Goal: Task Accomplishment & Management: Manage account settings

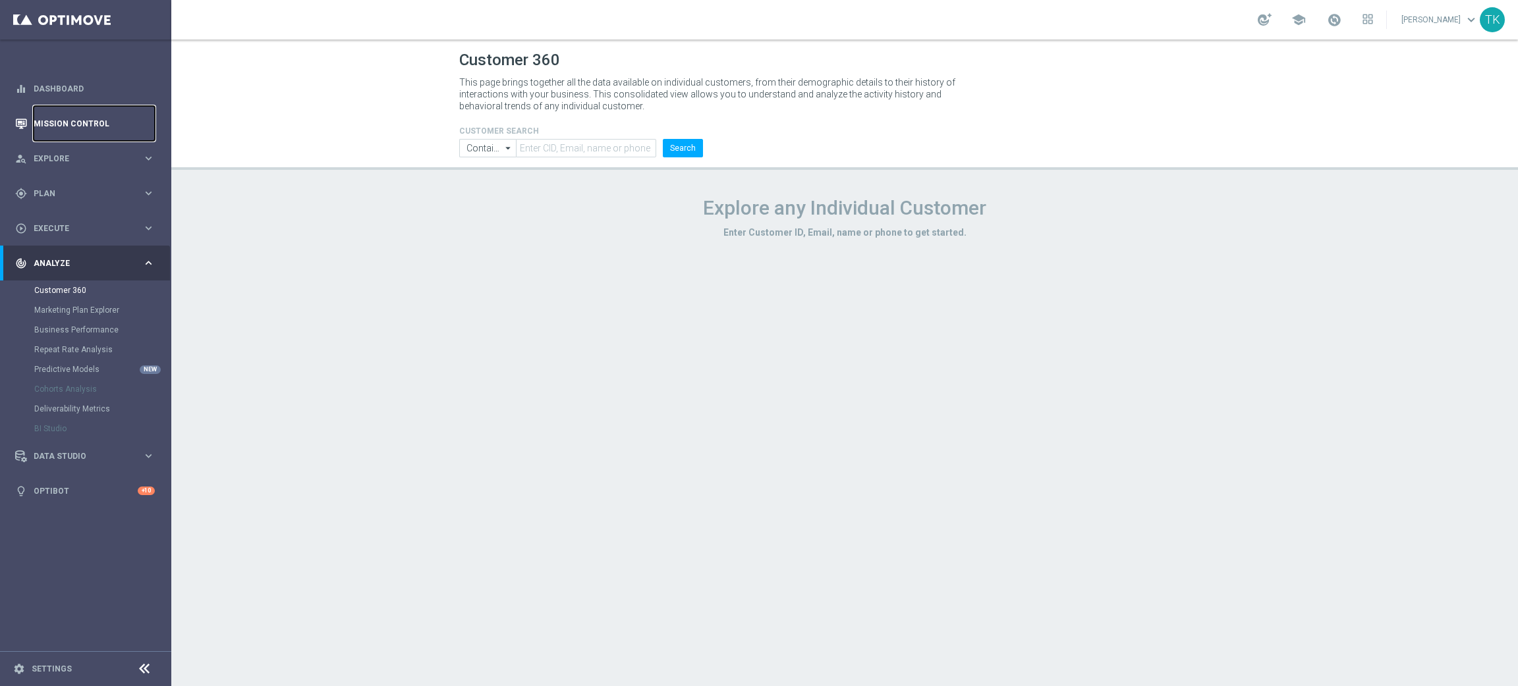
click at [49, 117] on link "Mission Control" at bounding box center [94, 123] width 121 height 35
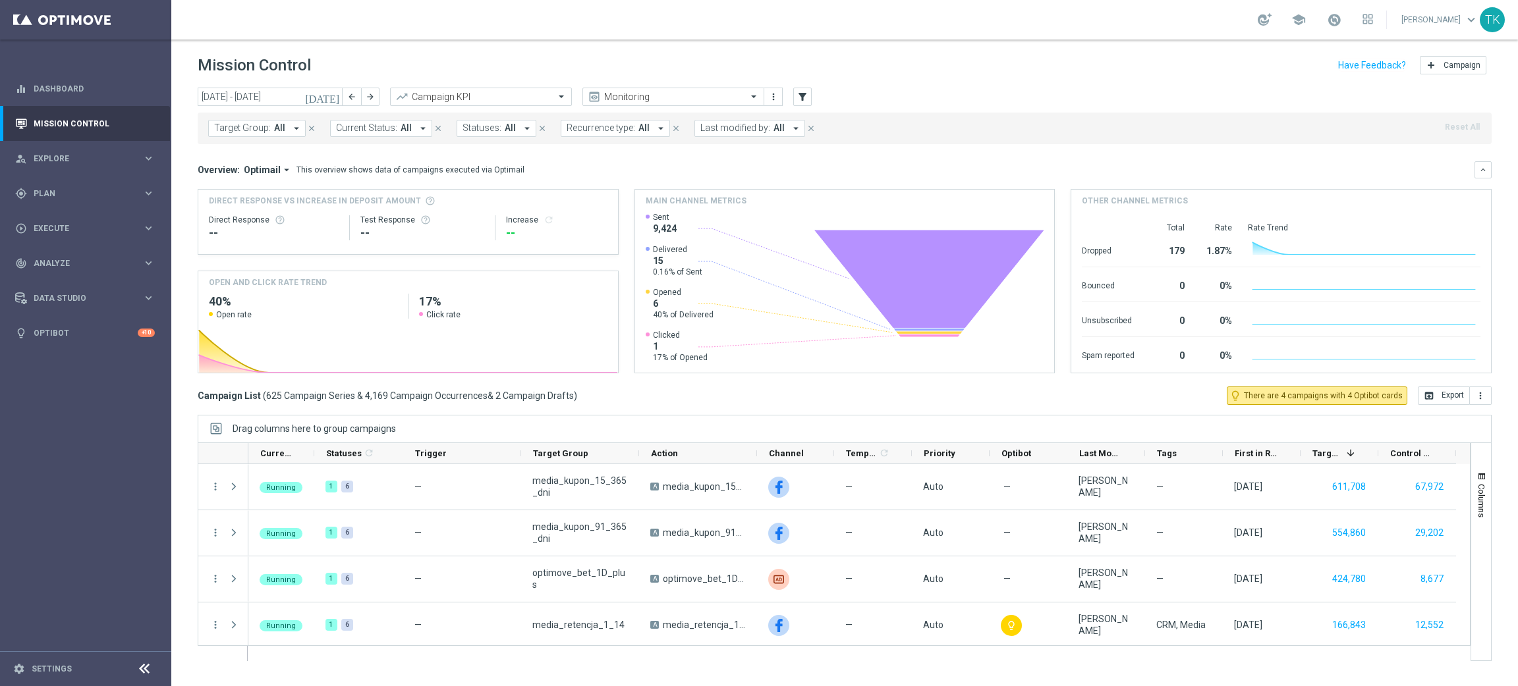
click at [240, 130] on span "Target Group:" at bounding box center [242, 128] width 57 height 11
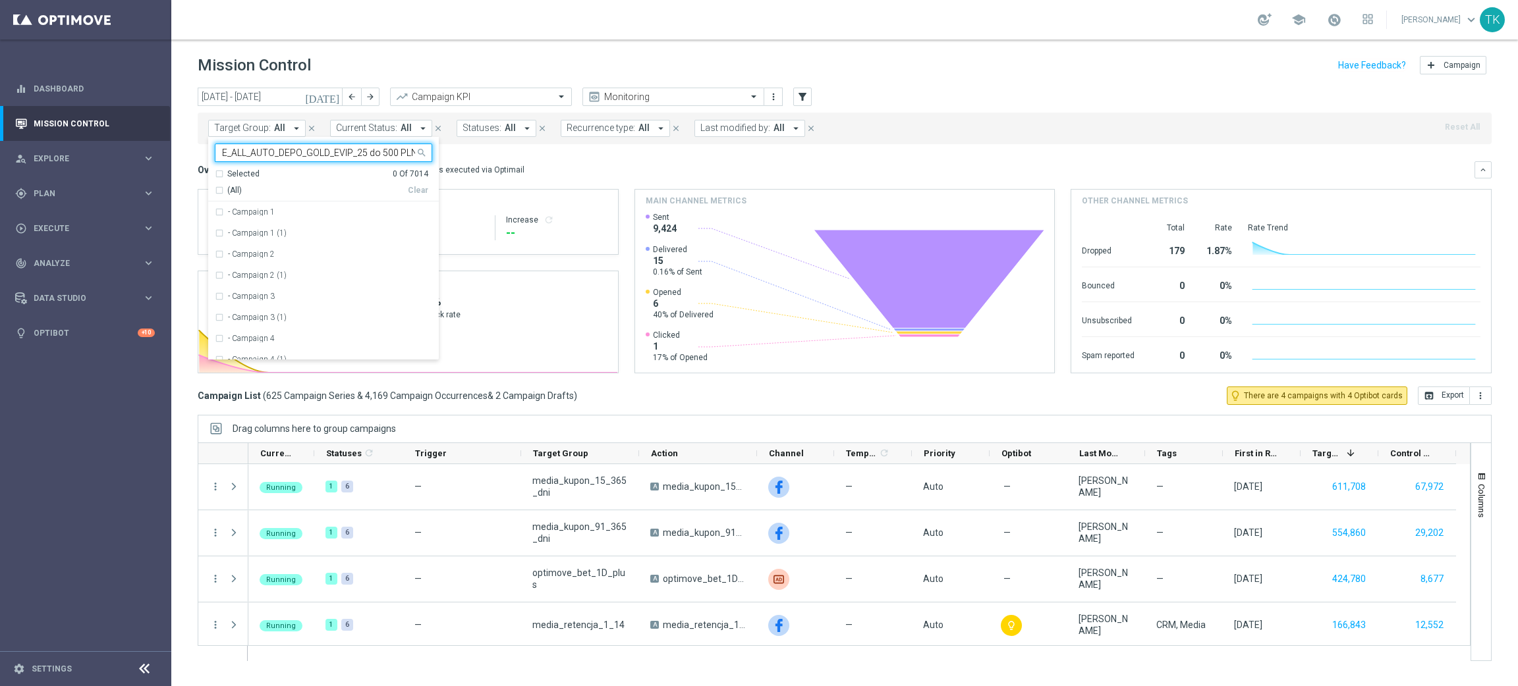
scroll to position [0, 38]
click at [274, 203] on div "E_ALL_AUTO_DEPO_GOLD_EVIP_25 do 500 PLN_WEEKLY" at bounding box center [323, 212] width 217 height 21
type input "E_ALL_AUTO_DEPO_GOLD_EVIP_25 do 500 PLN_WEEKLY"
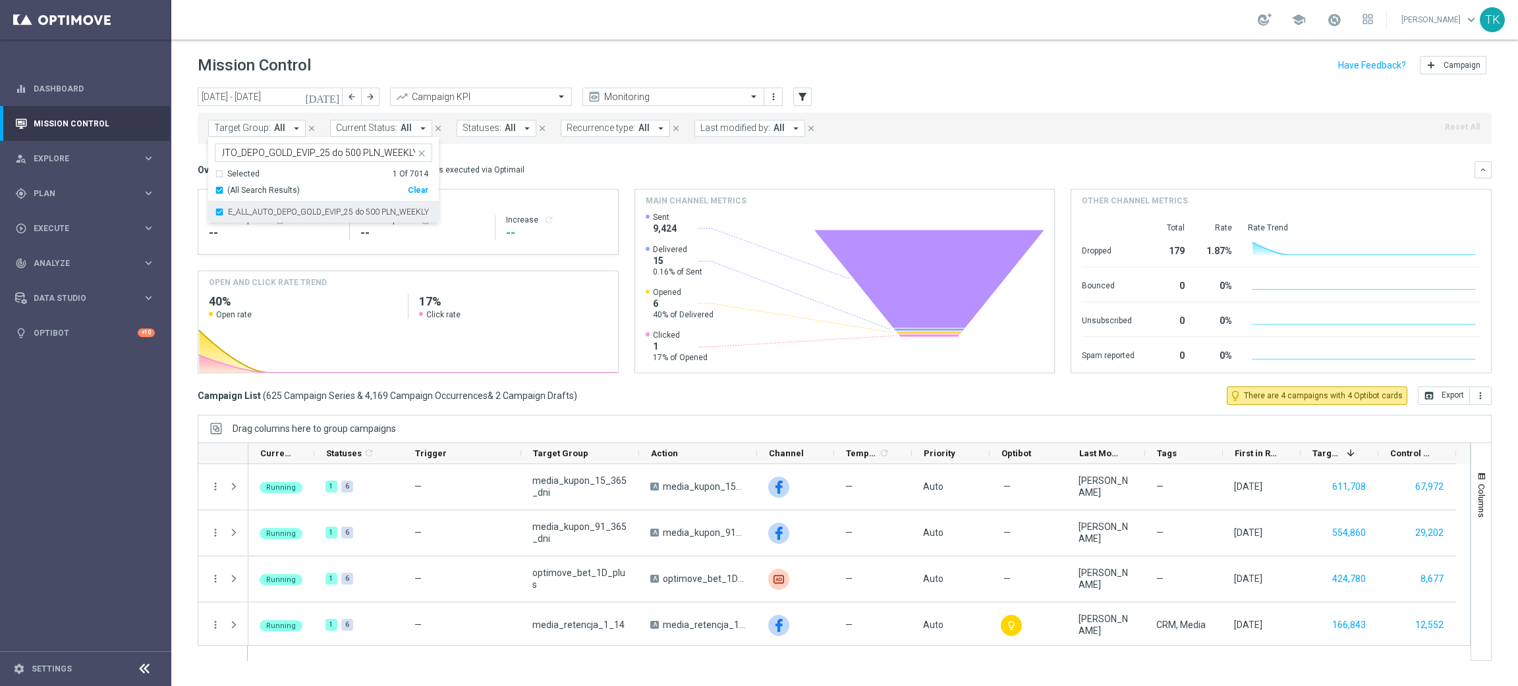
scroll to position [0, 0]
click at [179, 180] on div "today 29 Sep 2025 - 05 Oct 2025 arrow_back arrow_forward Campaign KPI trending_…" at bounding box center [844, 381] width 1346 height 587
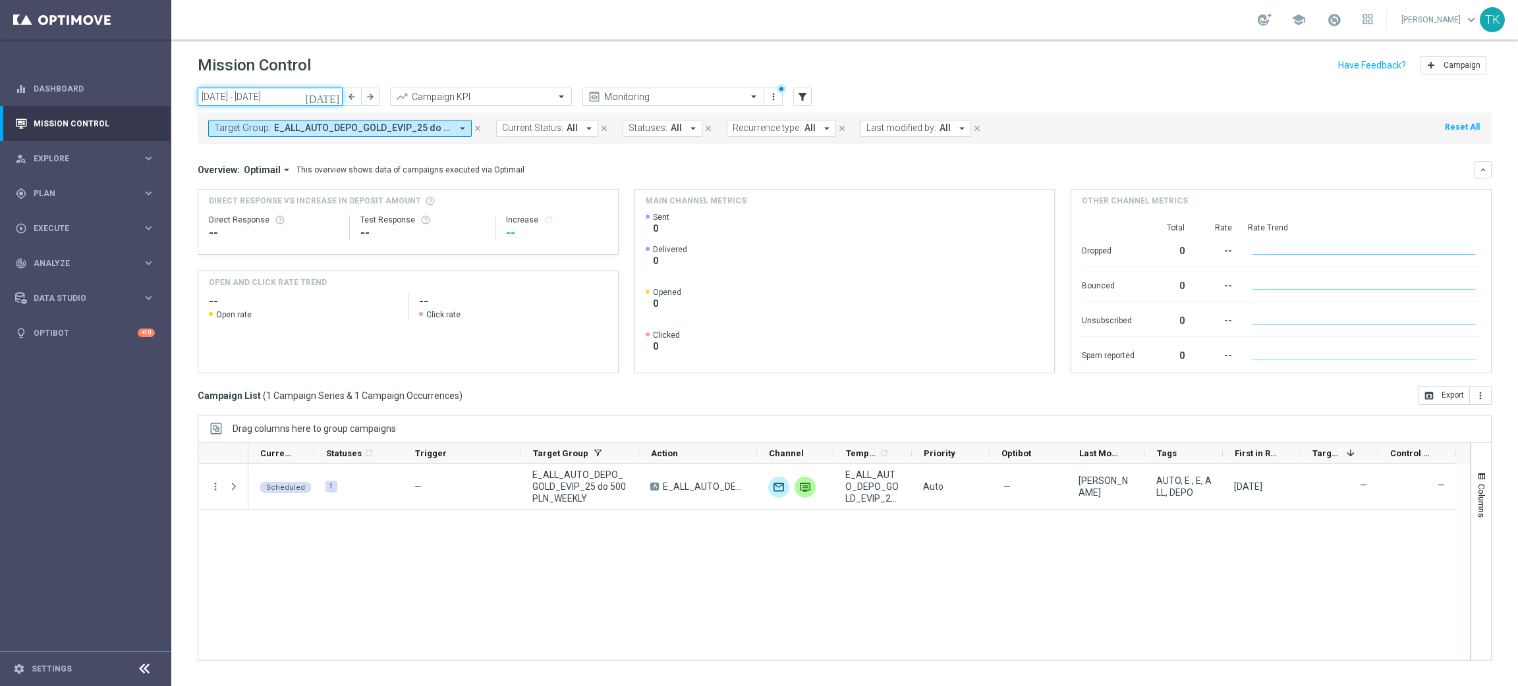
click at [263, 97] on input "29 Sep 2025 - 05 Oct 2025" at bounding box center [270, 97] width 145 height 18
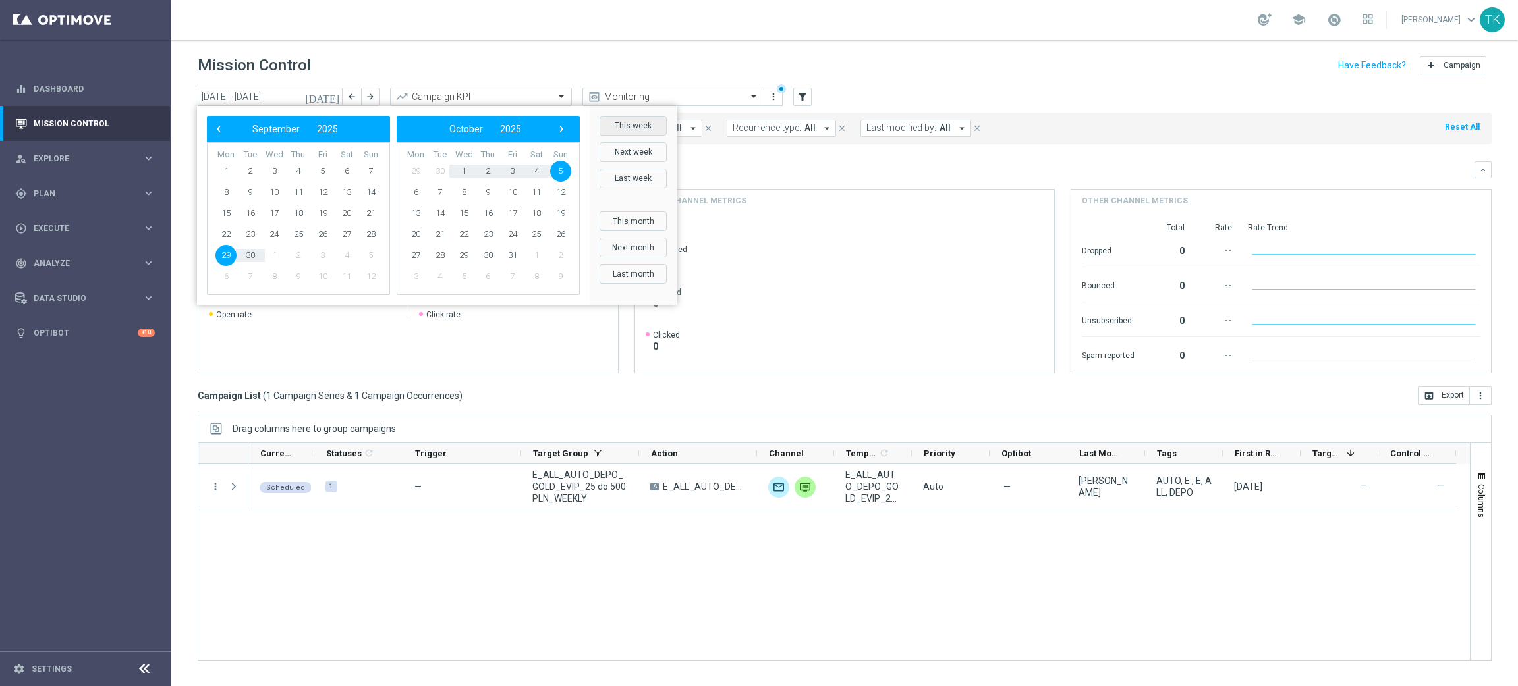
click at [627, 125] on button "This week" at bounding box center [632, 126] width 67 height 20
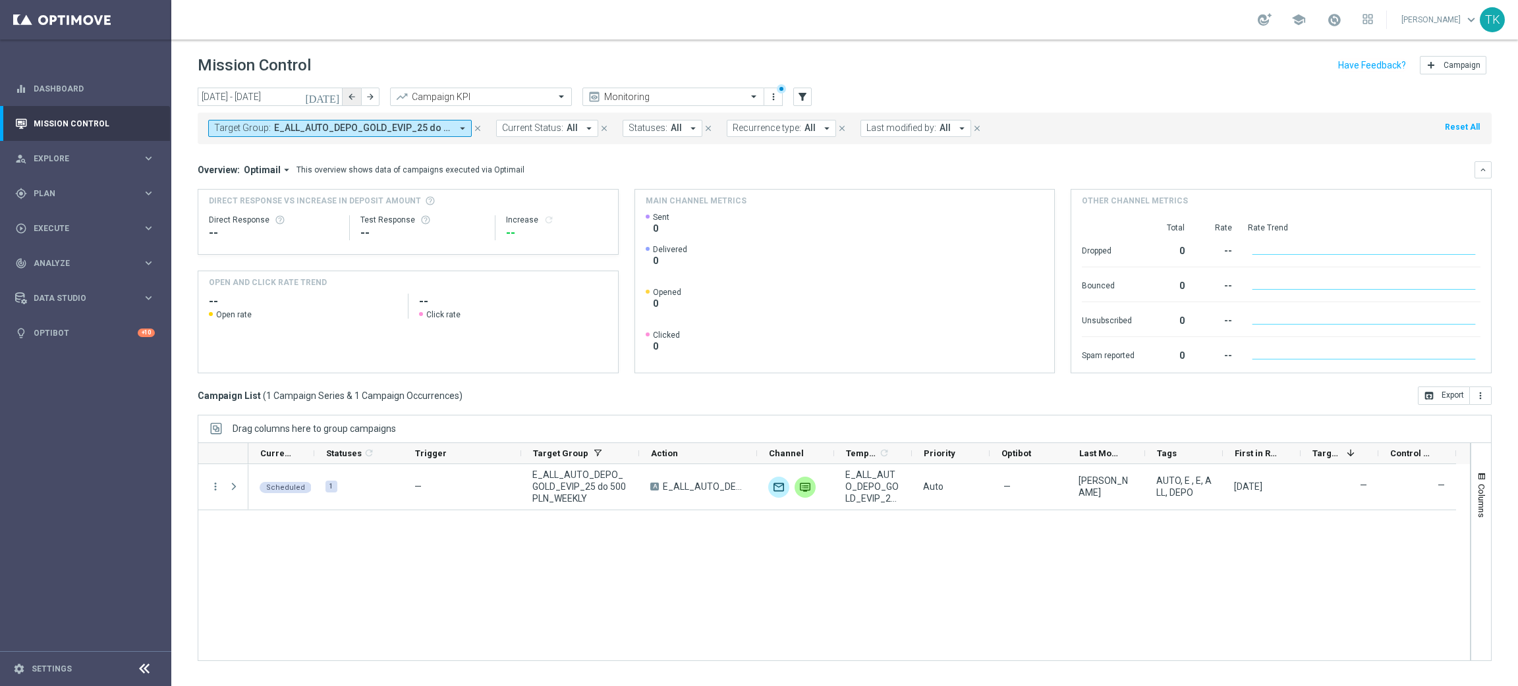
click at [347, 96] on icon "arrow_back" at bounding box center [351, 96] width 9 height 9
type input "22 Sep 2025 - 28 Sep 2025"
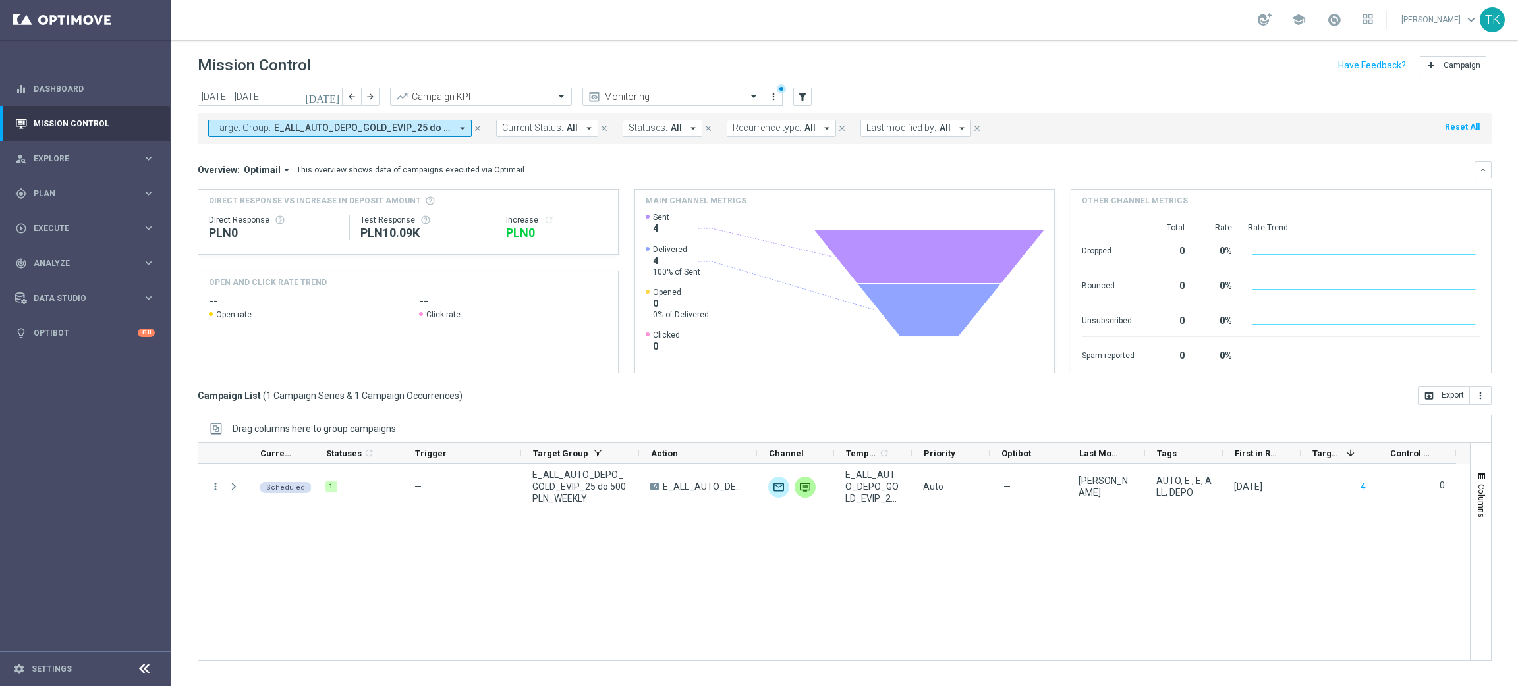
click at [312, 134] on button "Target Group: E_ALL_AUTO_DEPO_GOLD_EVIP_25 do 500 PLN_WEEKLY arrow_drop_down" at bounding box center [340, 128] width 264 height 17
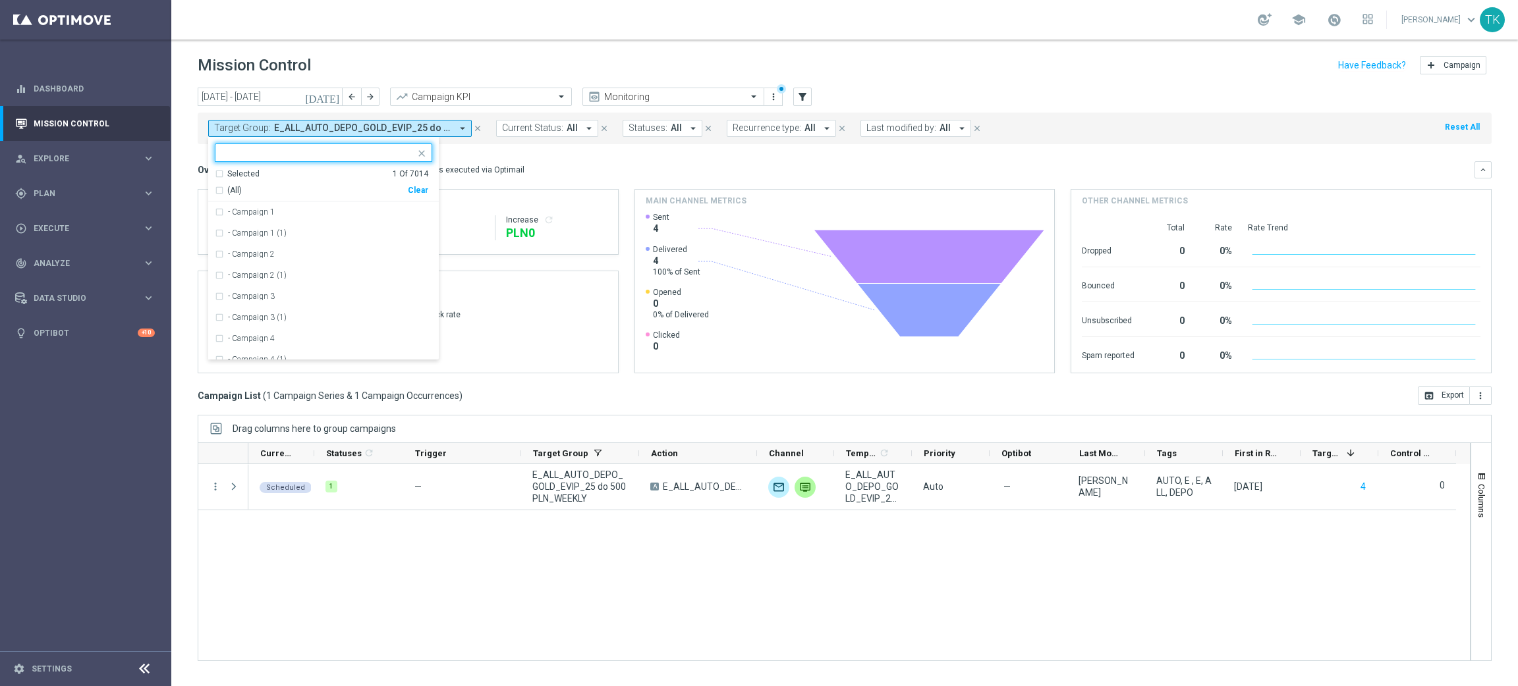
click at [0, 0] on div "Clear" at bounding box center [0, 0] width 0 height 0
click at [316, 157] on input "text" at bounding box center [318, 153] width 193 height 11
paste input "E_ALL_AUTO_DEPO_SILVER_EVIP_25 do 500 PLN_WEEKLY"
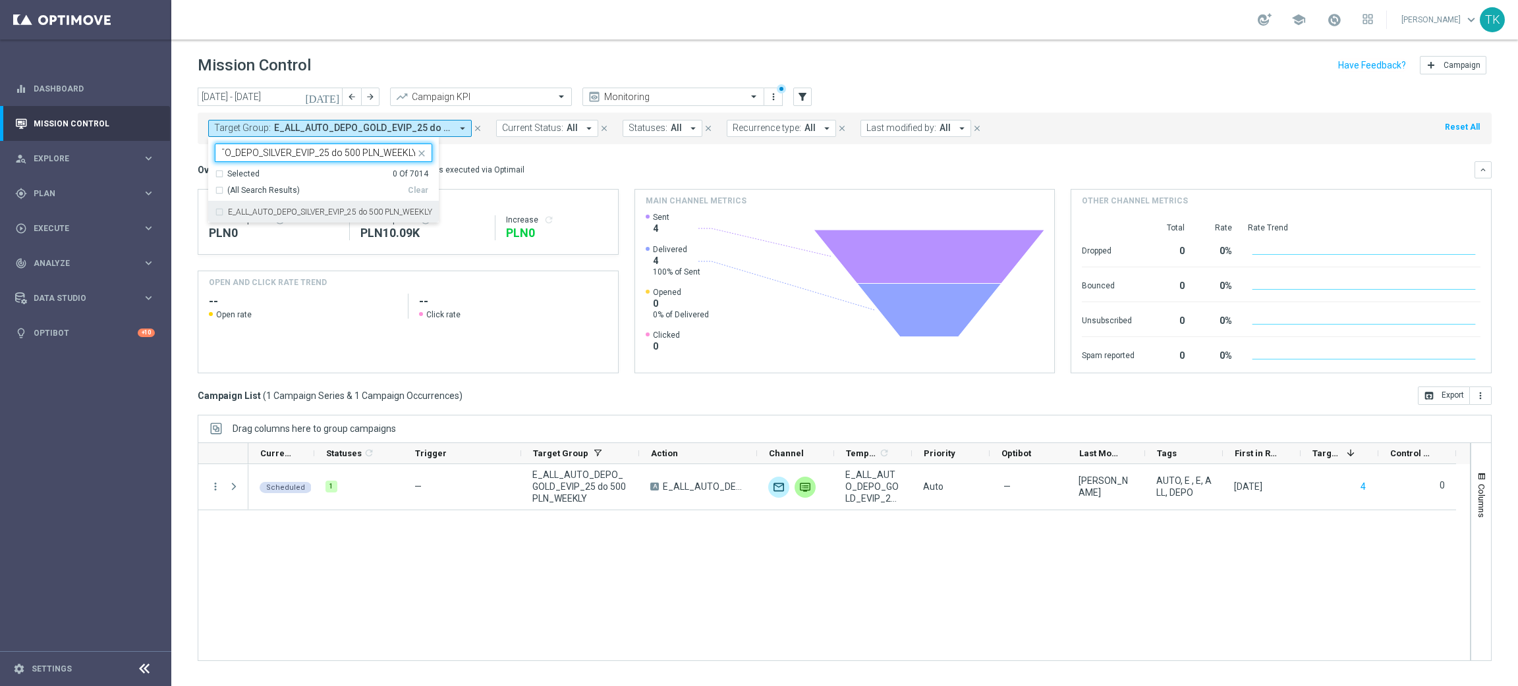
click at [255, 205] on div "E_ALL_AUTO_DEPO_SILVER_EVIP_25 do 500 PLN_WEEKLY" at bounding box center [323, 212] width 217 height 21
type input "E_ALL_AUTO_DEPO_SILVER_EVIP_25 do 500 PLN_WEEKLY"
click at [180, 165] on div "today 22 Sep 2025 - 28 Sep 2025 arrow_back arrow_forward Campaign KPI trending_…" at bounding box center [844, 381] width 1346 height 587
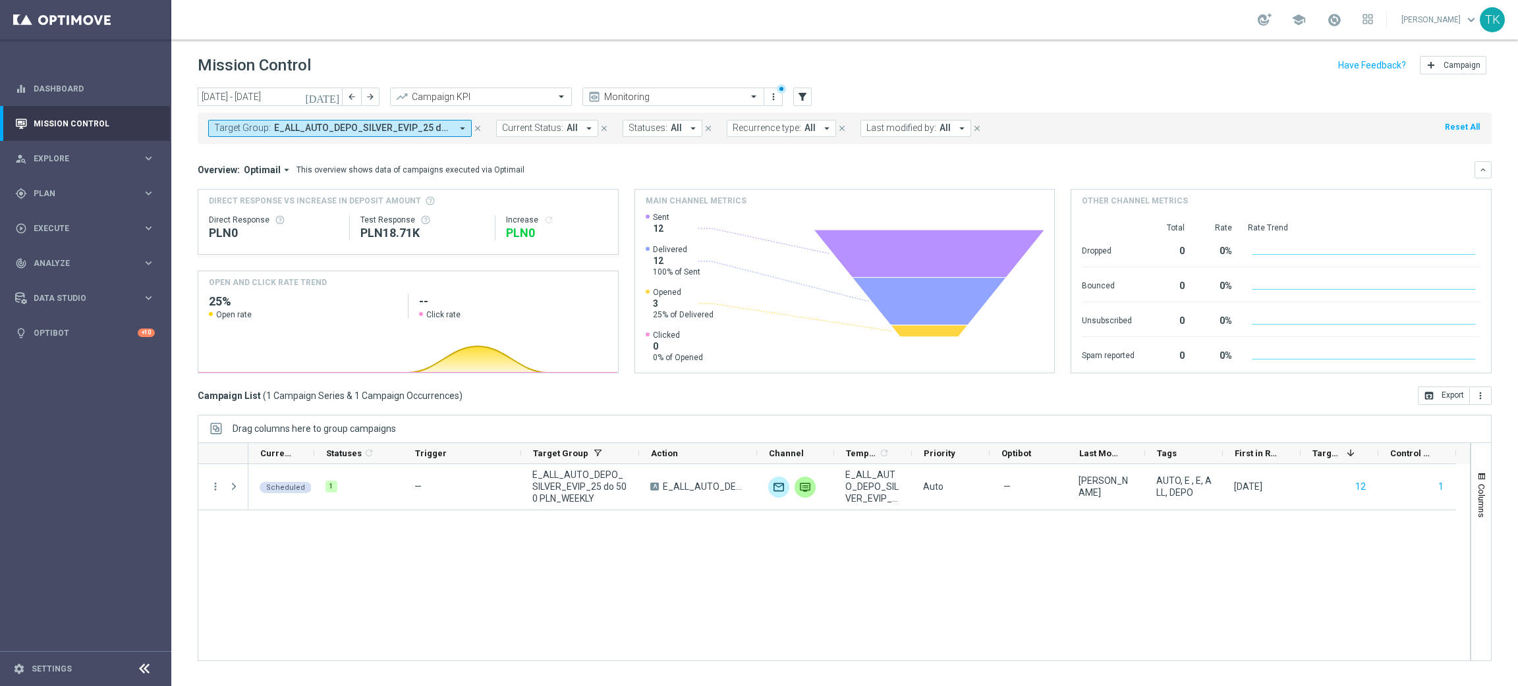
click at [331, 125] on span "E_ALL_AUTO_DEPO_SILVER_EVIP_25 do 500 PLN_WEEKLY" at bounding box center [362, 128] width 177 height 11
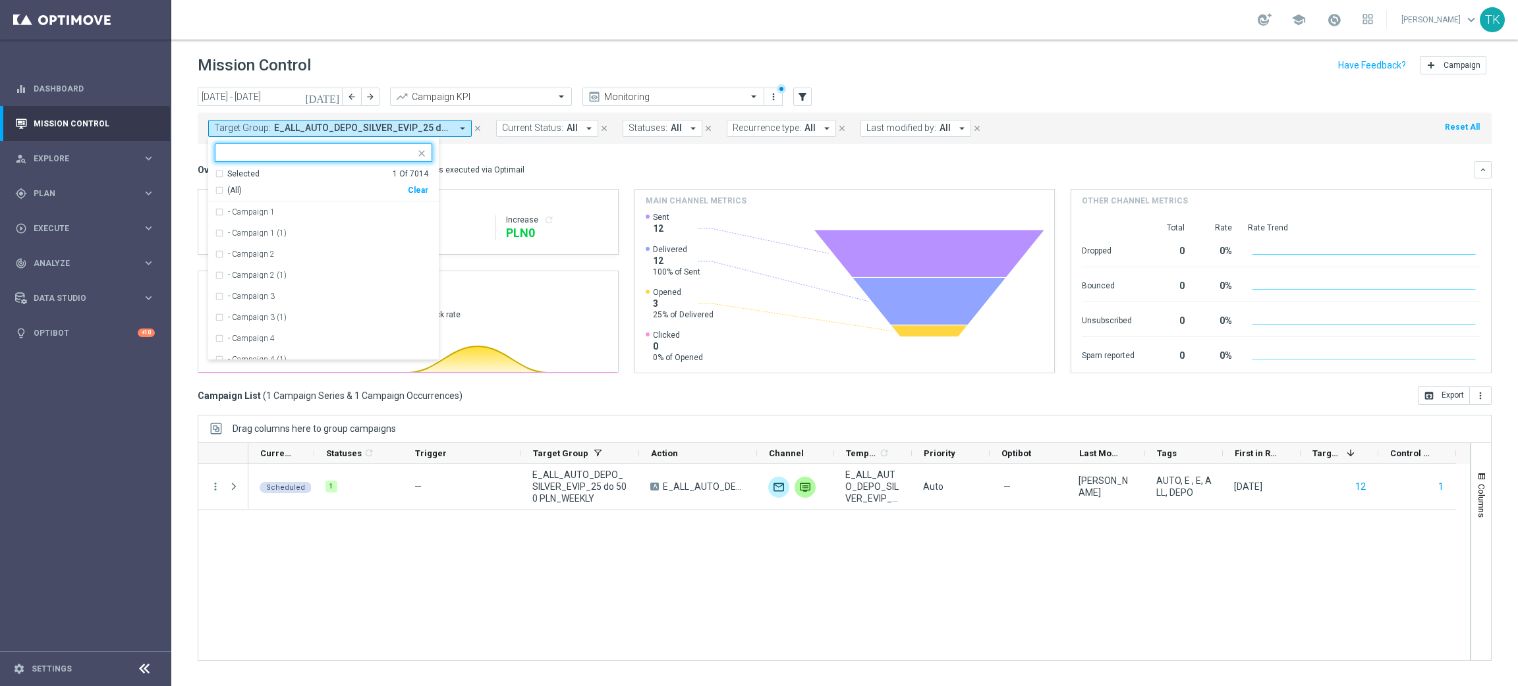
click at [0, 0] on div "Clear" at bounding box center [0, 0] width 0 height 0
click at [306, 153] on input "text" at bounding box center [318, 153] width 193 height 11
paste input "E_NH-NL_AUTO_CASHBACK_GOLD_EVIP_5 do 250 PLN_WEEKLY"
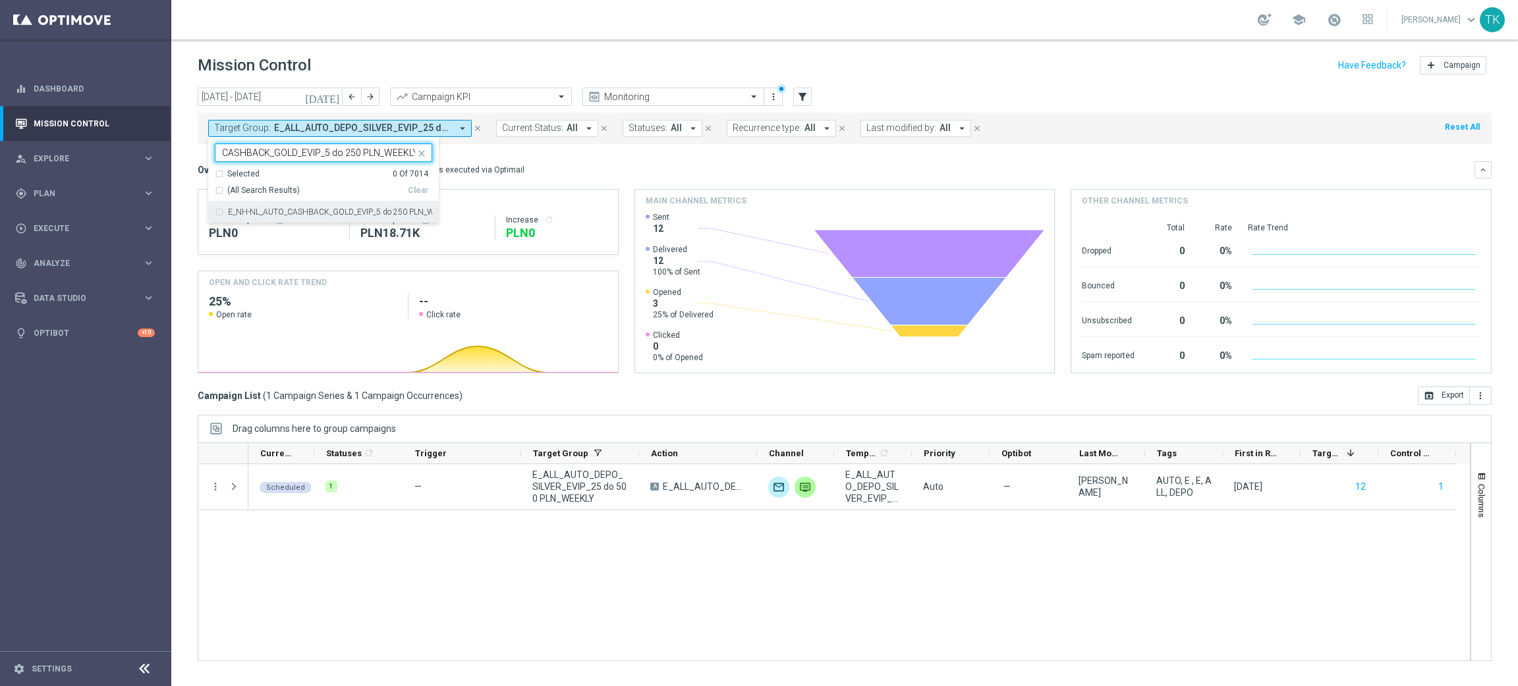
click at [295, 203] on div "E_NH-NL_AUTO_CASHBACK_GOLD_EVIP_5 do 250 PLN_WEEKLY" at bounding box center [323, 212] width 217 height 21
type input "E_NH-NL_AUTO_CASHBACK_GOLD_EVIP_5 do 250 PLN_WEEKLY"
click at [186, 162] on div "today 22 Sep 2025 - 28 Sep 2025 arrow_back arrow_forward Campaign KPI trending_…" at bounding box center [844, 381] width 1346 height 587
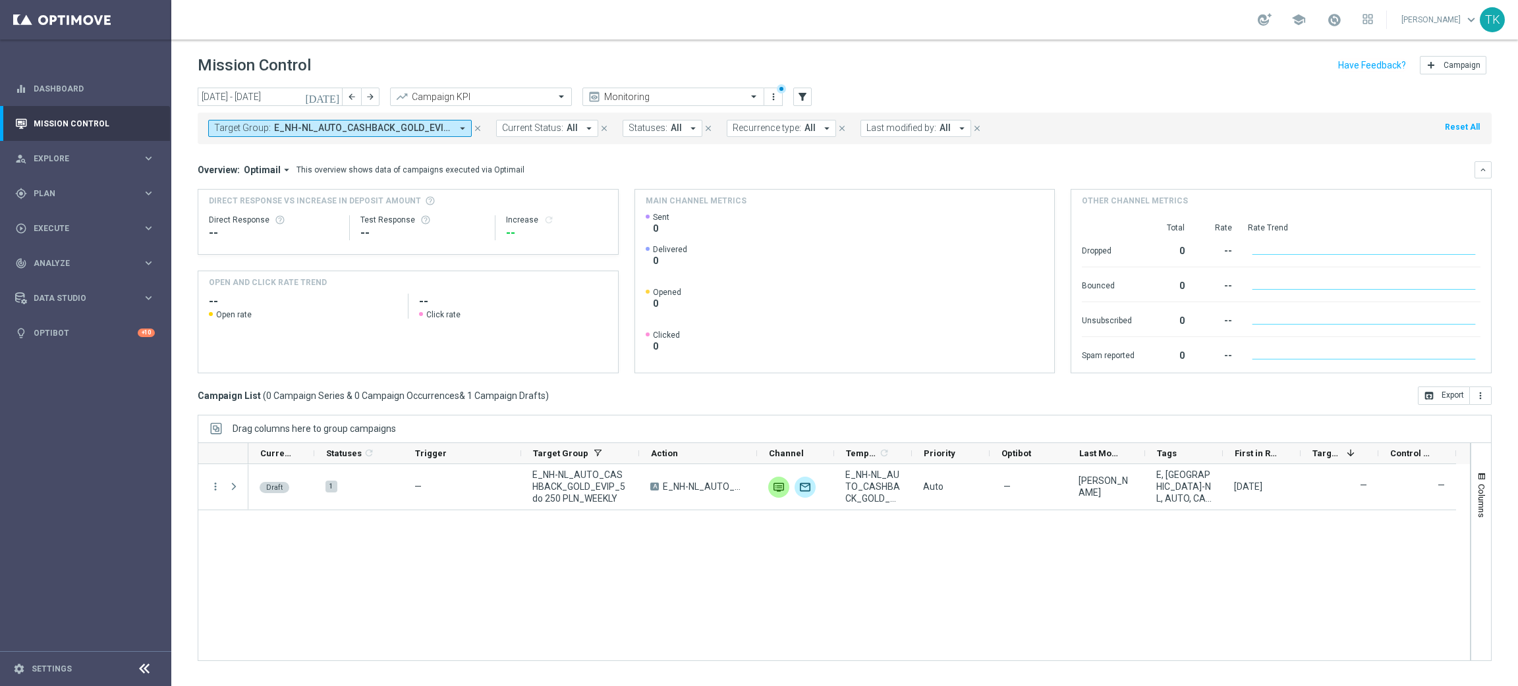
click at [294, 126] on span "E_NH-NL_AUTO_CASHBACK_GOLD_EVIP_5 do 250 PLN_WEEKLY" at bounding box center [362, 128] width 177 height 11
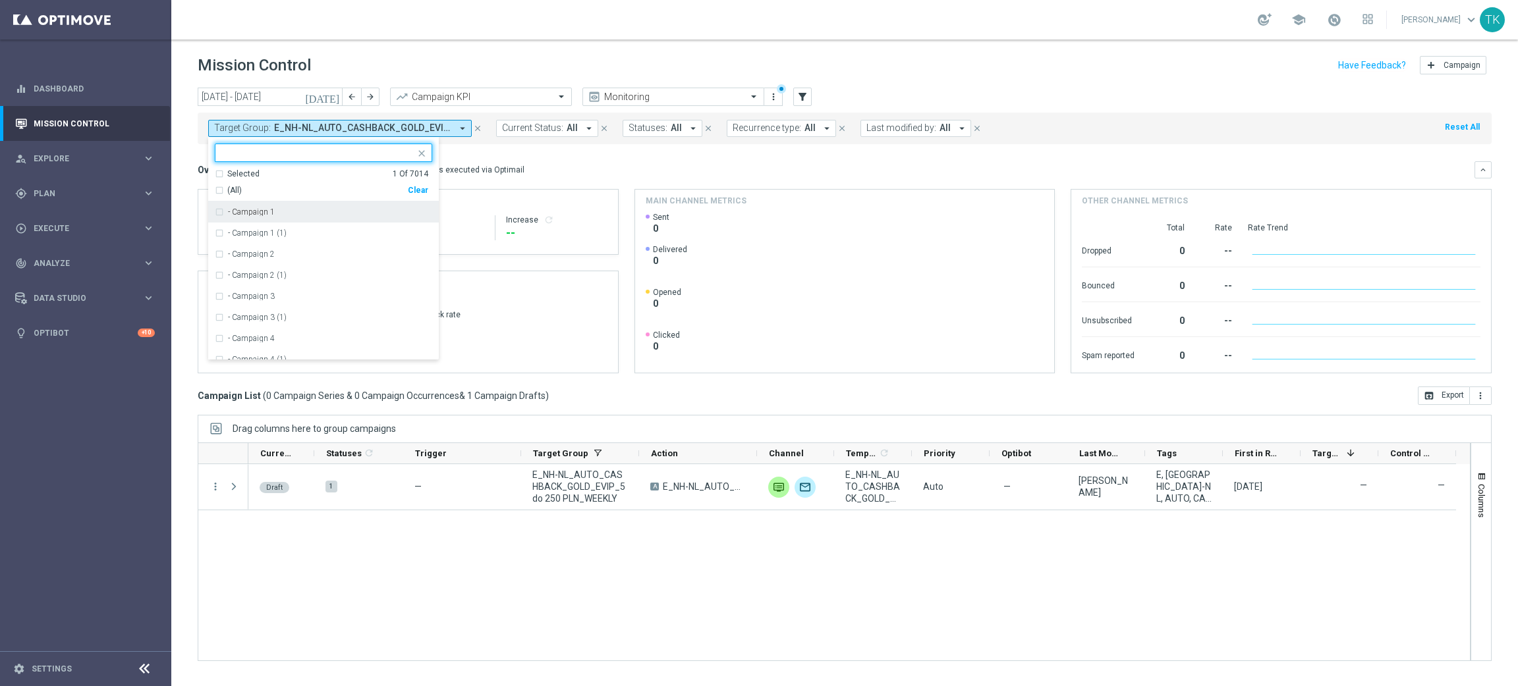
click at [0, 0] on div "Clear" at bounding box center [0, 0] width 0 height 0
click at [240, 157] on input "text" at bounding box center [318, 153] width 193 height 11
paste input "E_NH-NL_AUTO_CASHBACK_SILVER_EVIP_5 do 250 PLN_WEEKLY"
click at [240, 208] on div "E_NH-NL_AUTO_CASHBACK_SILVER_EVIP_5 do 250 PLN_WEEKLY" at bounding box center [323, 212] width 217 height 21
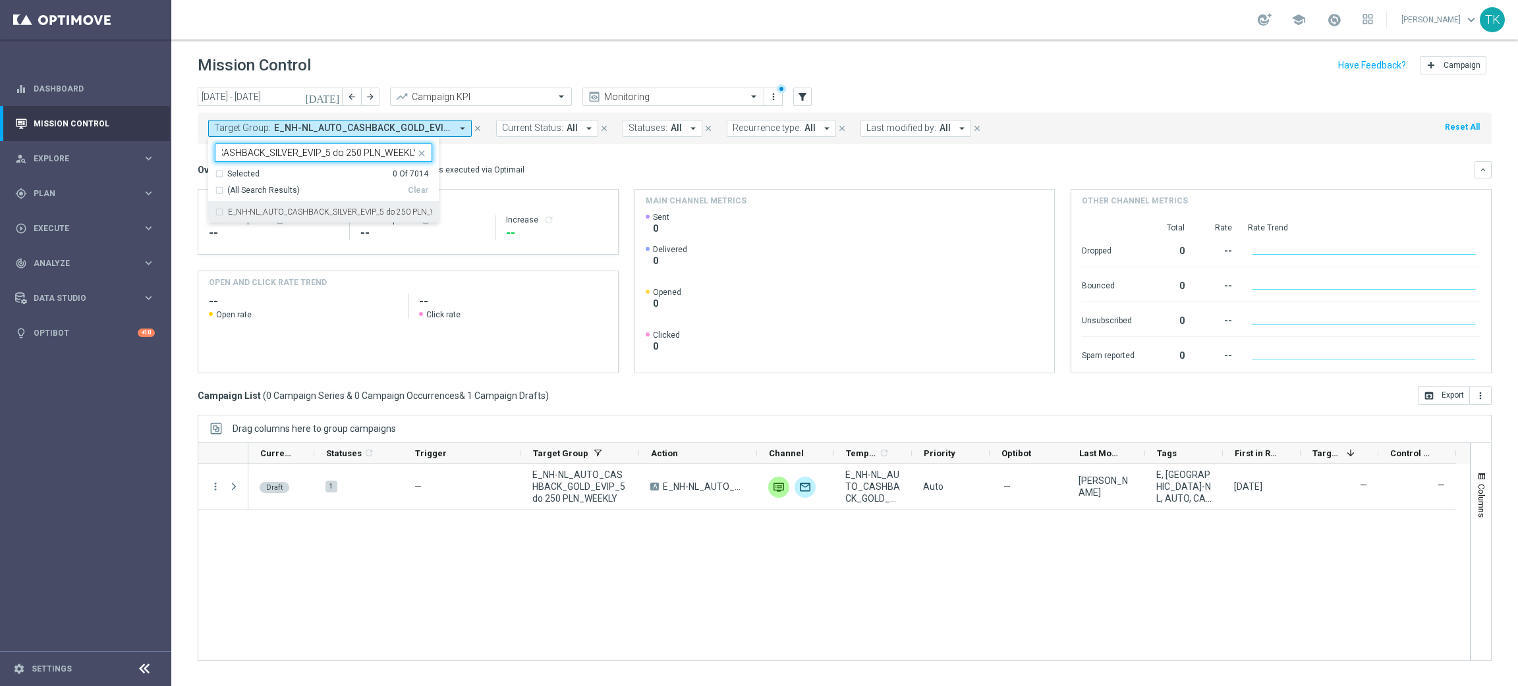
type input "E_NH-NL_AUTO_CASHBACK_SILVER_EVIP_5 do 250 PLN_WEEKLY"
click at [177, 187] on div "today 22 Sep 2025 - 28 Sep 2025 arrow_back arrow_forward Campaign KPI trending_…" at bounding box center [844, 381] width 1346 height 587
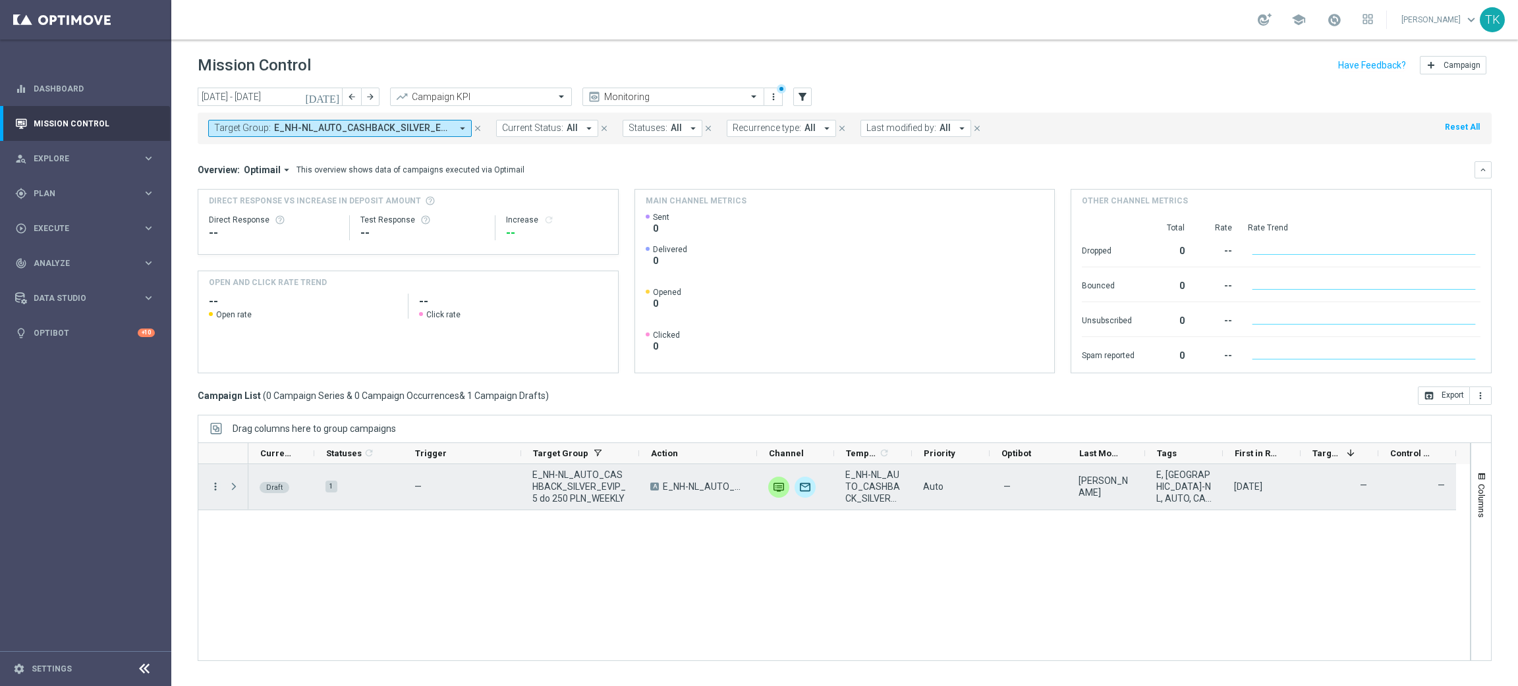
click at [215, 482] on icon "more_vert" at bounding box center [215, 487] width 12 height 12
click at [271, 497] on span "Campaign Details" at bounding box center [274, 495] width 67 height 9
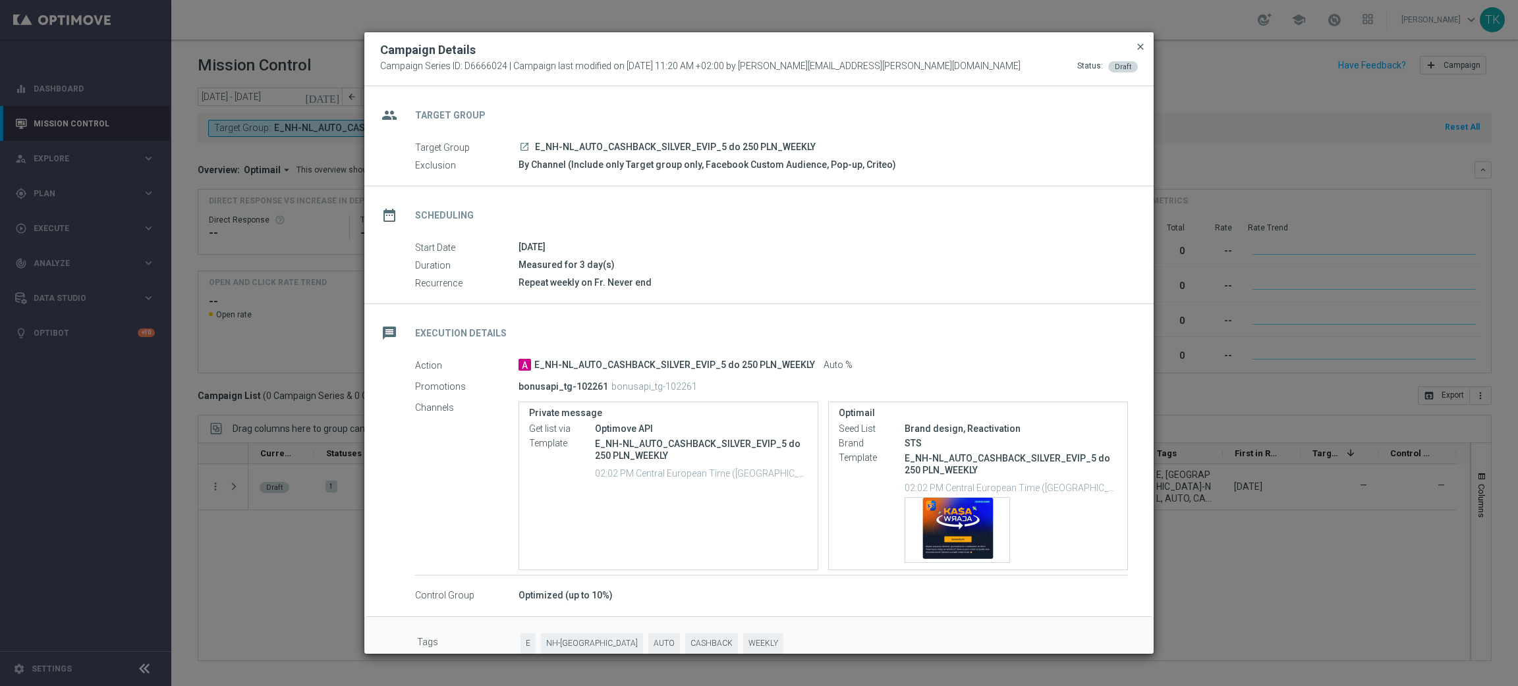
click at [1138, 43] on span "close" at bounding box center [1140, 47] width 11 height 11
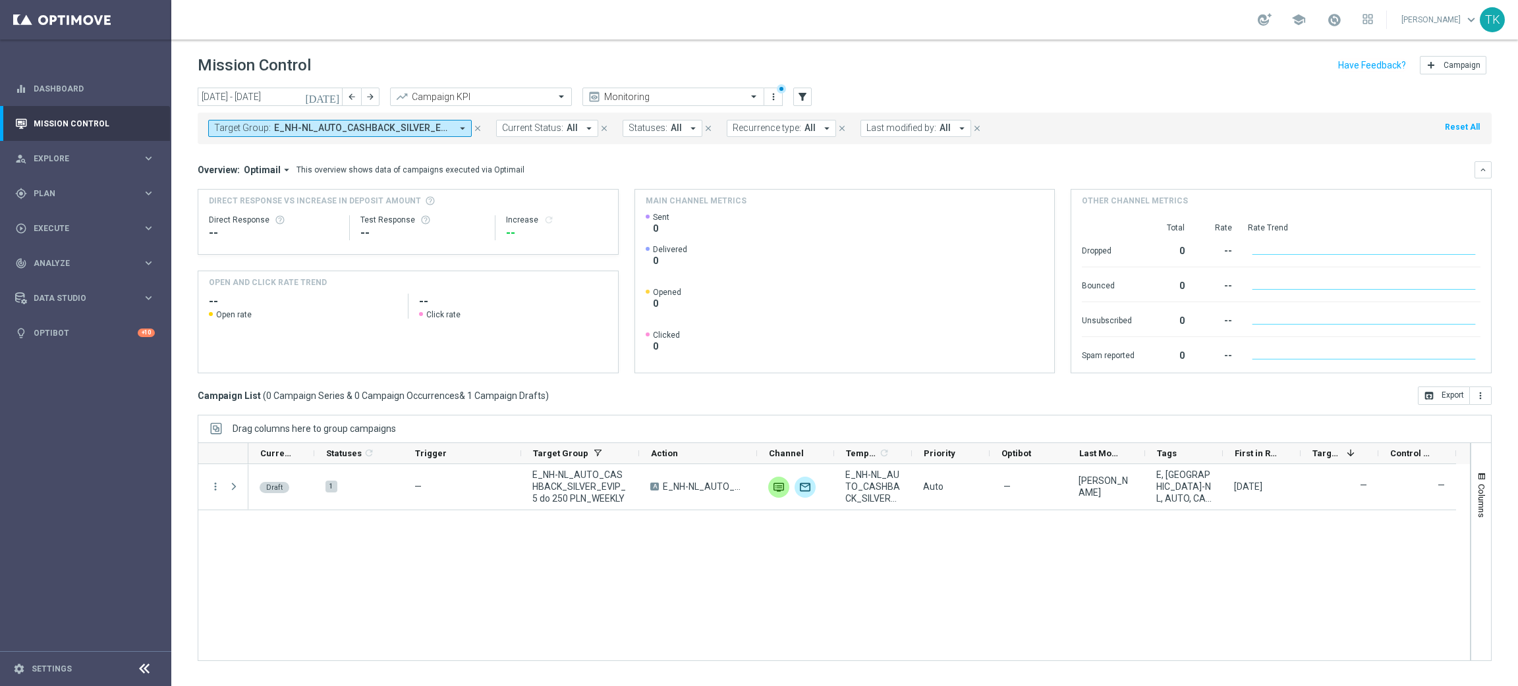
click at [350, 124] on span "E_NH-NL_AUTO_CASHBACK_SILVER_EVIP_5 do 250 PLN_WEEKLY" at bounding box center [362, 128] width 177 height 11
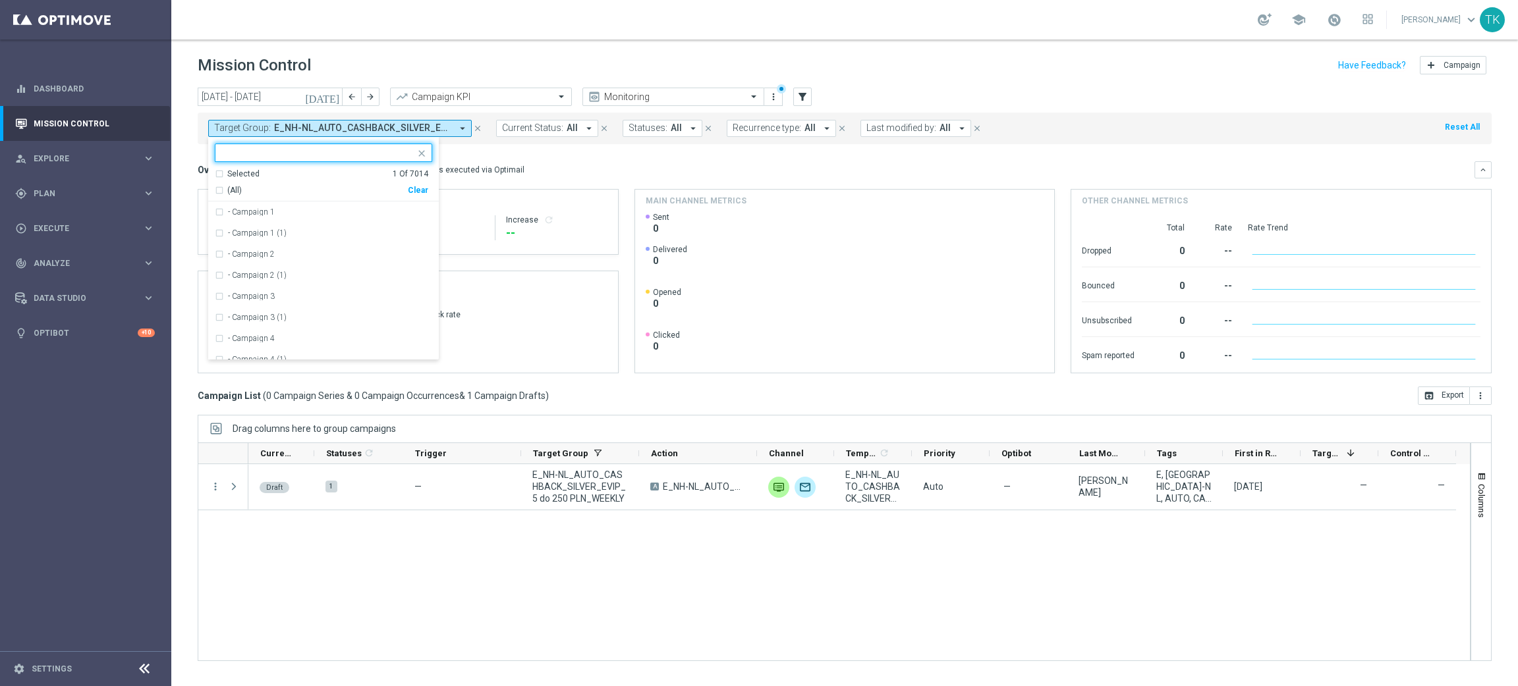
click at [0, 0] on div "Clear" at bounding box center [0, 0] width 0 height 0
click at [246, 148] on input "text" at bounding box center [318, 153] width 193 height 11
paste input "E_NH-NL_AUTO_CASHBACK_GOLD_EVIP_5 do 250 PLN_WEEKLY"
drag, startPoint x: 246, startPoint y: 148, endPoint x: 242, endPoint y: 199, distance: 50.8
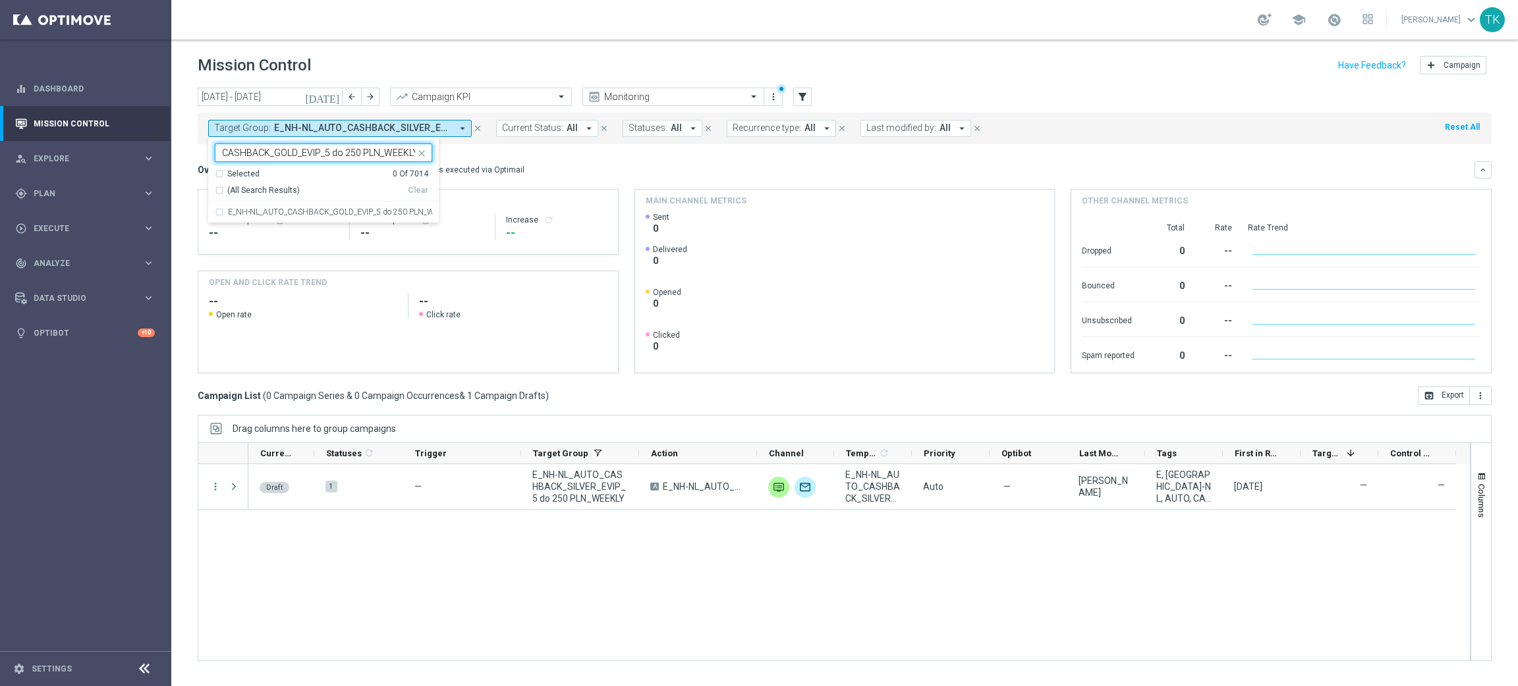
click at [243, 180] on ng-select "E_NH-NL_AUTO_CASHBACK_GOLD_EVIP_5 do 250 PLN_WEEKLY Selected 0 Of 7014 (All Sea…" at bounding box center [323, 184] width 231 height 80
click at [242, 202] on div "E_NH-NL_AUTO_CASHBACK_GOLD_EVIP_5 do 250 PLN_WEEKLY" at bounding box center [323, 212] width 217 height 21
type input "E_NH-NL_AUTO_CASHBACK_GOLD_EVIP_5 do 250 PLN_WEEKLY"
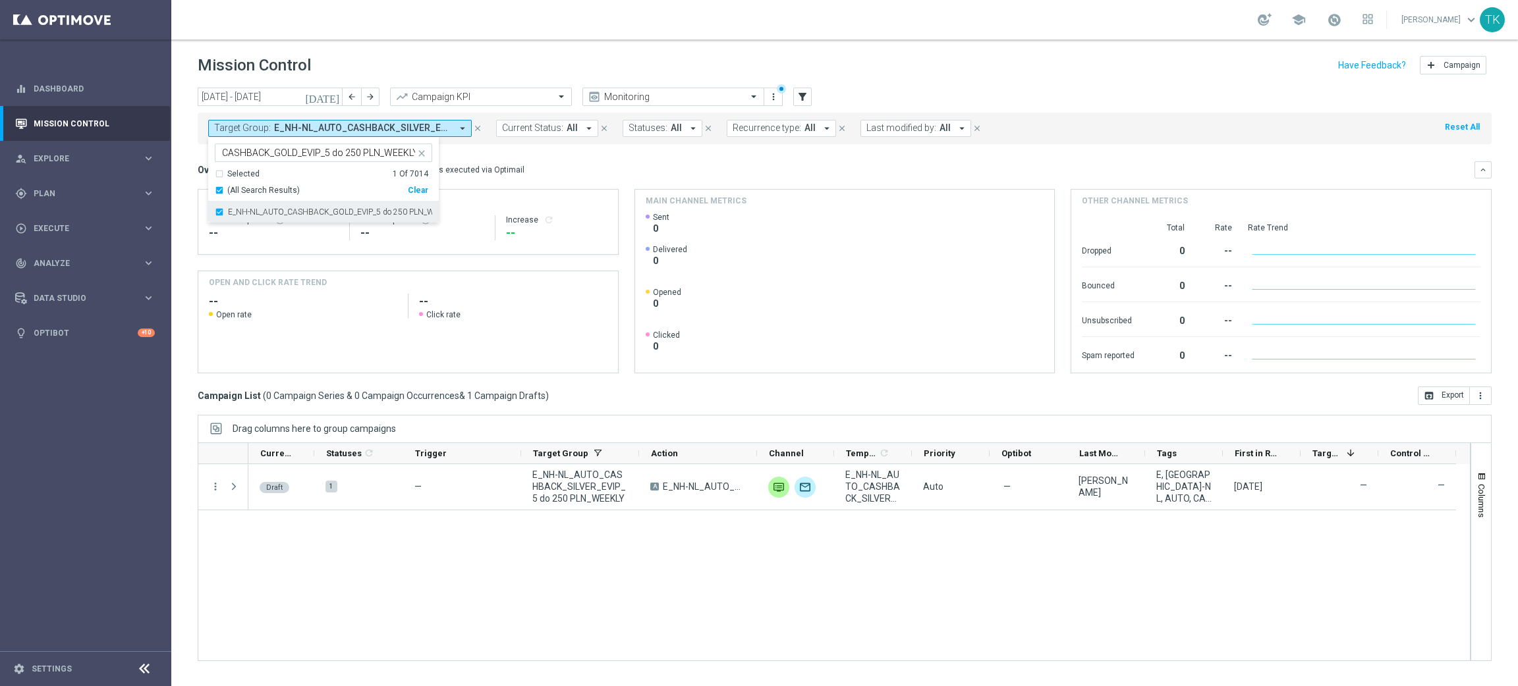
scroll to position [0, 0]
click at [196, 168] on div "today 22 Sep 2025 - 28 Sep 2025 arrow_back arrow_forward Campaign KPI trending_…" at bounding box center [844, 381] width 1346 height 587
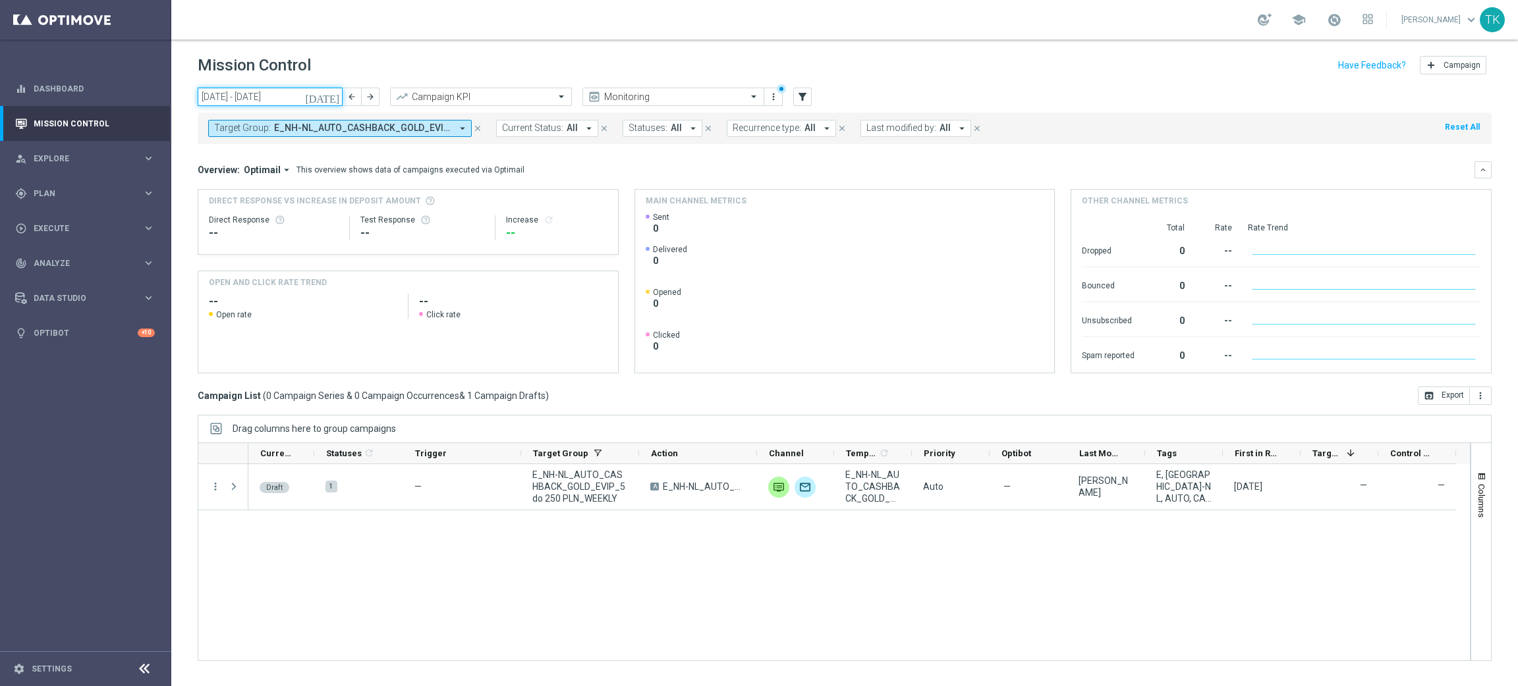
click at [248, 98] on input "22 Sep 2025 - 28 Sep 2025" at bounding box center [270, 97] width 145 height 18
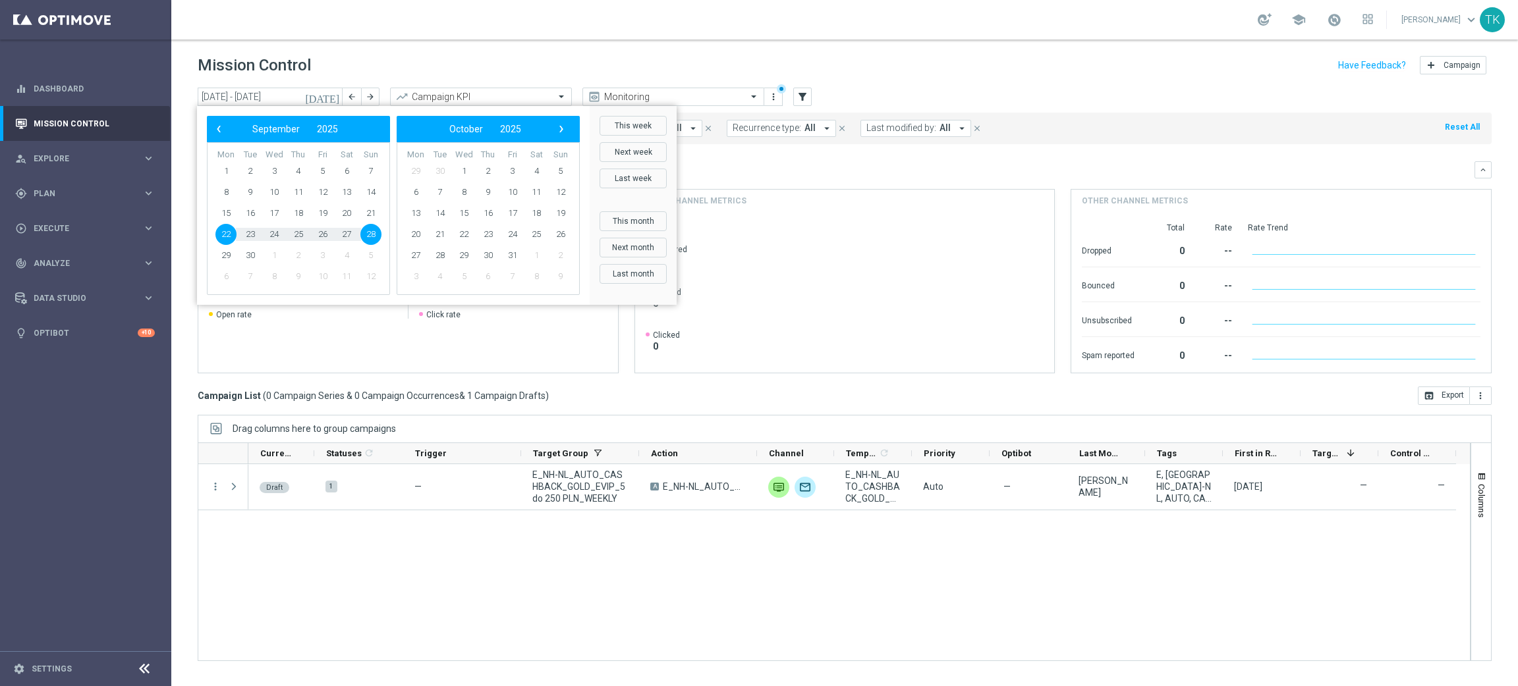
click at [993, 547] on div "Draft 1 — E_NH-NL_AUTO_CASHBACK_GOLD_EVIP_5 do 250 PLN_WEEKLY A E_NH-NL_AUTO_CA…" at bounding box center [858, 562] width 1221 height 196
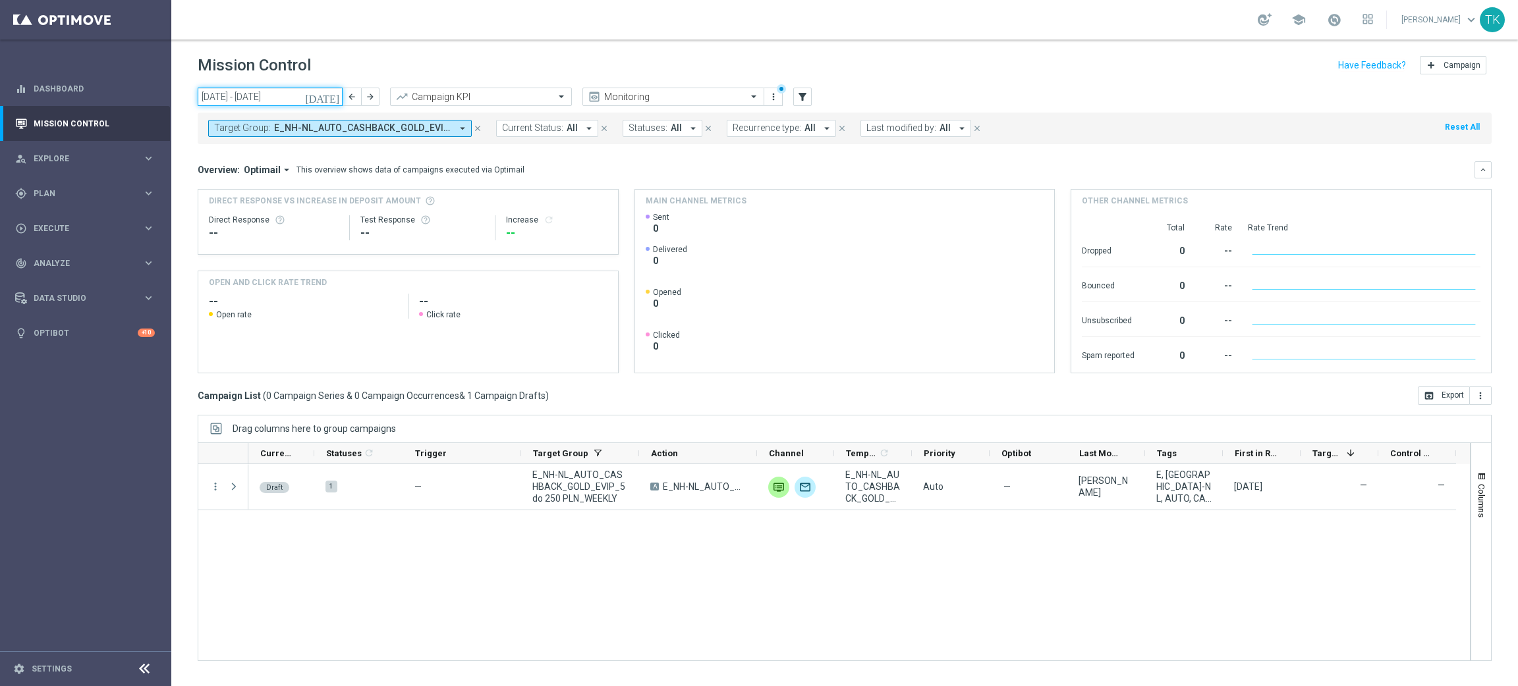
click at [302, 95] on input "22 Sep 2025 - 28 Sep 2025" at bounding box center [270, 97] width 145 height 18
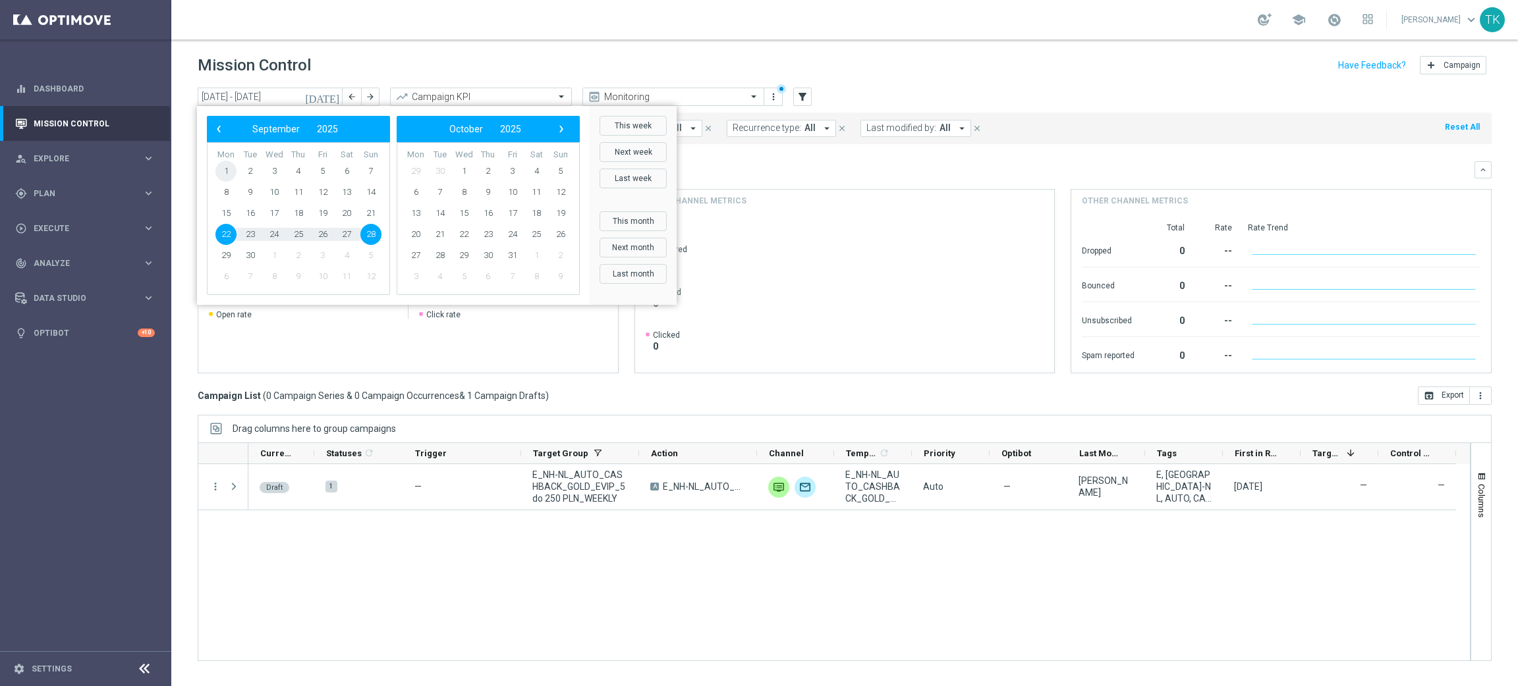
click at [222, 173] on span "1" at bounding box center [225, 171] width 21 height 21
click at [250, 246] on span "30" at bounding box center [250, 255] width 21 height 21
type input "01 Sep 2025 - 30 Sep 2025"
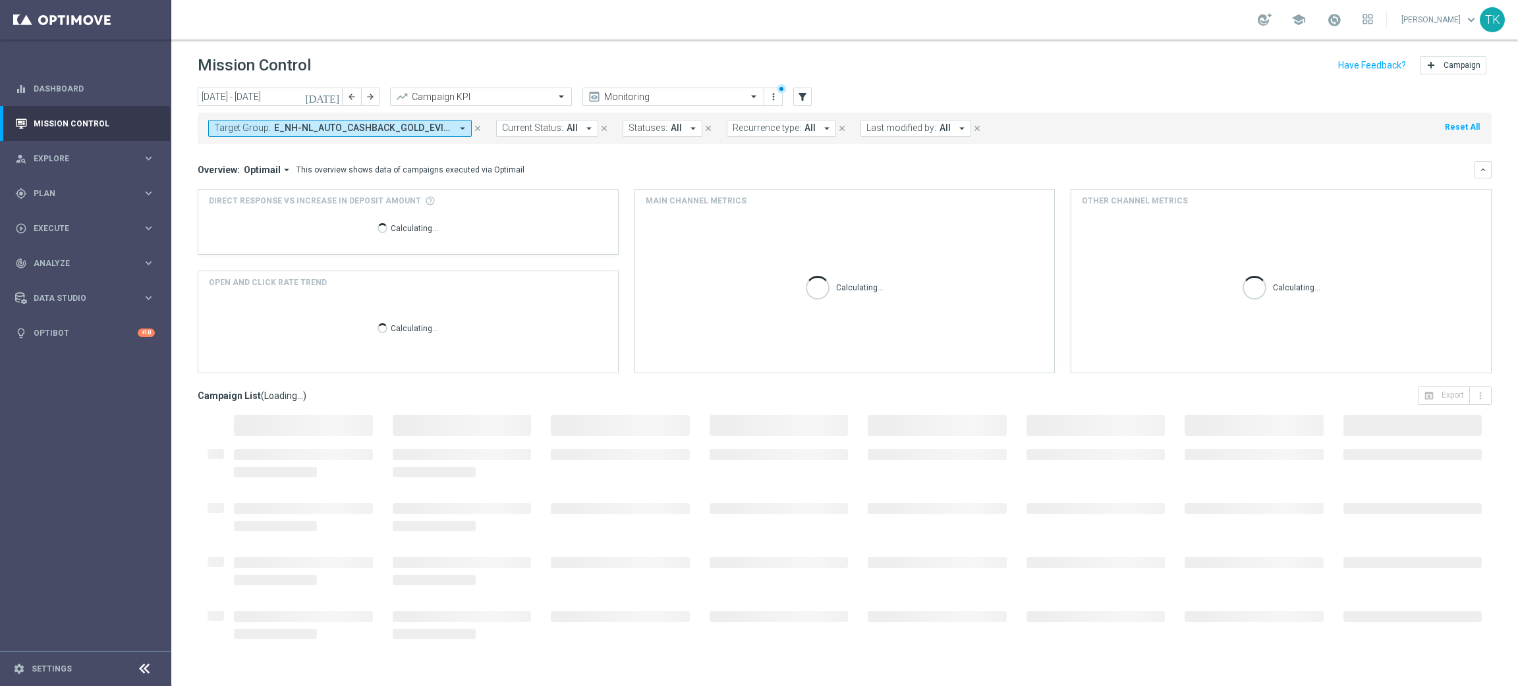
click at [819, 373] on funnel-widget "Main channel metrics Calculating..." at bounding box center [844, 281] width 421 height 184
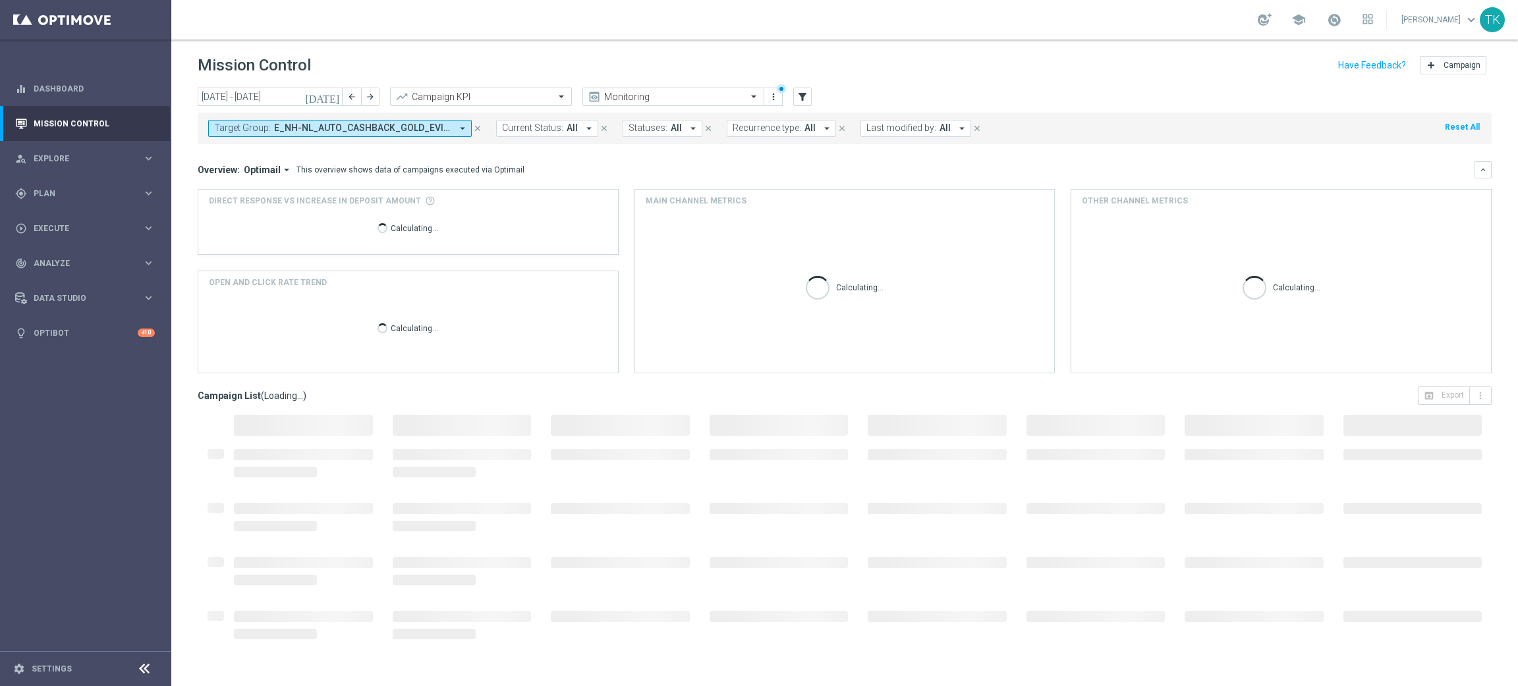
click at [819, 373] on funnel-widget "Main channel metrics Calculating..." at bounding box center [844, 281] width 421 height 184
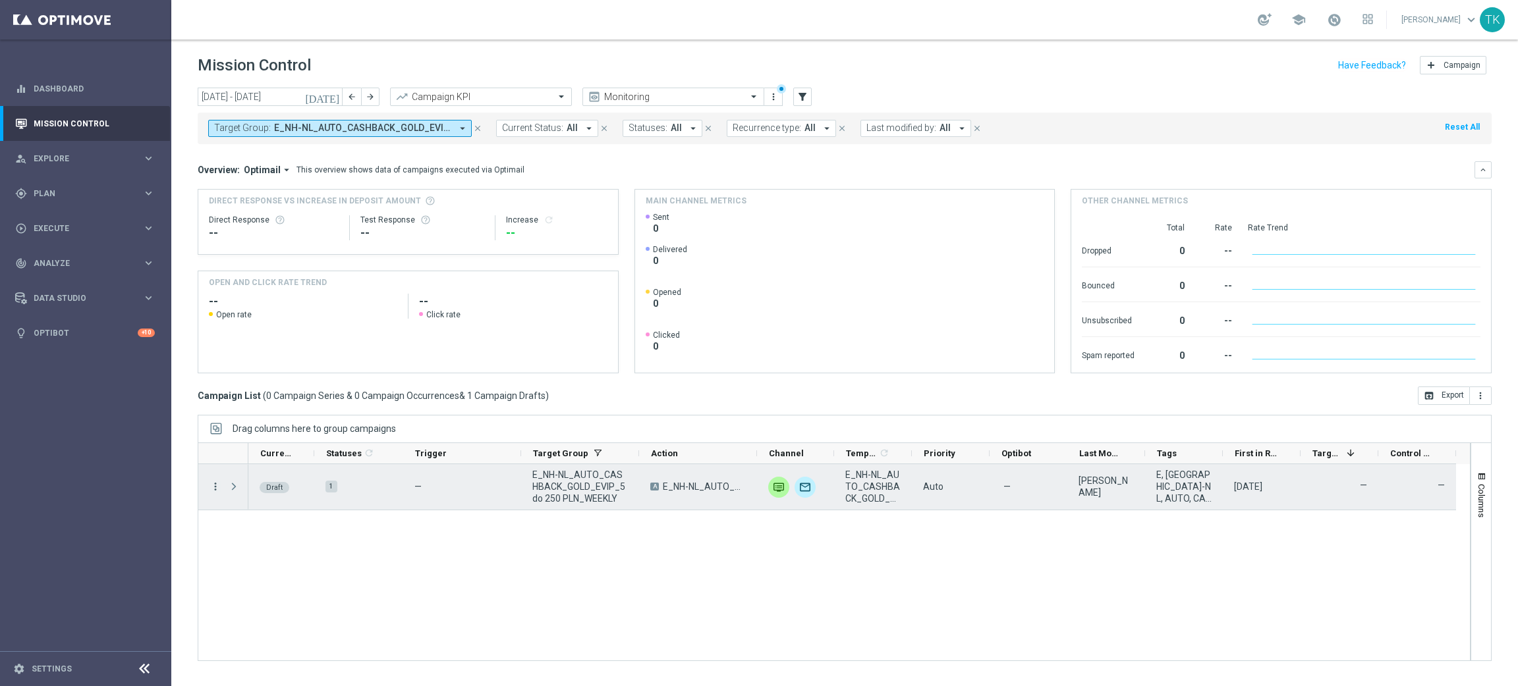
click at [213, 491] on icon "more_vert" at bounding box center [215, 487] width 12 height 12
click at [208, 535] on div "more_vert Draft 1 — E_NH-NL_AUTO_CASHBACK_GOLD_EVIP_5 do 250 PLN_WEEKLY A E_NH-…" at bounding box center [834, 562] width 1273 height 197
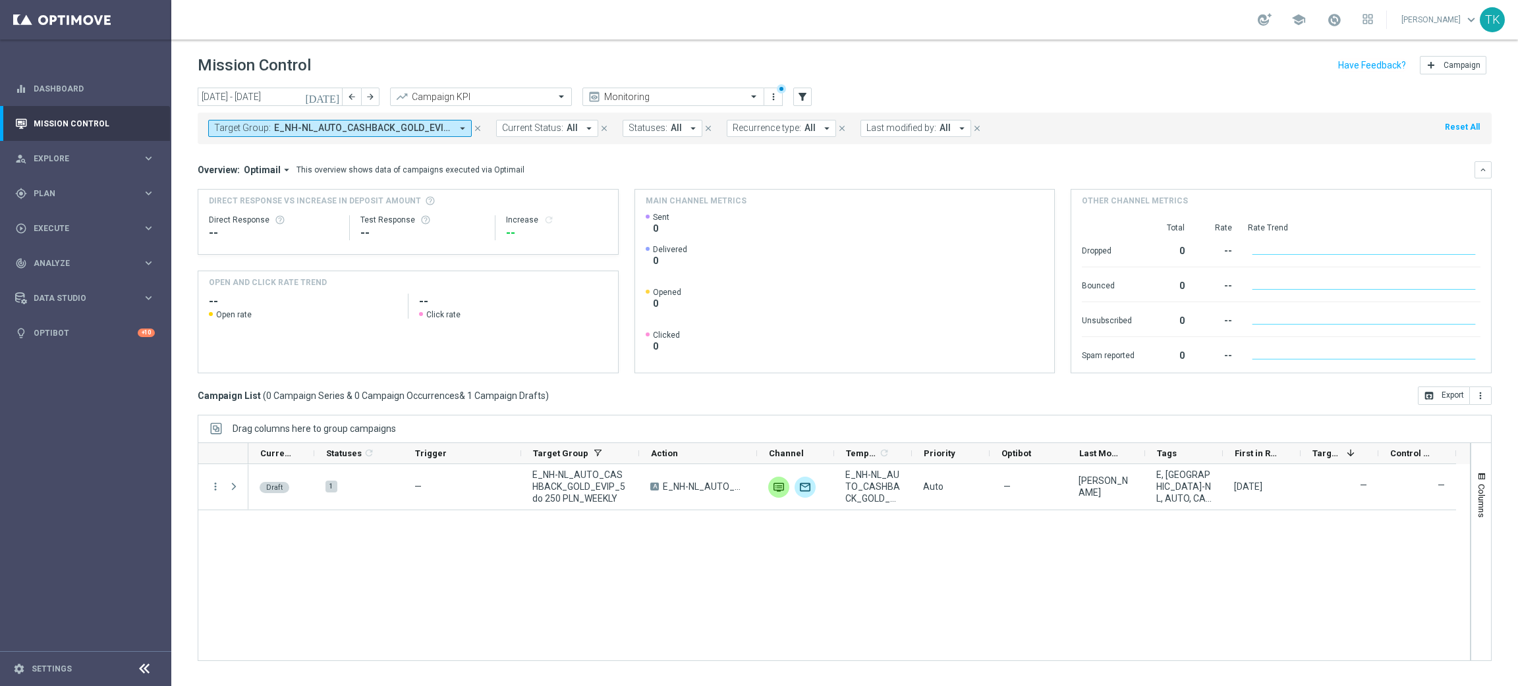
click at [319, 130] on span "E_NH-NL_AUTO_CASHBACK_GOLD_EVIP_5 do 250 PLN_WEEKLY" at bounding box center [362, 128] width 177 height 11
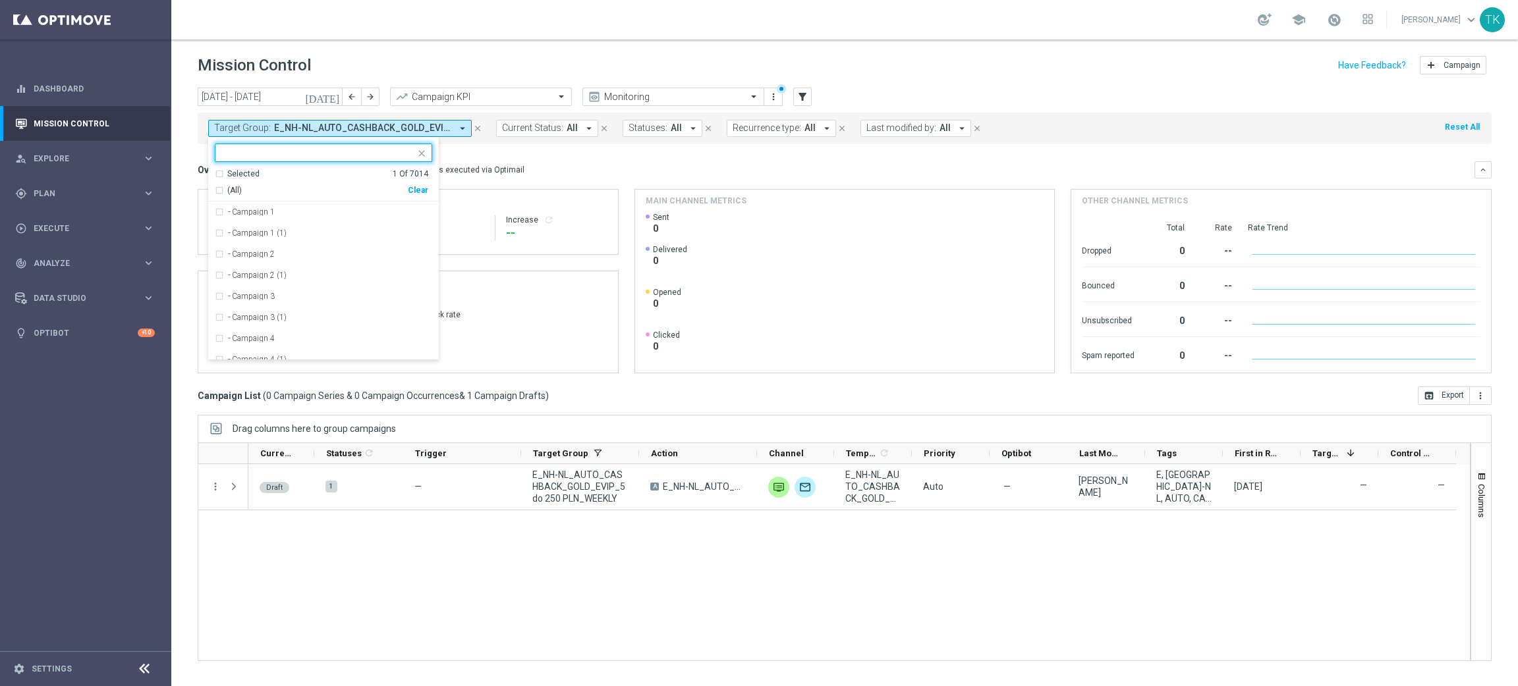
click at [0, 0] on div "Clear" at bounding box center [0, 0] width 0 height 0
click at [238, 149] on input "text" at bounding box center [318, 153] width 193 height 11
paste input "E_NH-NL_AUTO_CASHBACK_GOLD_EVIP_5 do 250 PLN_TU_WEEKLY"
type input "E_NH-NL_AUTO_CASHBACK_GOLD_EVIP_5 do 250 PLN_TU_WEEKLY"
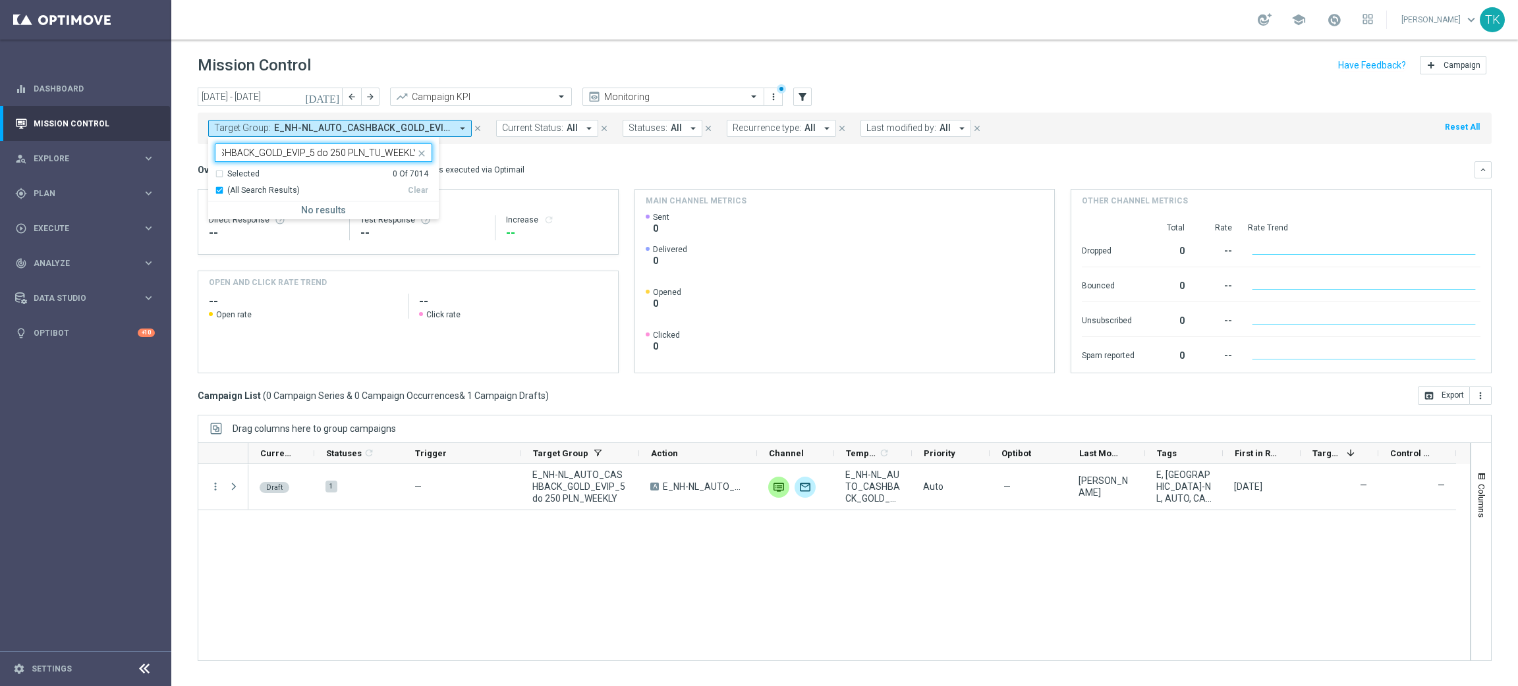
drag, startPoint x: 238, startPoint y: 149, endPoint x: 238, endPoint y: 182, distance: 32.9
click at [238, 173] on ng-select "E_NH-NL_AUTO_CASHBACK_GOLD_EVIP_5 do 250 PLN_TU_WEEKLY Selected 0 Of 7014 (All …" at bounding box center [323, 182] width 231 height 76
click at [303, 156] on input "E_NH-NL_AUTO_CASHBACK_GOLD_EVIP_5 do 250 PLN_TU_WEEKLY" at bounding box center [318, 153] width 193 height 11
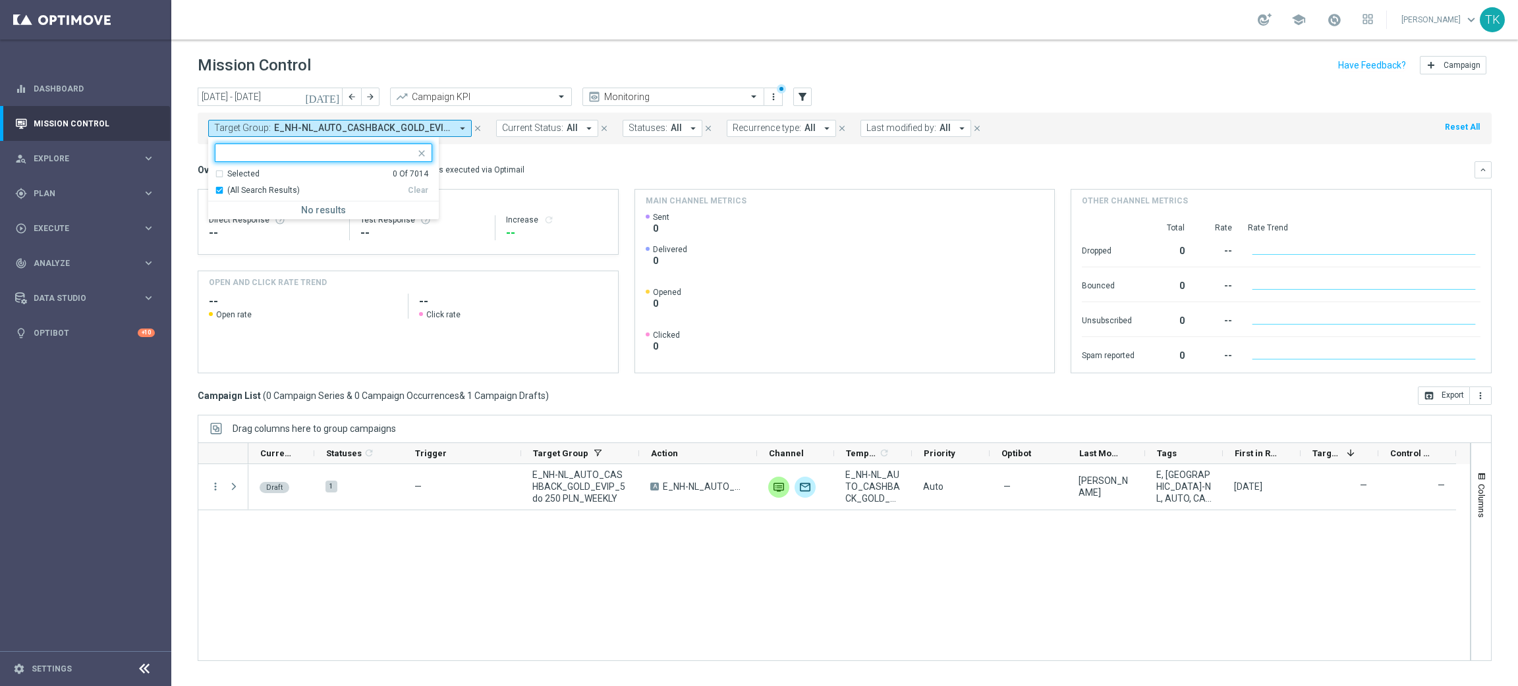
scroll to position [0, 0]
paste input "E_NH-NL_AUTO_CASHBACK_GOLD_EVIP_5 do 250 PLN_TU_WEEKLY"
drag, startPoint x: 279, startPoint y: 160, endPoint x: 215, endPoint y: 166, distance: 63.5
click at [215, 166] on ng-select "E_NH-NL_AUTO_CASHBACK_GOLD_EVIP_5 do 250 PLN_TU_WEEKLY Selected 0 Of 7014 (All …" at bounding box center [323, 182] width 231 height 76
type input "E_NH-NL_AUTO_CASHBACK_GOLD_EVIP_5 do 250 PLN_TU_WEEKLY"
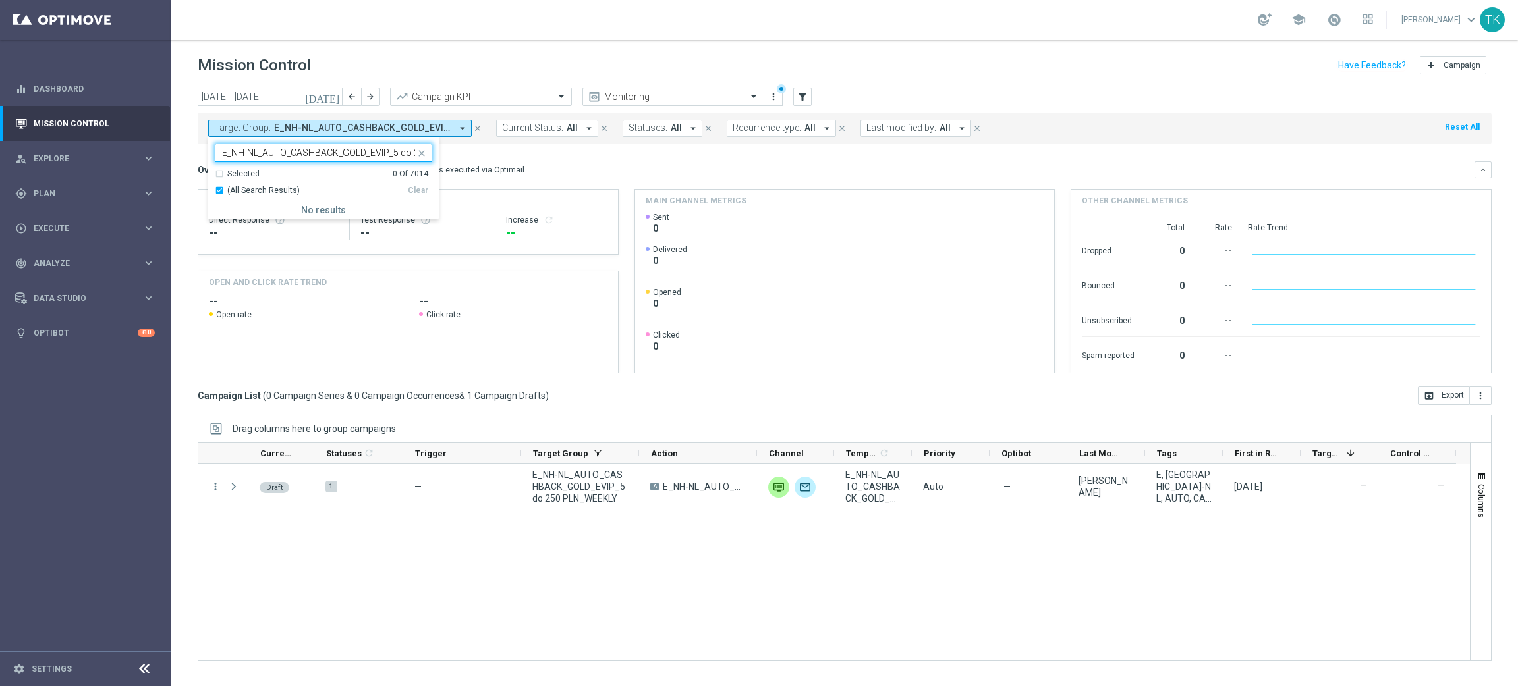
click at [298, 149] on input "E_NH-NL_AUTO_CASHBACK_GOLD_EVIP_5 do 250 PLN_TU_WEEKLY" at bounding box center [318, 153] width 193 height 11
paste input "E_NH-NL_AUTO_CASHBACK_SILVER_EVIP_5 do 250 PLN_WEEKLY"
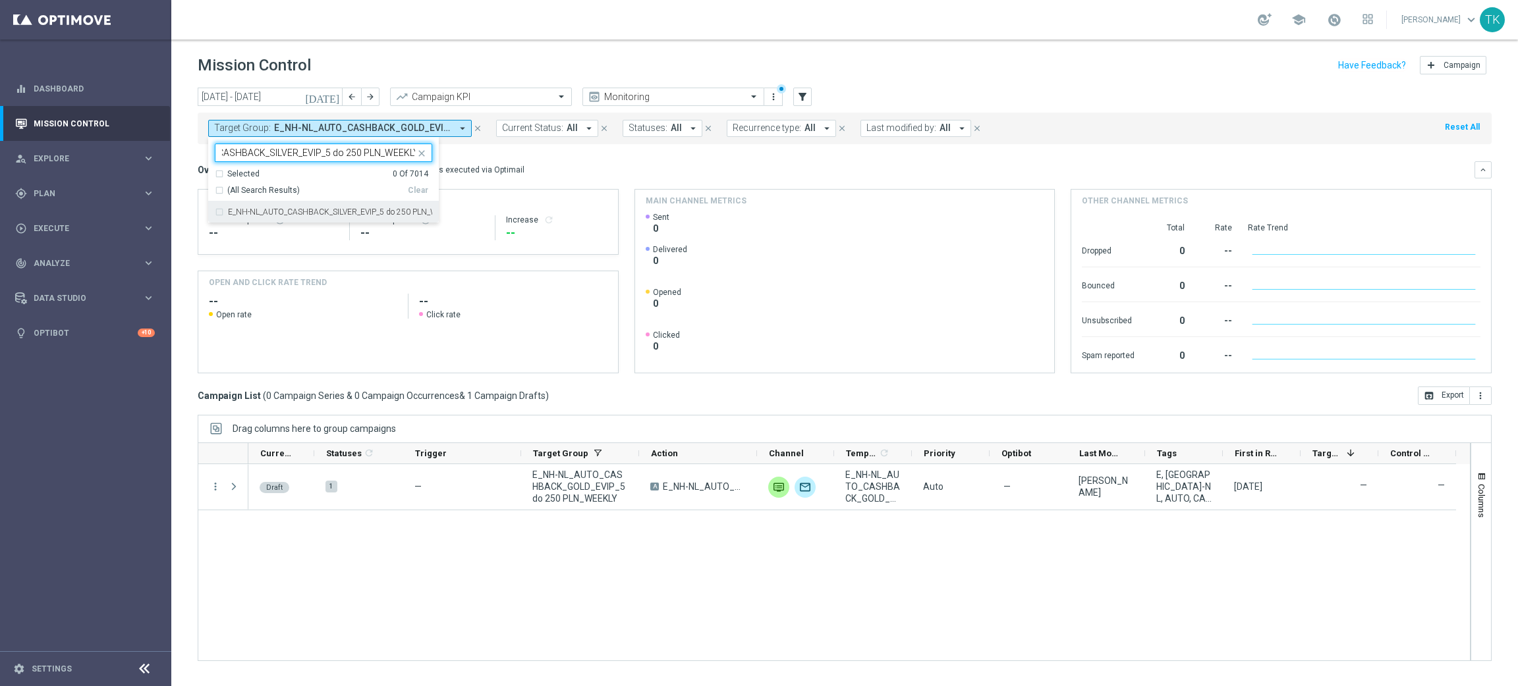
click at [266, 220] on div "E_NH-NL_AUTO_CASHBACK_SILVER_EVIP_5 do 250 PLN_WEEKLY" at bounding box center [323, 212] width 217 height 21
type input "E_NH-NL_AUTO_CASHBACK_SILVER_EVIP_5 do 250 PLN_WEEKLY"
click at [182, 154] on div "today 01 Sep 2025 - 30 Sep 2025 arrow_back arrow_forward Campaign KPI trending_…" at bounding box center [844, 381] width 1346 height 587
click at [298, 128] on span "E_NH-NL_AUTO_CASHBACK_SILVER_EVIP_5 do 250 PLN_WEEKLY" at bounding box center [362, 128] width 177 height 11
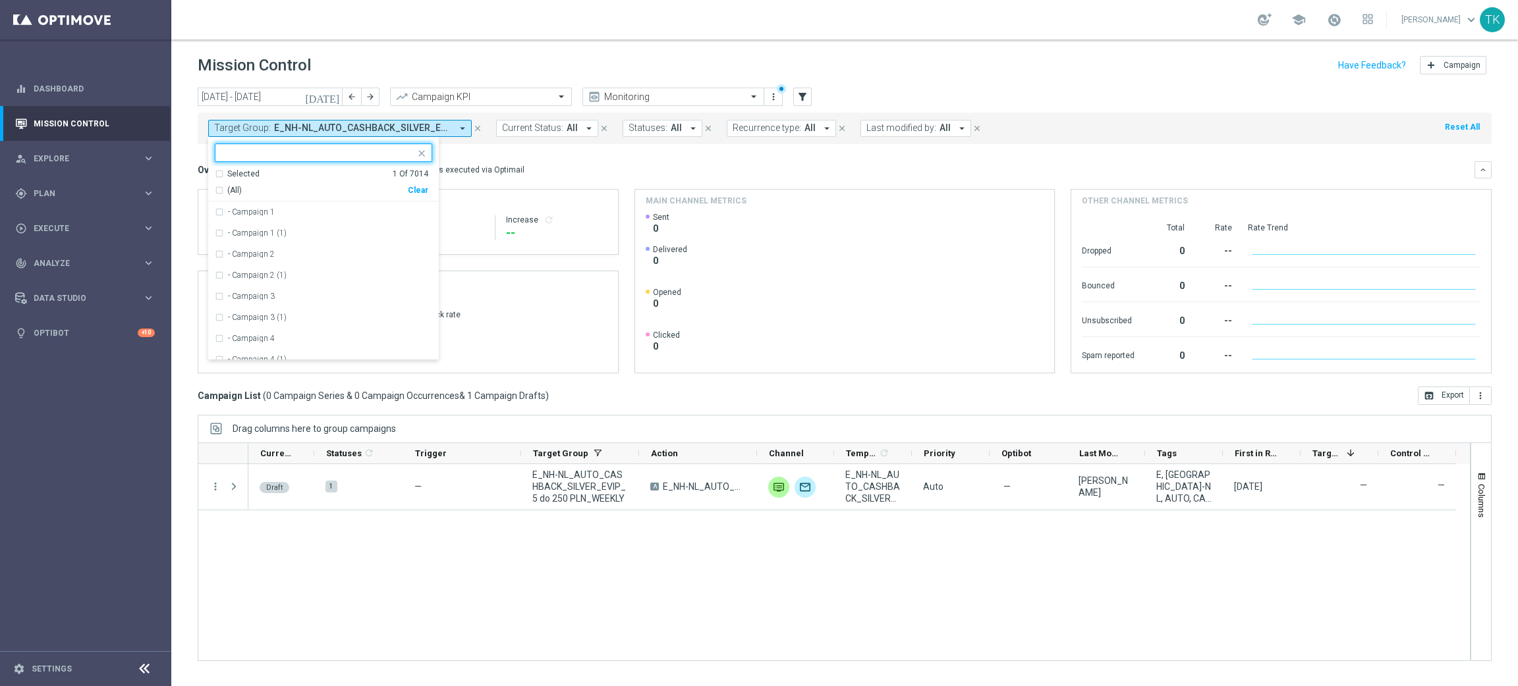
click at [0, 0] on div "Clear" at bounding box center [0, 0] width 0 height 0
click at [319, 156] on input "text" at bounding box center [318, 153] width 193 height 11
paste input "E_NH-NL_AUTO_CASHBACK_SILVER_EVIP_5 do 250 PLN_TU_WEEKLY"
type input "E_NH-NL_AUTO_CASHBACK_SILVER_EVIP_5 do 250 PLN_TU_WEEKLY"
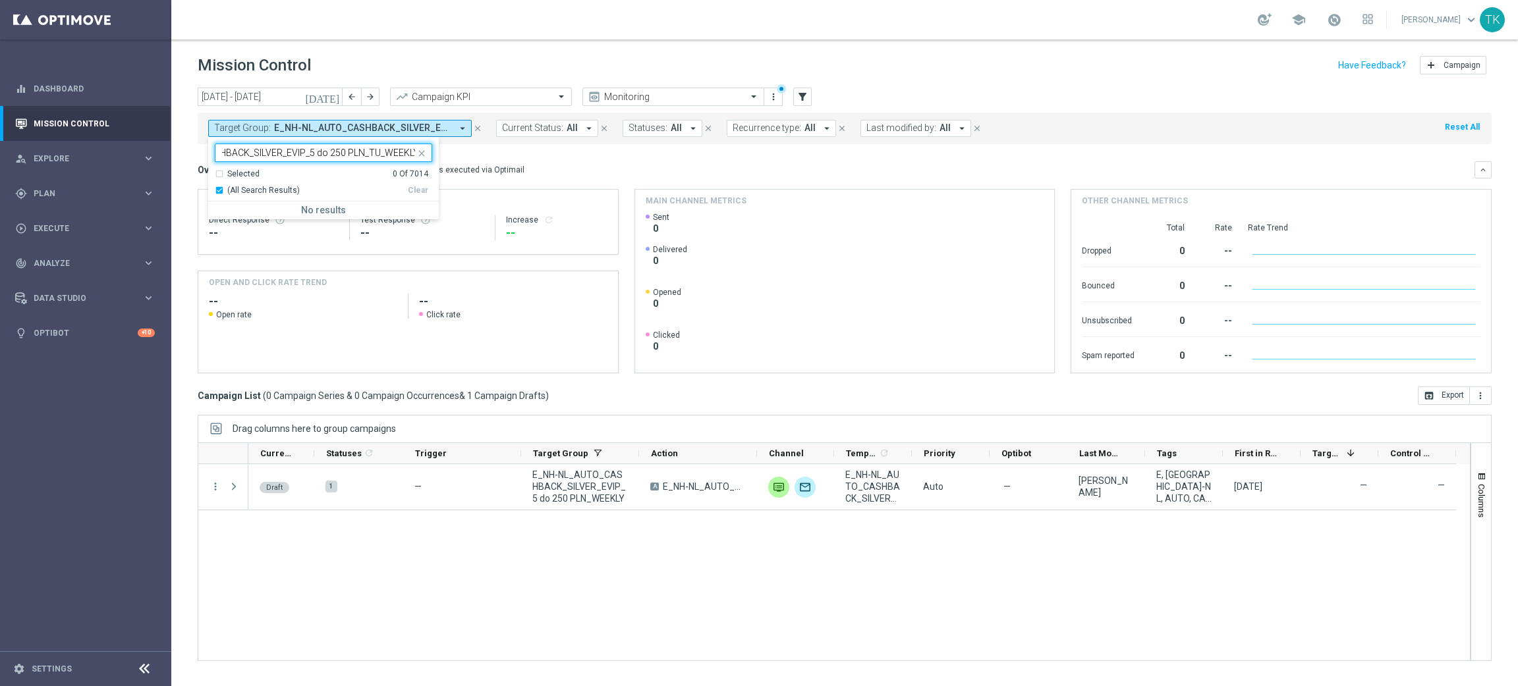
scroll to position [0, 0]
click at [179, 149] on div "today 01 Sep 2025 - 30 Sep 2025 arrow_back arrow_forward Campaign KPI trending_…" at bounding box center [844, 381] width 1346 height 587
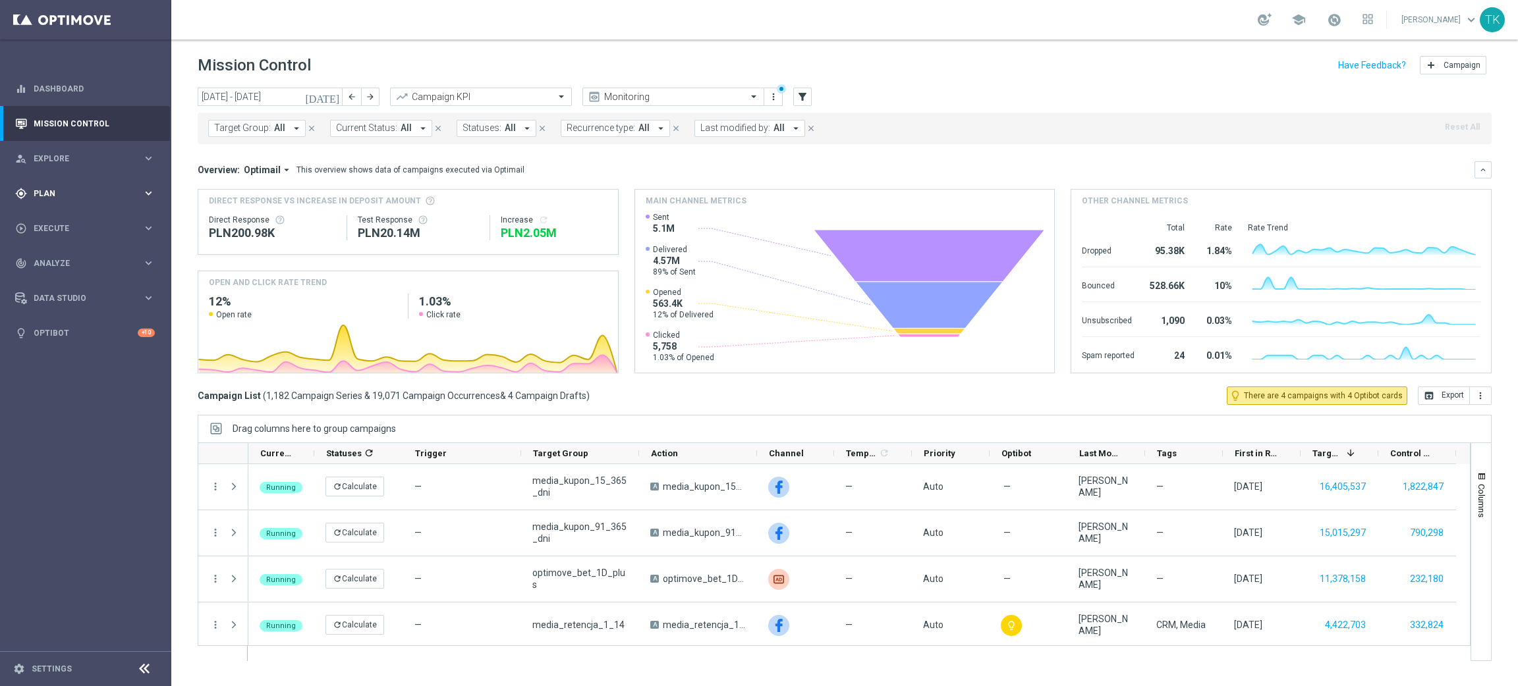
click at [38, 195] on span "Plan" at bounding box center [88, 194] width 109 height 8
drag, startPoint x: 55, startPoint y: 215, endPoint x: 140, endPoint y: 217, distance: 85.7
click at [55, 215] on link "Target Groups" at bounding box center [85, 220] width 103 height 11
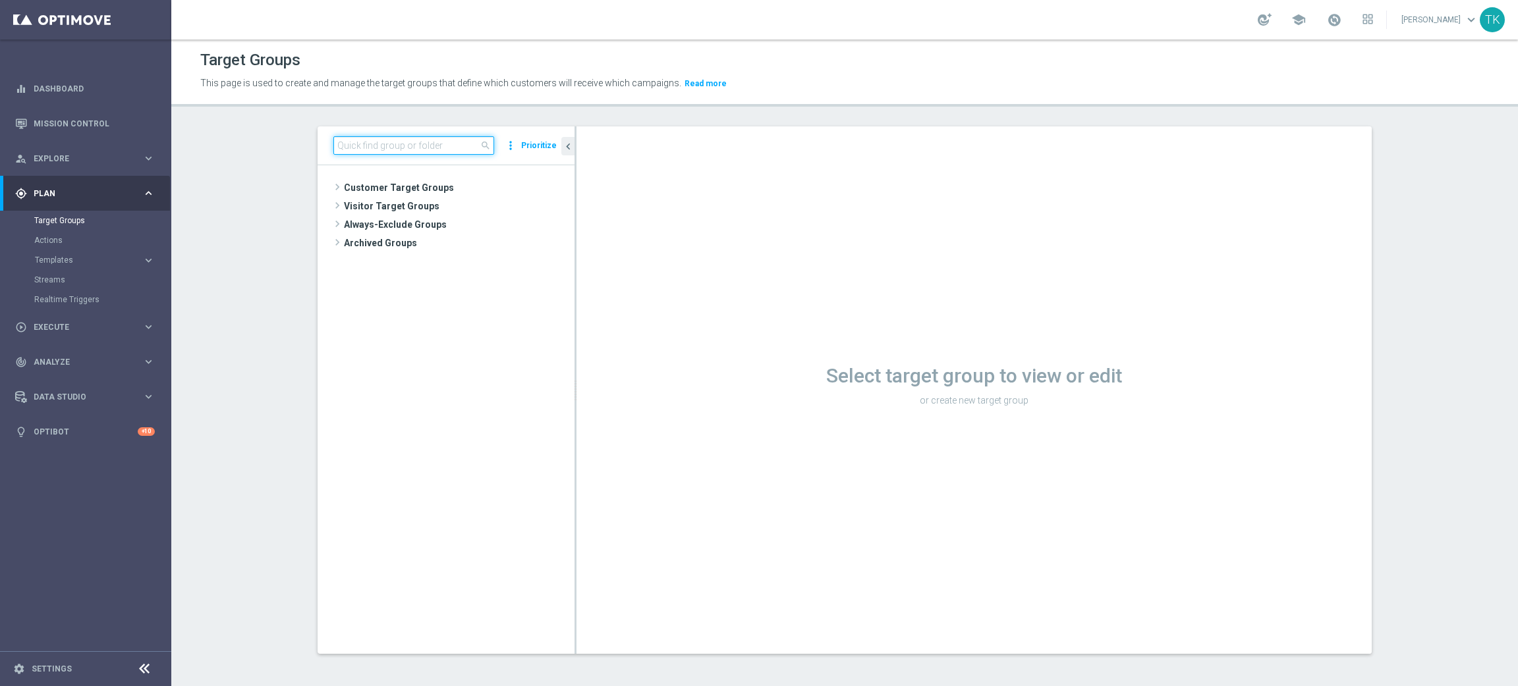
click at [357, 150] on input at bounding box center [413, 145] width 161 height 18
paste input "E_NH-NL_AUTO_CASHBACK_GOLD_EVIP_5 do 250 PLN_WEEKLY"
type input "E_NH-NL_AUTO_CASHBACK_GOLD_EVIP_5 do 250 PLN_WEEKLY"
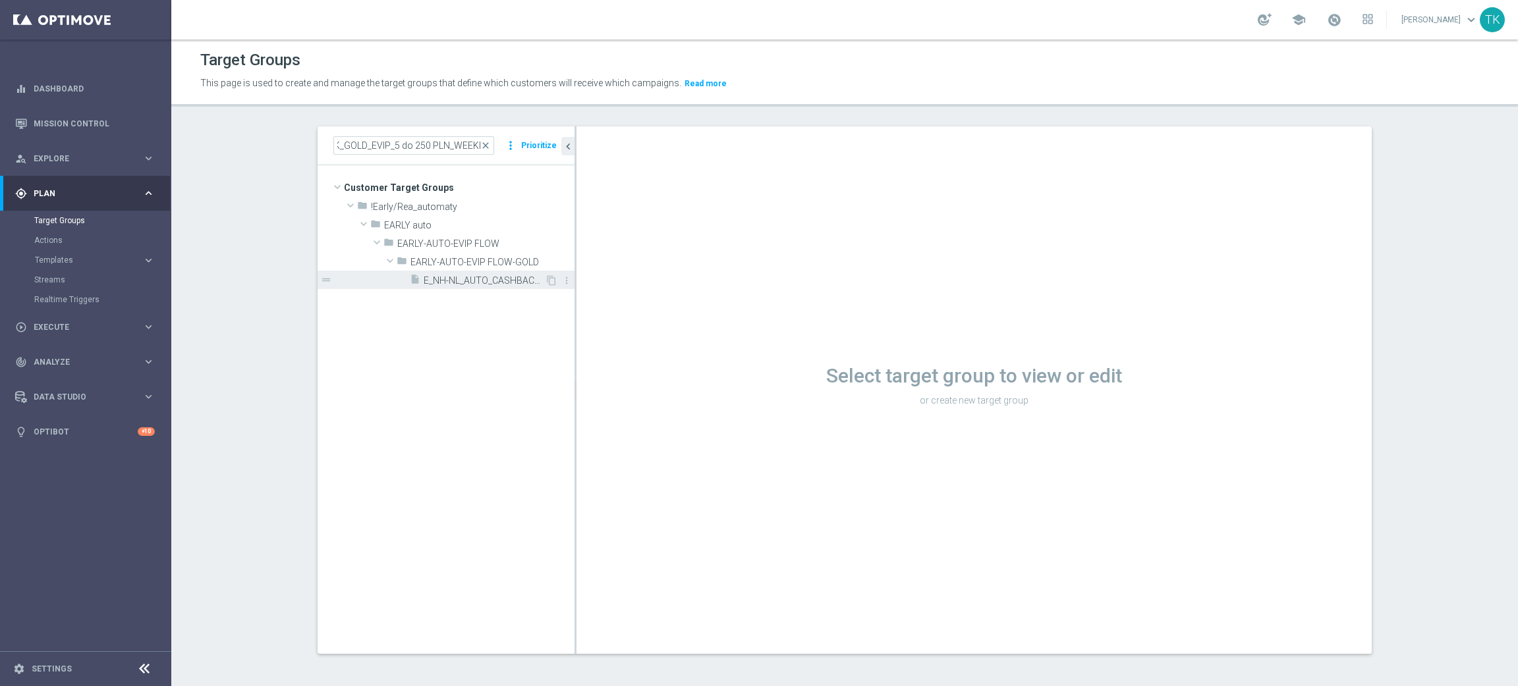
click at [480, 278] on span "E_NH-NL_AUTO_CASHBACK_GOLD_EVIP_5 do 250 PLN_WEEKLY" at bounding box center [484, 280] width 121 height 11
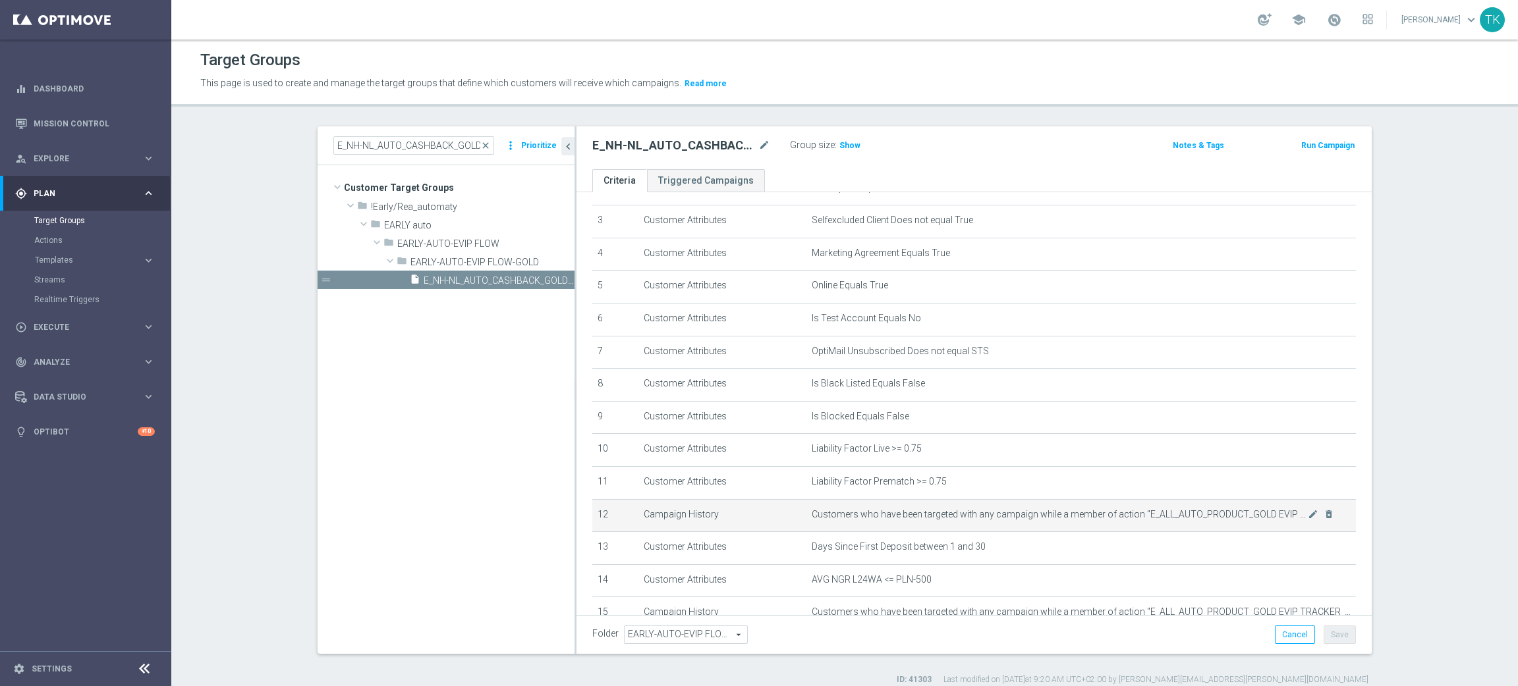
scroll to position [188, 0]
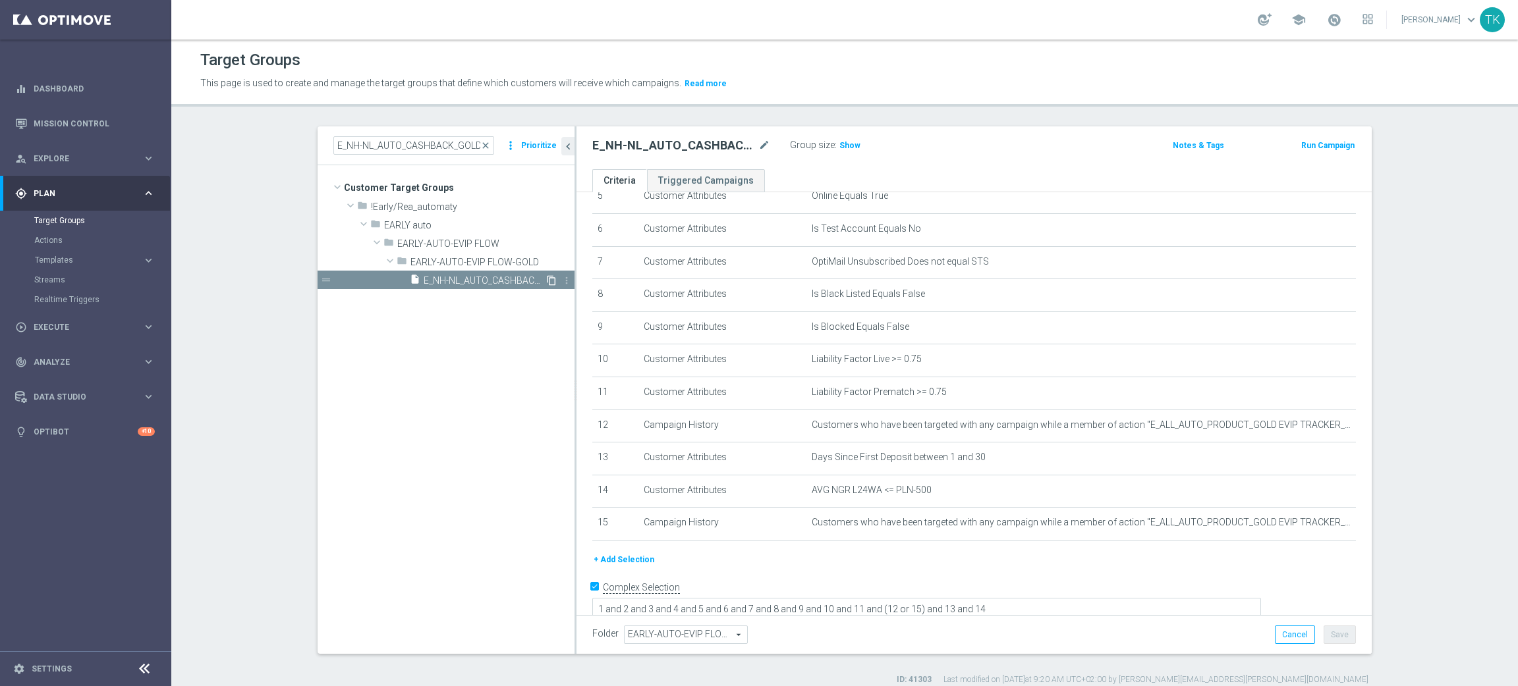
click at [546, 281] on icon "content_copy" at bounding box center [551, 280] width 11 height 11
click at [760, 146] on icon "mode_edit" at bounding box center [764, 146] width 12 height 16
type input "E_NH-NL_AUTO_CASHBACK_GOLD_EVIP_5 do 250 PLN_TU_WEEKLY"
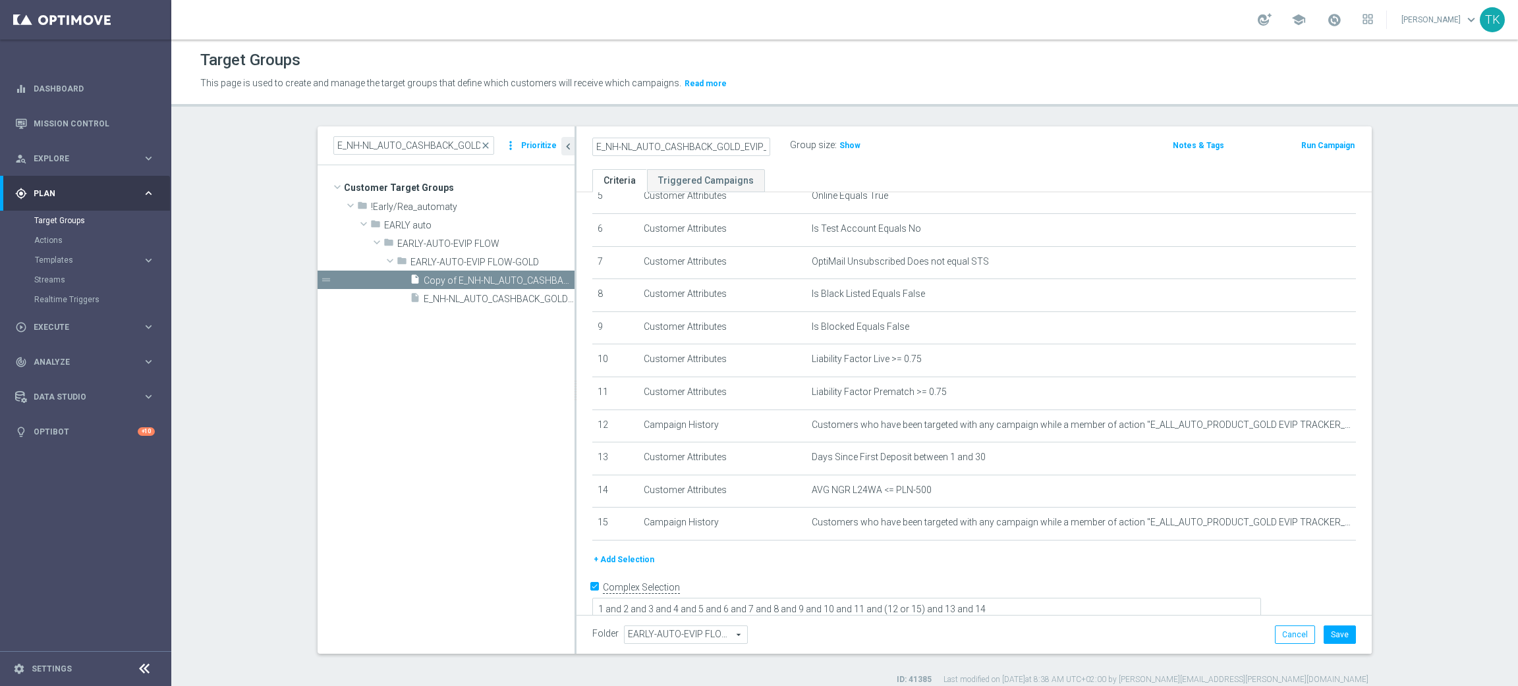
click at [897, 170] on ul "Criteria Triggered Campaigns" at bounding box center [973, 180] width 795 height 23
click at [1335, 638] on button "Save" at bounding box center [1339, 635] width 32 height 18
click at [404, 140] on input "E_NH-NL_AUTO_CASHBACK_GOLD_EVIP_5 do 250 PLN_WEEKLY" at bounding box center [413, 145] width 161 height 18
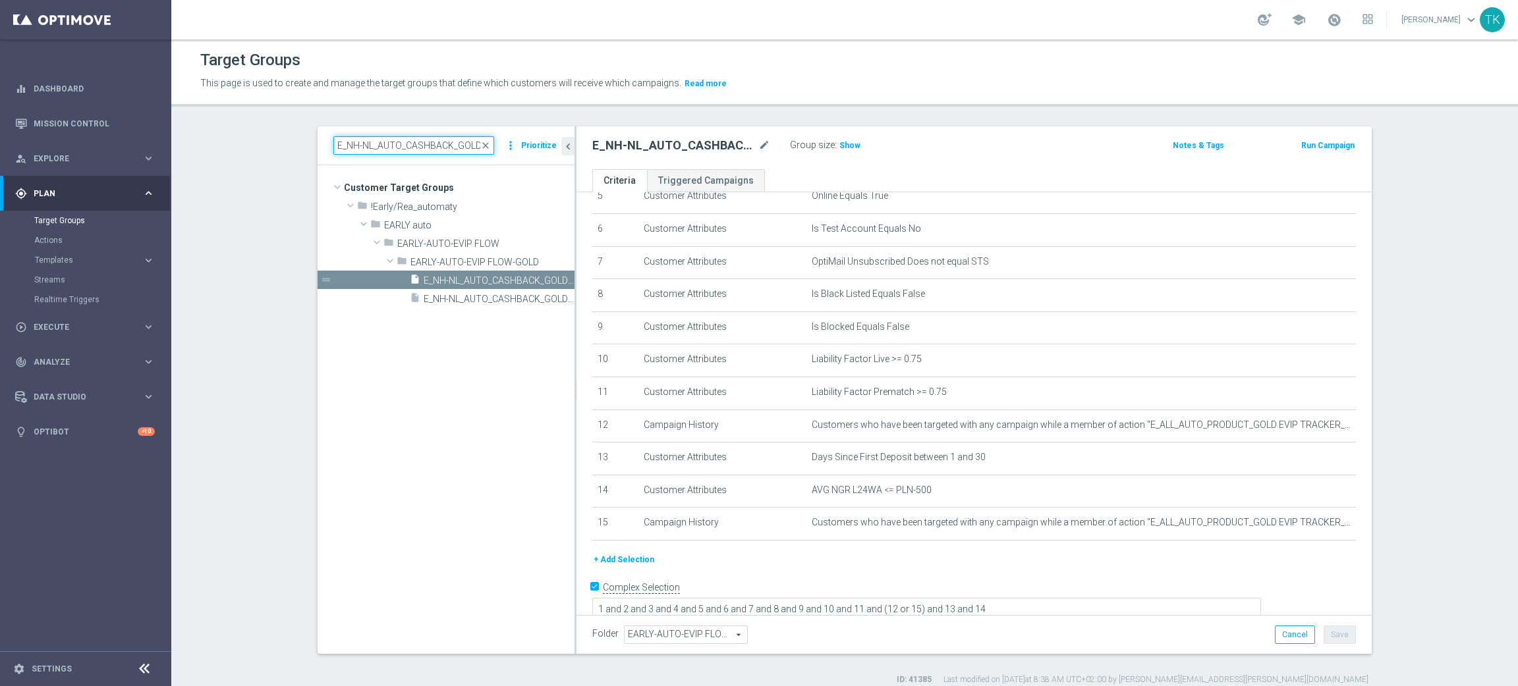
paste input "SILVER"
type input "E_NH-NL_AUTO_CASHBACK_SILVER_EVIP_5 do 250 PLN_WEEKLY"
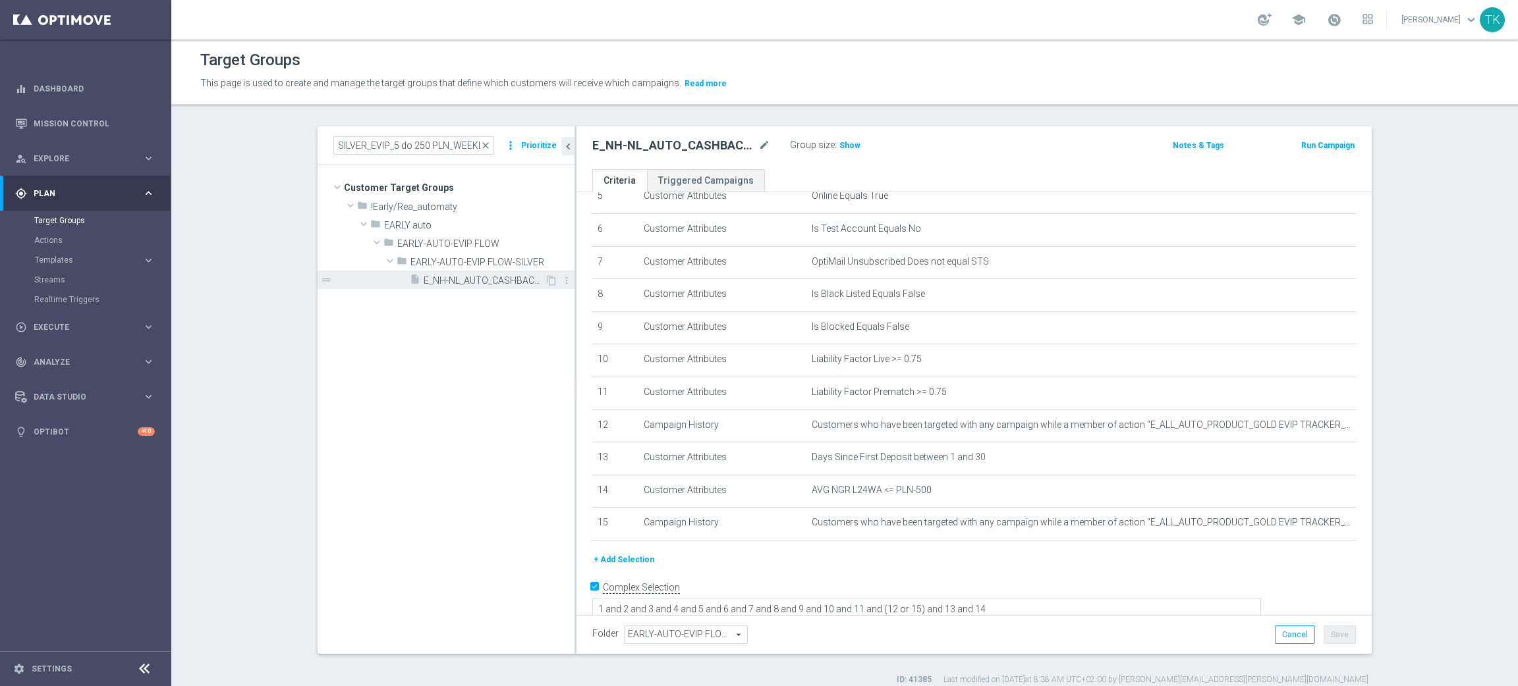
click at [489, 284] on span "E_NH-NL_AUTO_CASHBACK_SILVER_EVIP_5 do 250 PLN_WEEKLY" at bounding box center [484, 280] width 121 height 11
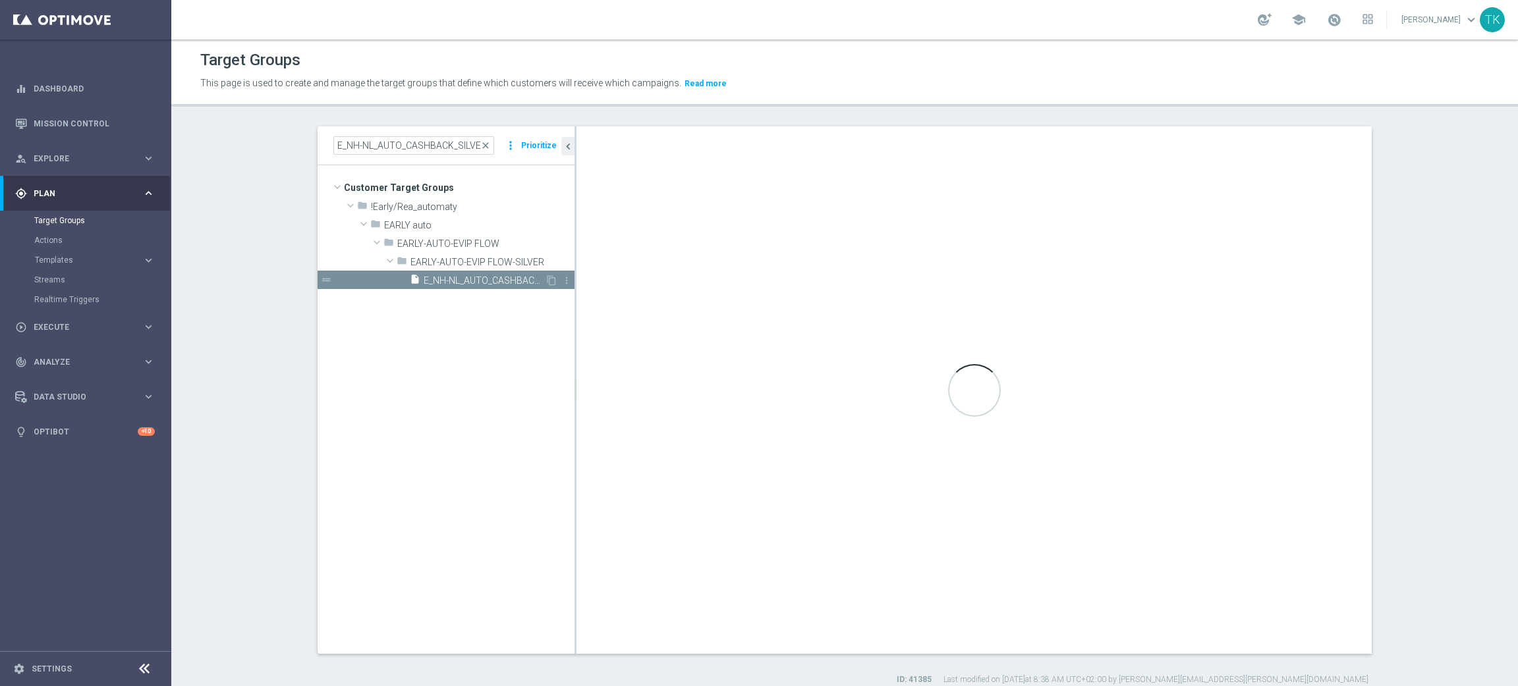
type input "EARLY-AUTO-EVIP FLOW-SILVER"
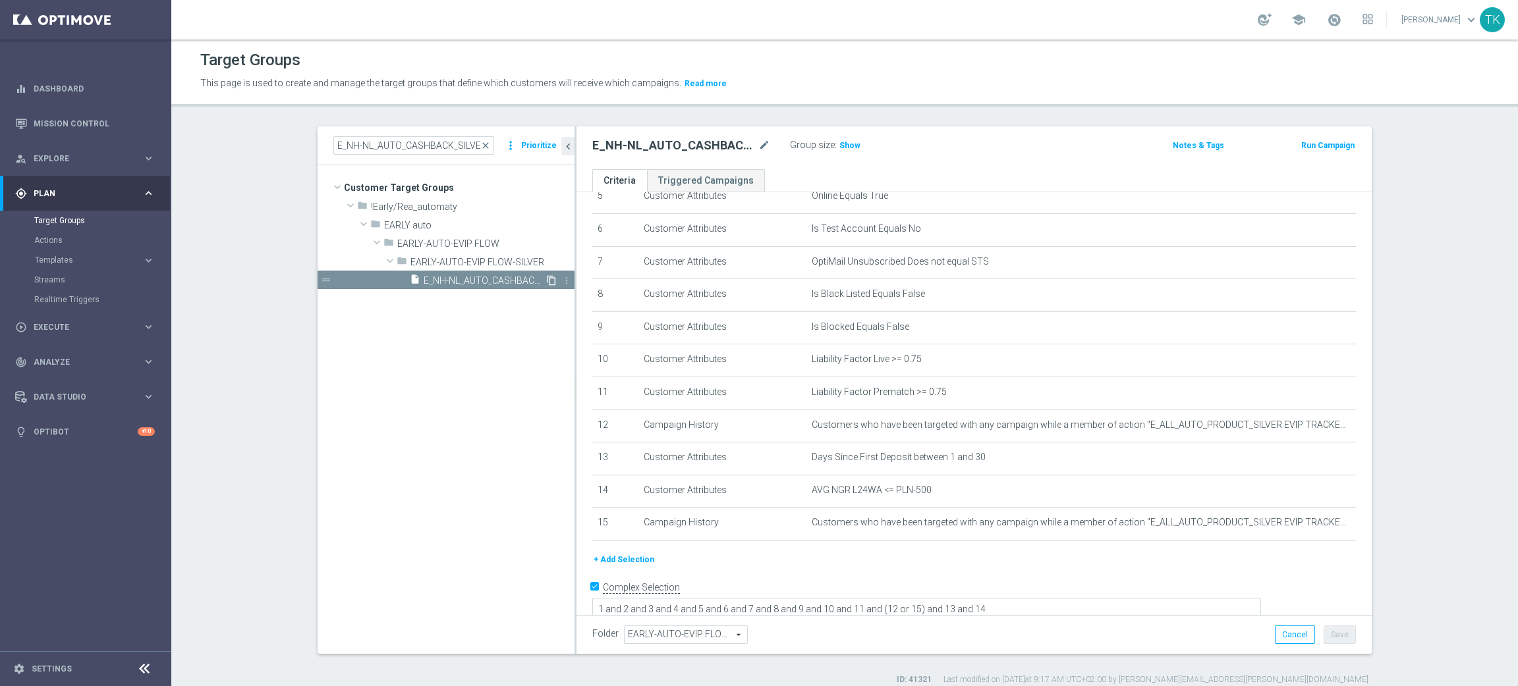
click at [546, 283] on icon "content_copy" at bounding box center [551, 280] width 11 height 11
click at [758, 145] on icon "mode_edit" at bounding box center [764, 146] width 12 height 16
type input "E_NH-NL_AUTO_CASHBACK_SILVER_EVIP_5 do 250 PLN_TU_WEEKLY"
click at [924, 149] on div "E_NH-NL_AUTO_CASHBACK_SILVER_EVIP_5 do 250 PLN_TU_WEEKLY Group size : Show" at bounding box center [843, 146] width 522 height 20
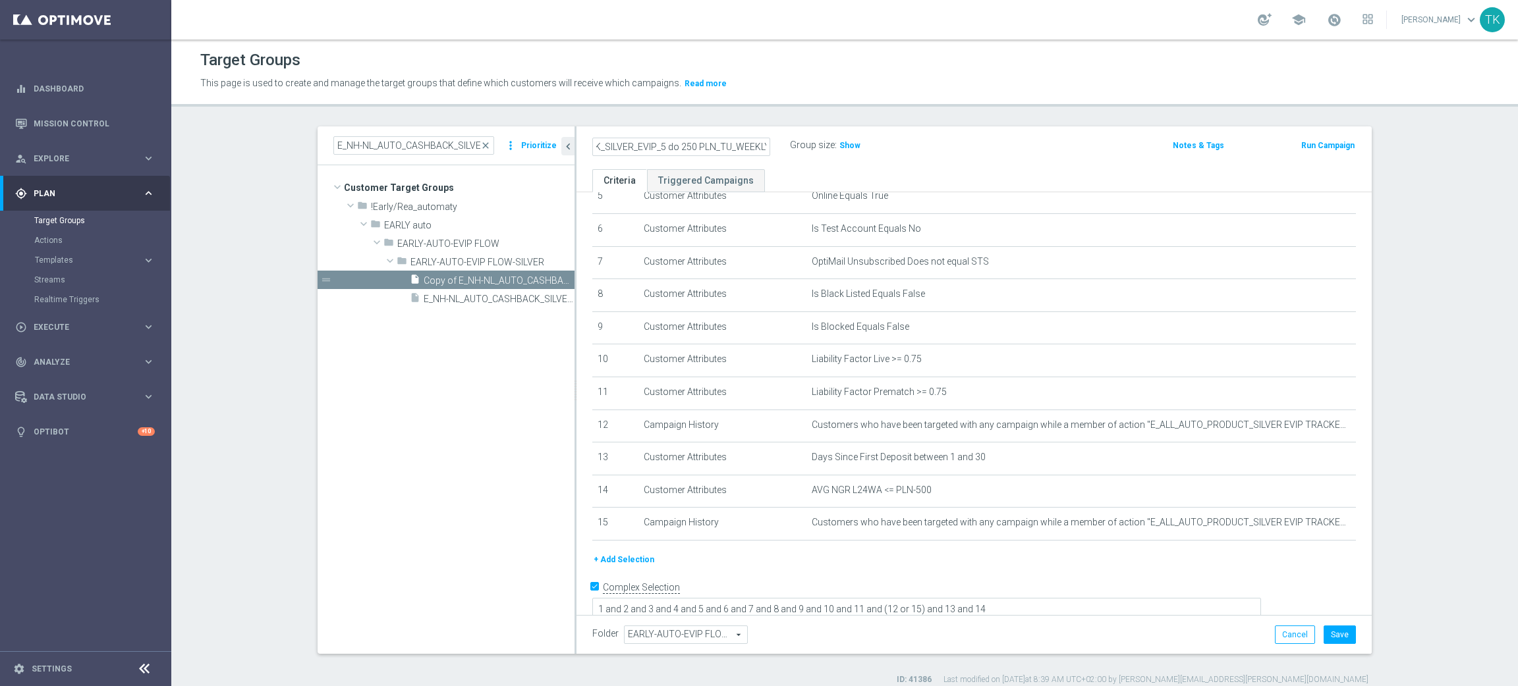
scroll to position [0, 0]
click at [1331, 632] on button "Save" at bounding box center [1339, 635] width 32 height 18
click at [51, 256] on span "Templates" at bounding box center [82, 260] width 94 height 8
click at [61, 279] on link "Optimail" at bounding box center [89, 280] width 96 height 11
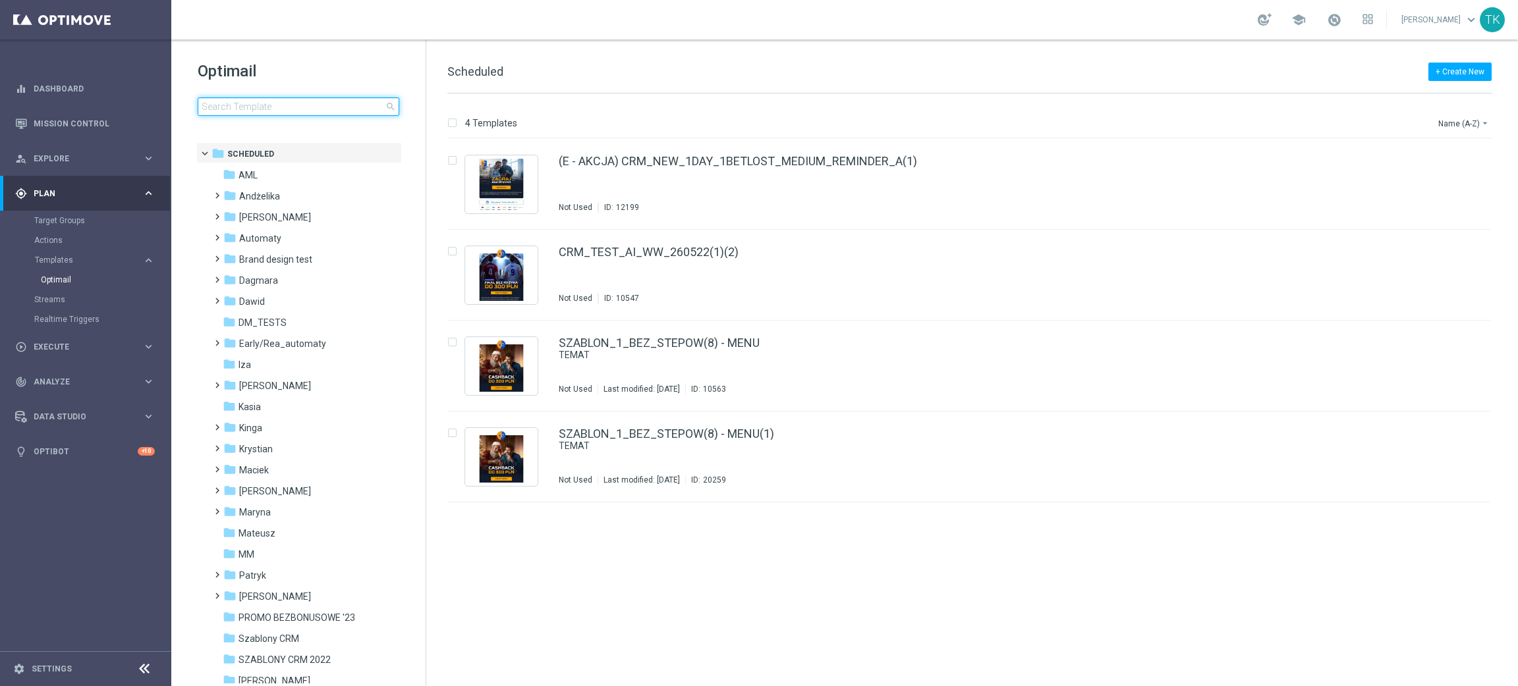
click at [235, 102] on input at bounding box center [299, 106] width 202 height 18
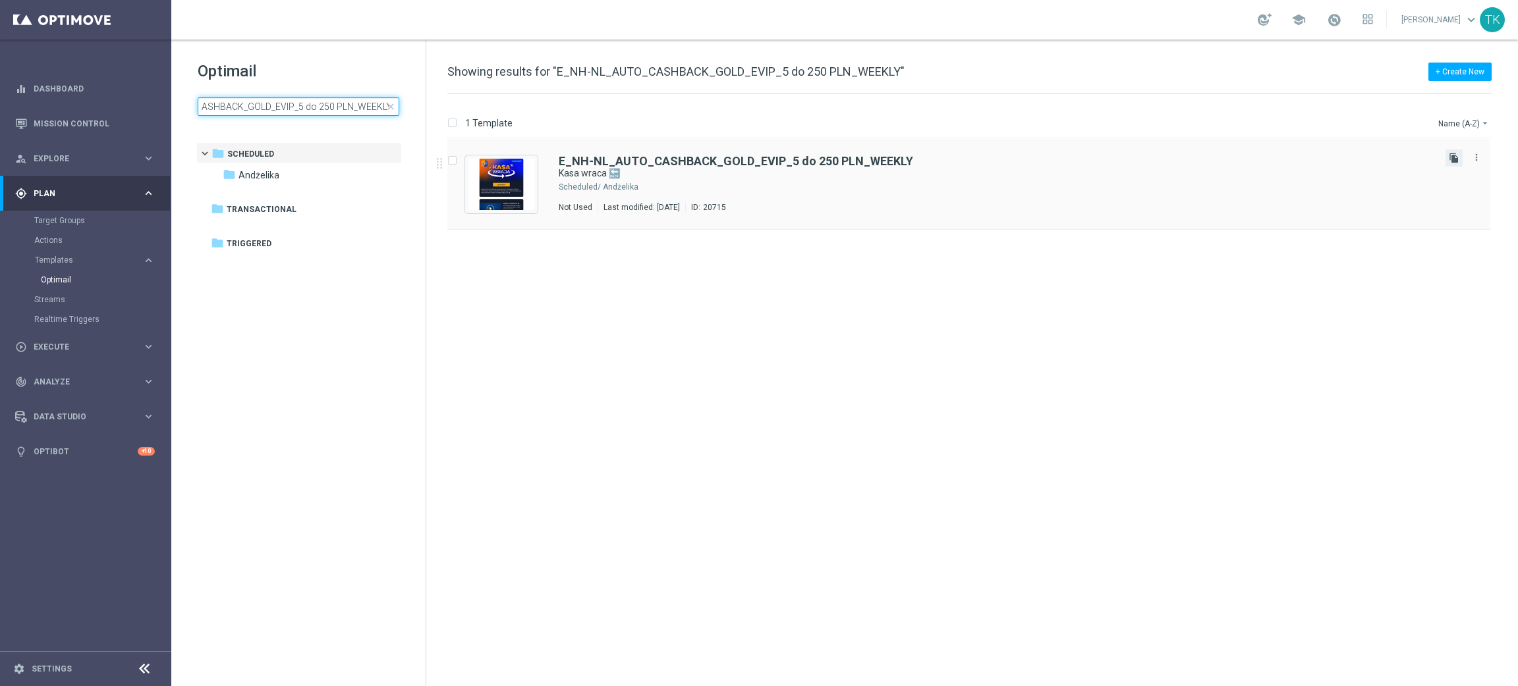
type input "E_NH-NL_AUTO_CASHBACK_GOLD_EVIP_5 do 250 PLN_WEEKLY"
click at [1453, 158] on icon "file_copy" at bounding box center [1454, 158] width 11 height 11
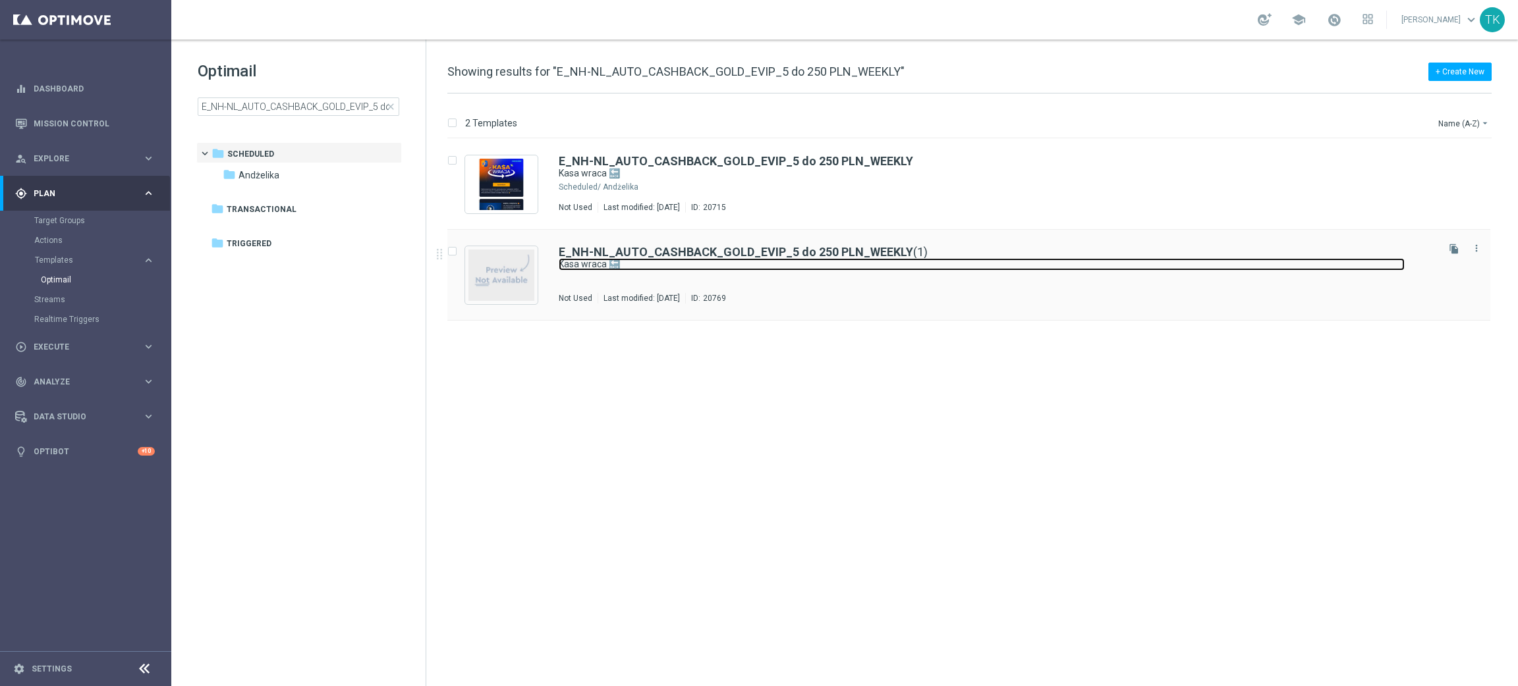
click at [699, 263] on link "Kasa wraca 🔙" at bounding box center [982, 264] width 846 height 13
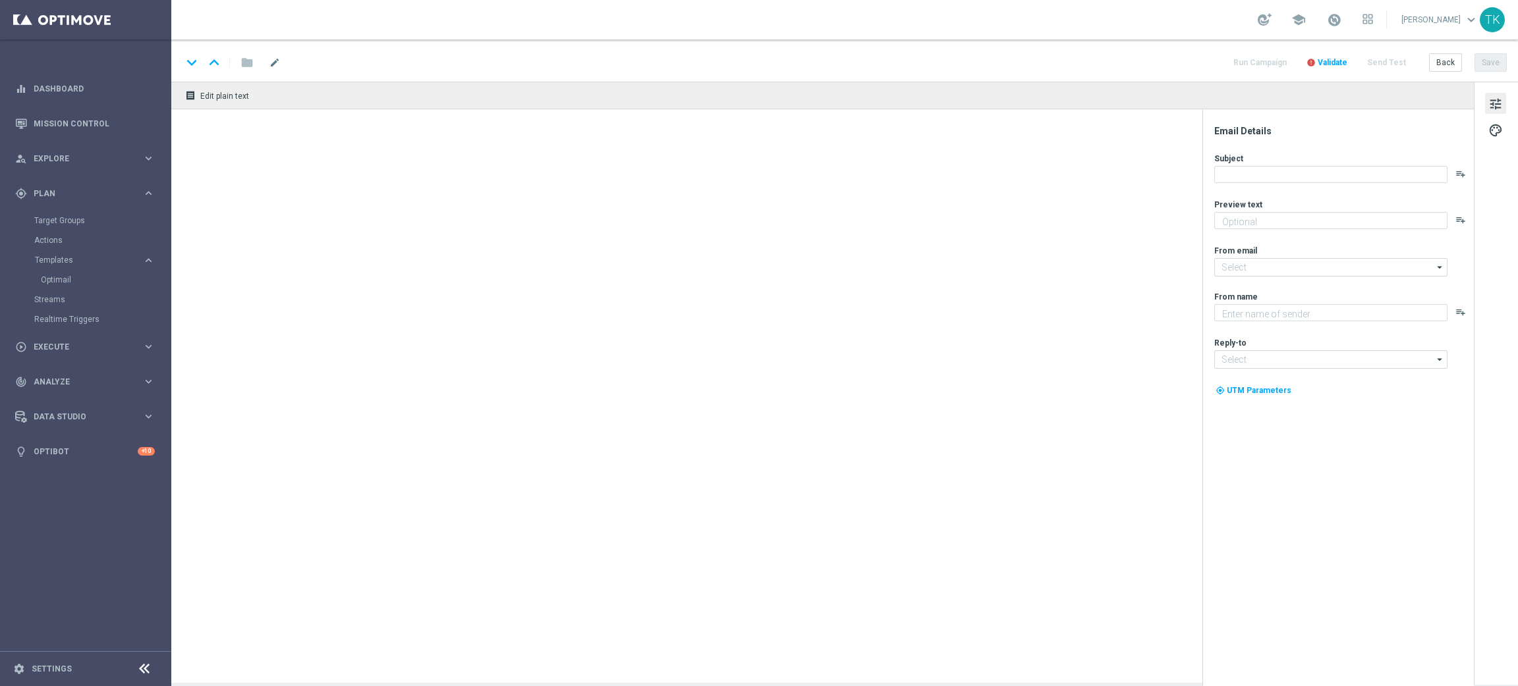
type textarea "Otrzymaj zwrot za nietrafione kupony do 250 zł 💸"
type textarea "STS"
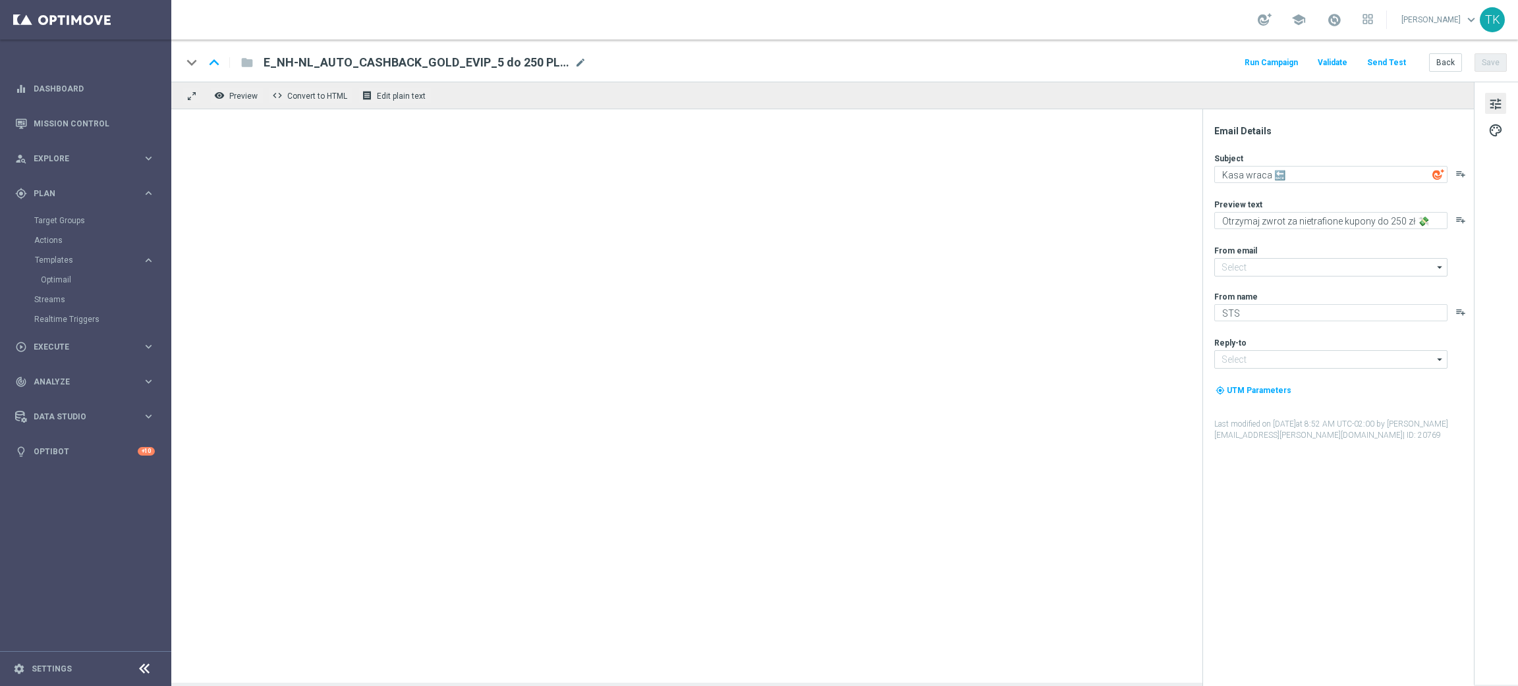
click at [576, 65] on span "mode_edit" at bounding box center [580, 63] width 12 height 12
type input "oferta@sts.pl"
type input "kontakt@sts.pl"
click at [480, 63] on input "E_NH-NL_AUTO_CASHBACK_GOLD_EVIP_5 do 250 PLN_WEEKLY(1)" at bounding box center [427, 62] width 327 height 17
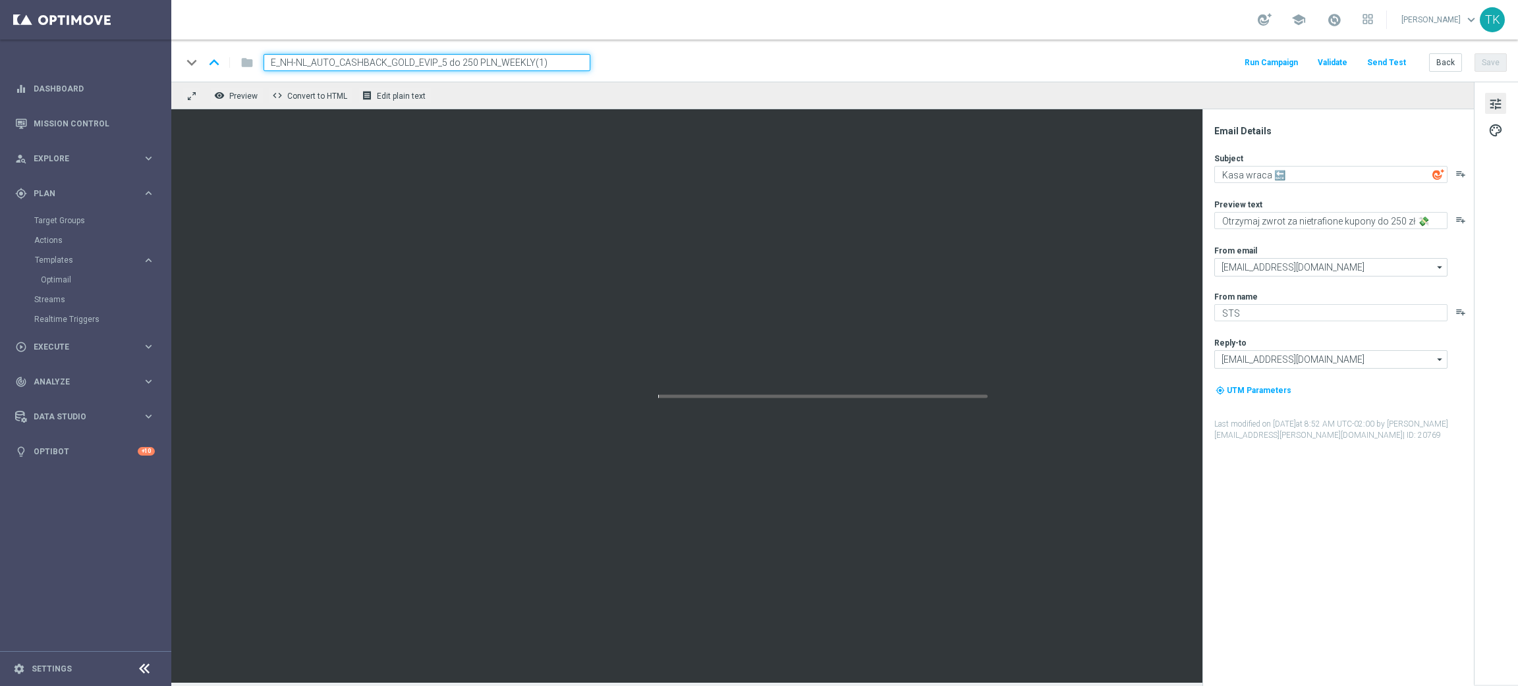
click at [480, 63] on input "E_NH-NL_AUTO_CASHBACK_GOLD_EVIP_5 do 250 PLN_WEEKLY(1)" at bounding box center [427, 62] width 327 height 17
paste input "TU_WEEKLY"
type input "E_NH-NL_AUTO_CASHBACK_GOLD_EVIP_5 do 250 PLN_TU_WEEKLY"
click at [677, 62] on div "keyboard_arrow_down keyboard_arrow_up folder E_NH-NL_AUTO_CASHBACK_GOLD_EVIP_5 …" at bounding box center [844, 62] width 1325 height 17
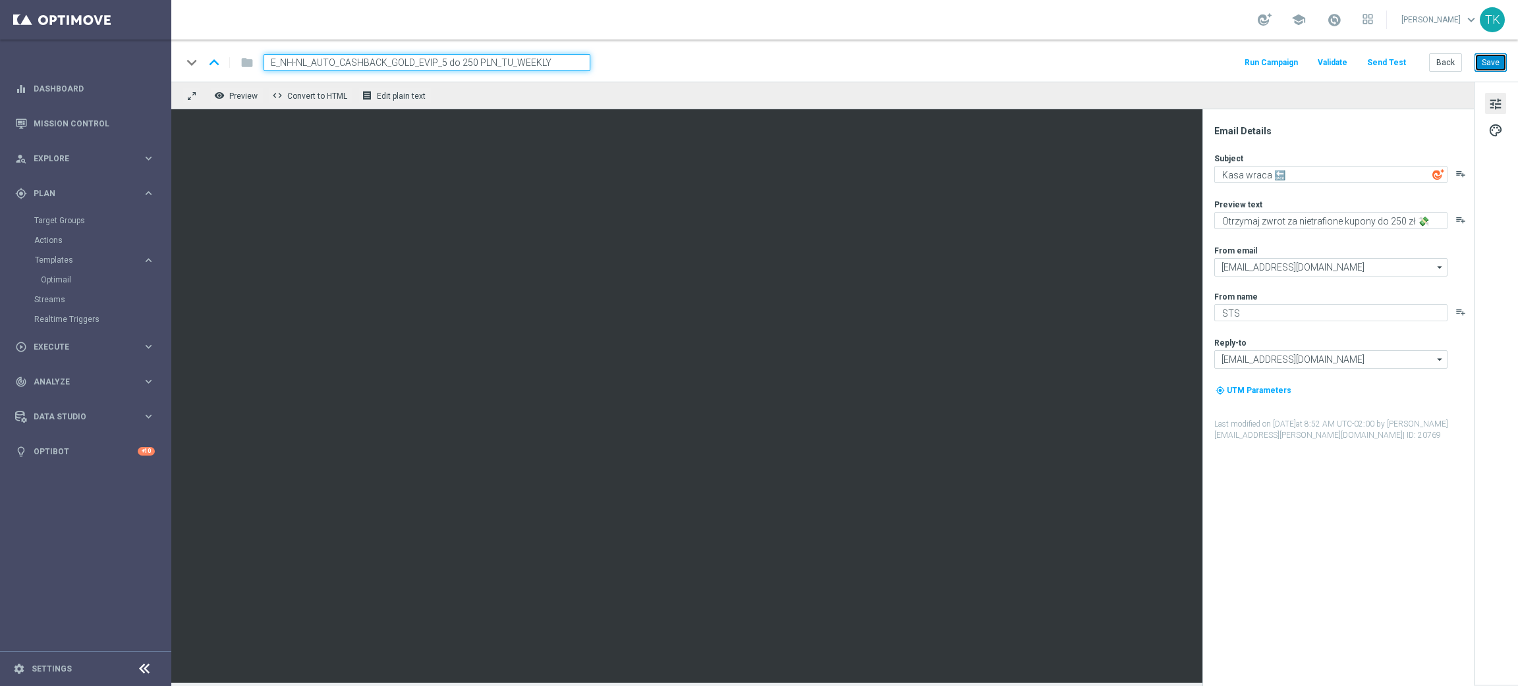
click at [1499, 57] on button "Save" at bounding box center [1490, 62] width 32 height 18
click at [1456, 58] on button "Back" at bounding box center [1445, 62] width 33 height 18
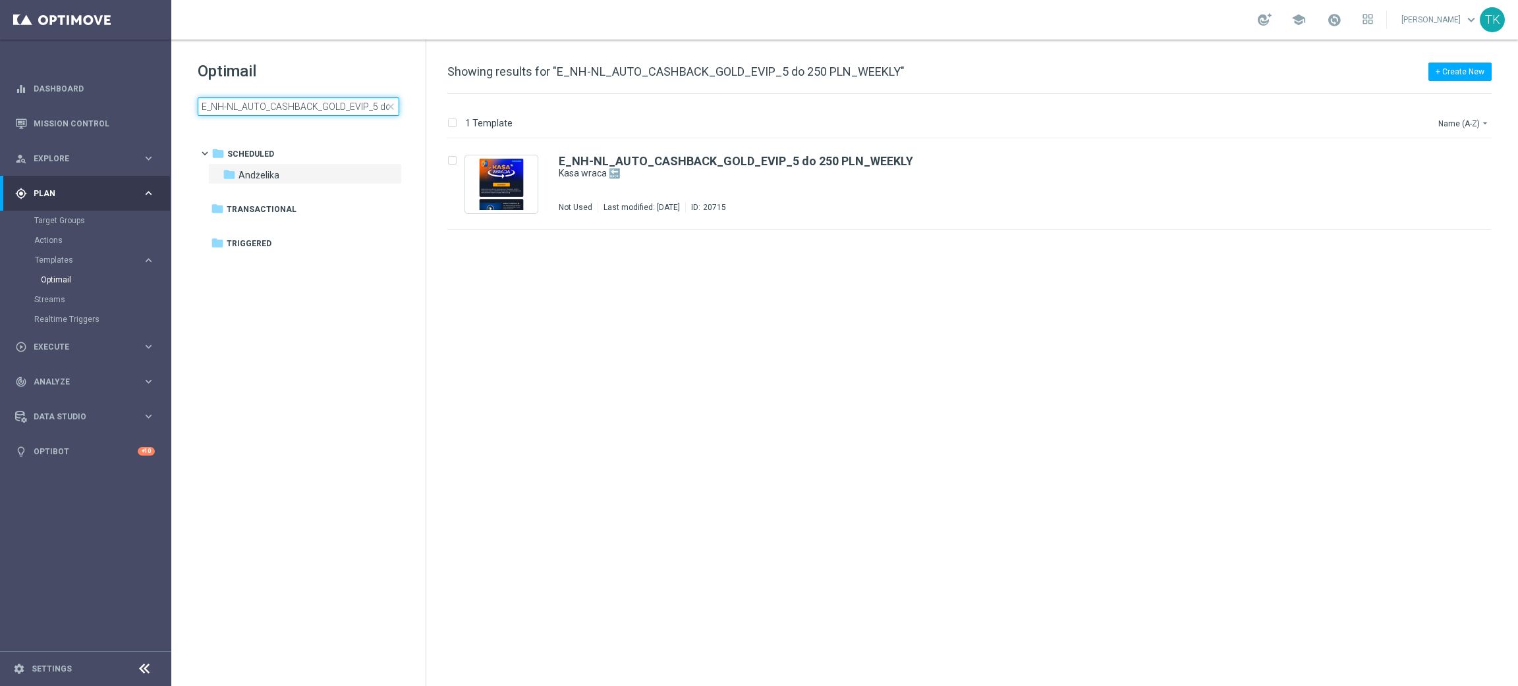
click at [269, 114] on input "E_NH-NL_AUTO_CASHBACK_GOLD_EVIP_5 do 250 PLN_WEEKLY" at bounding box center [299, 106] width 202 height 18
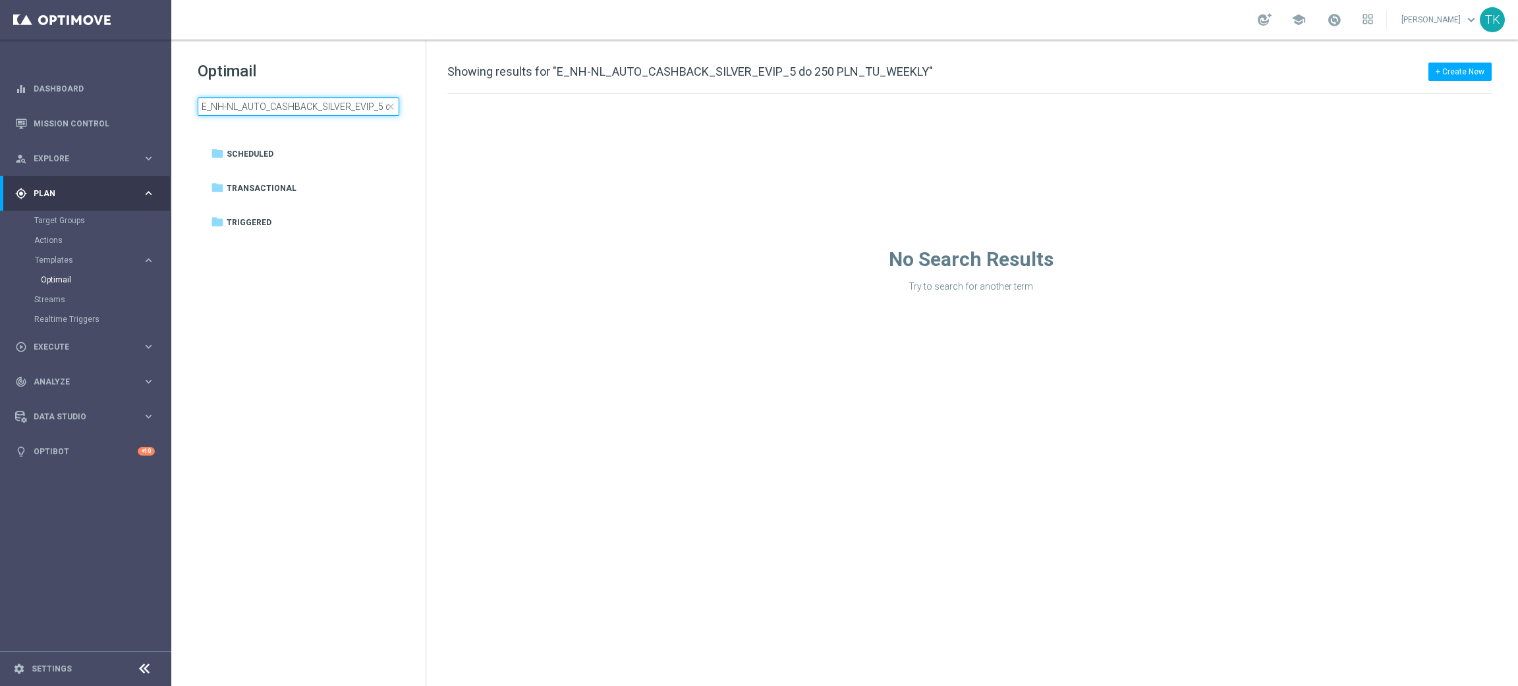
click at [304, 106] on input "E_NH-NL_AUTO_CASHBACK_SILVER_EVIP_5 do 250 PLN_TU_WEEKLY" at bounding box center [299, 106] width 202 height 18
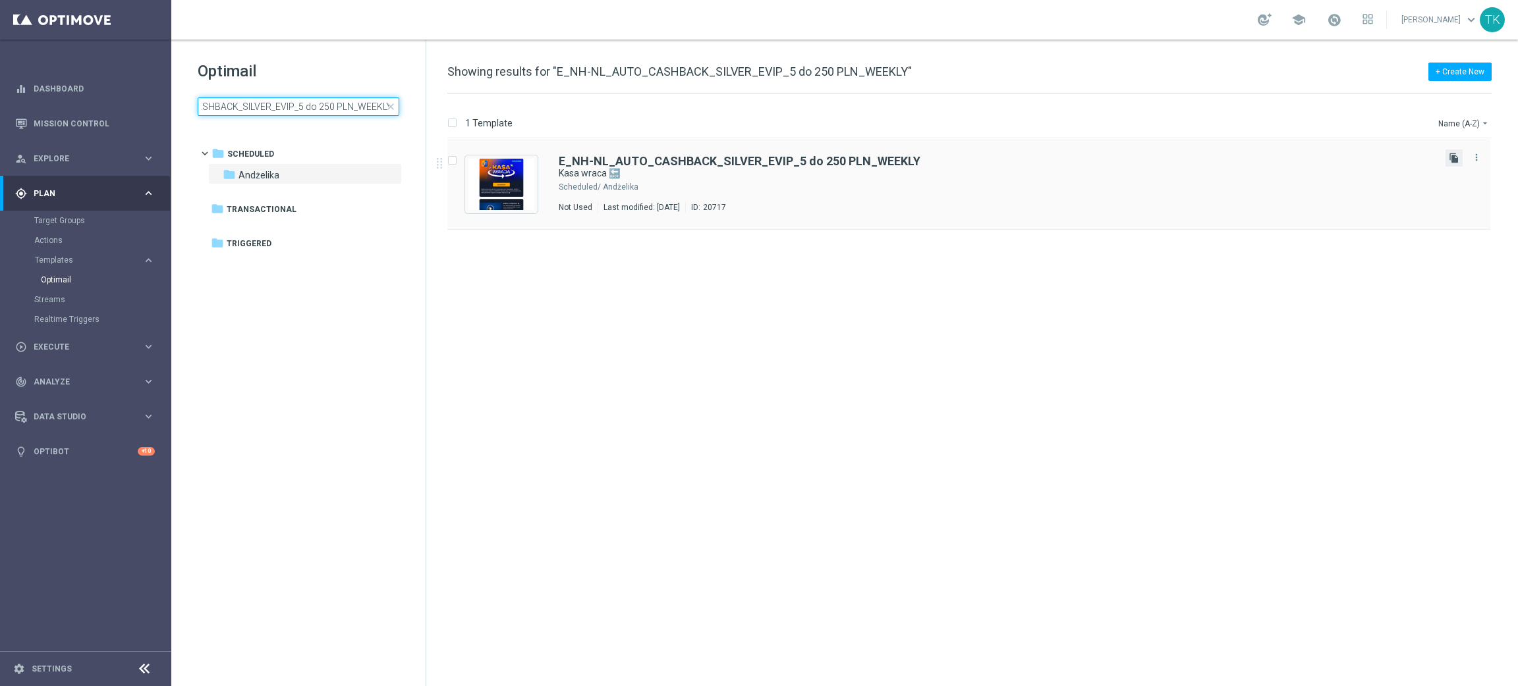
type input "E_NH-NL_AUTO_CASHBACK_SILVER_EVIP_5 do 250 PLN_WEEKLY"
click at [1449, 154] on icon "file_copy" at bounding box center [1454, 158] width 11 height 11
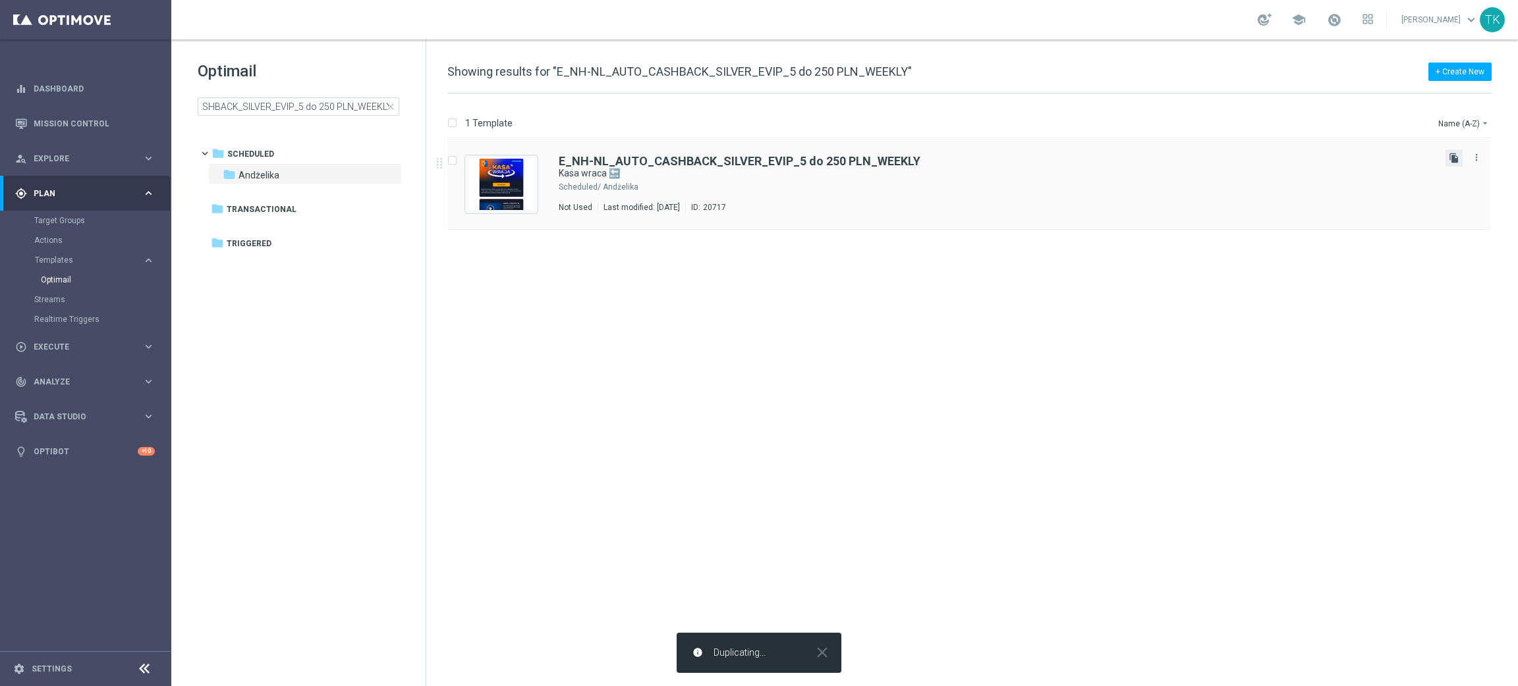
scroll to position [0, 0]
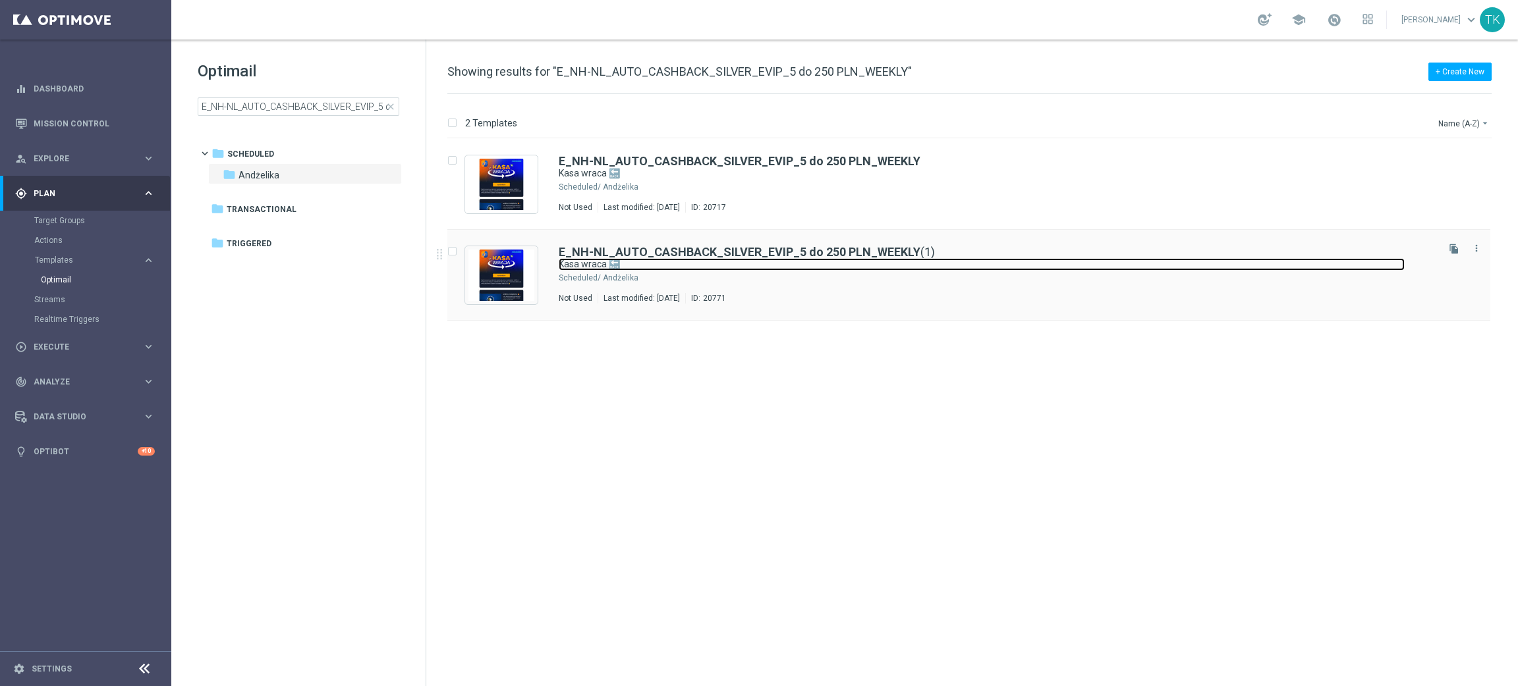
click at [728, 269] on link "Kasa wraca 🔙" at bounding box center [982, 264] width 846 height 13
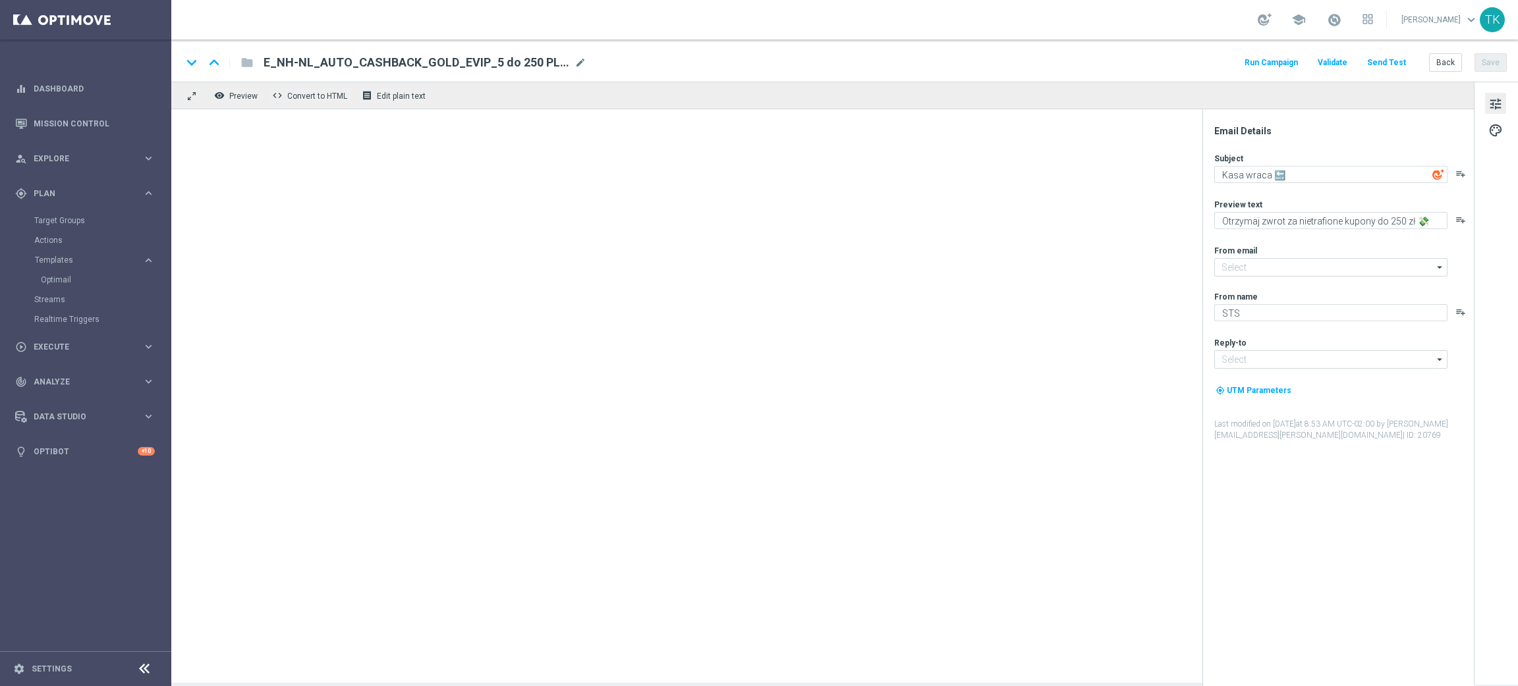
type input "oferta@sts.pl"
type input "kontakt@sts.pl"
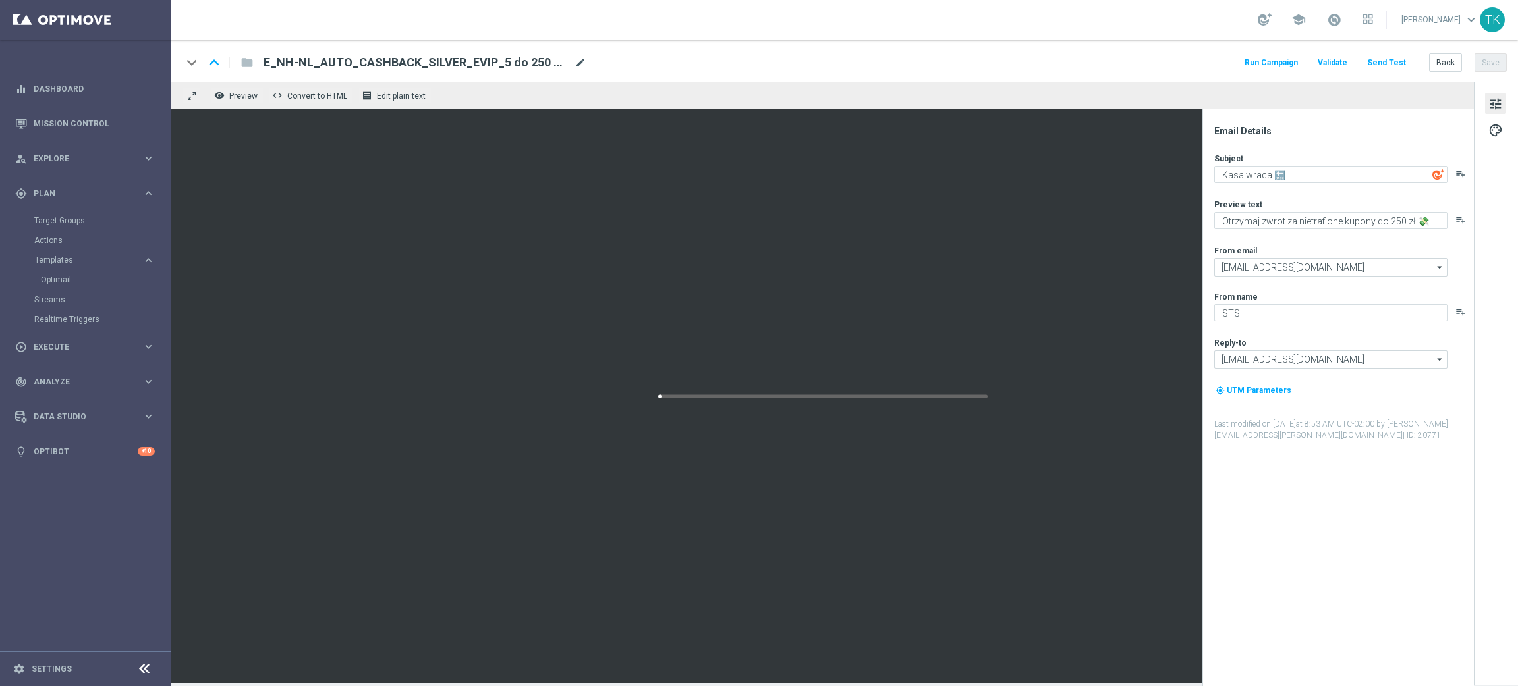
click at [582, 61] on span "mode_edit" at bounding box center [580, 63] width 12 height 12
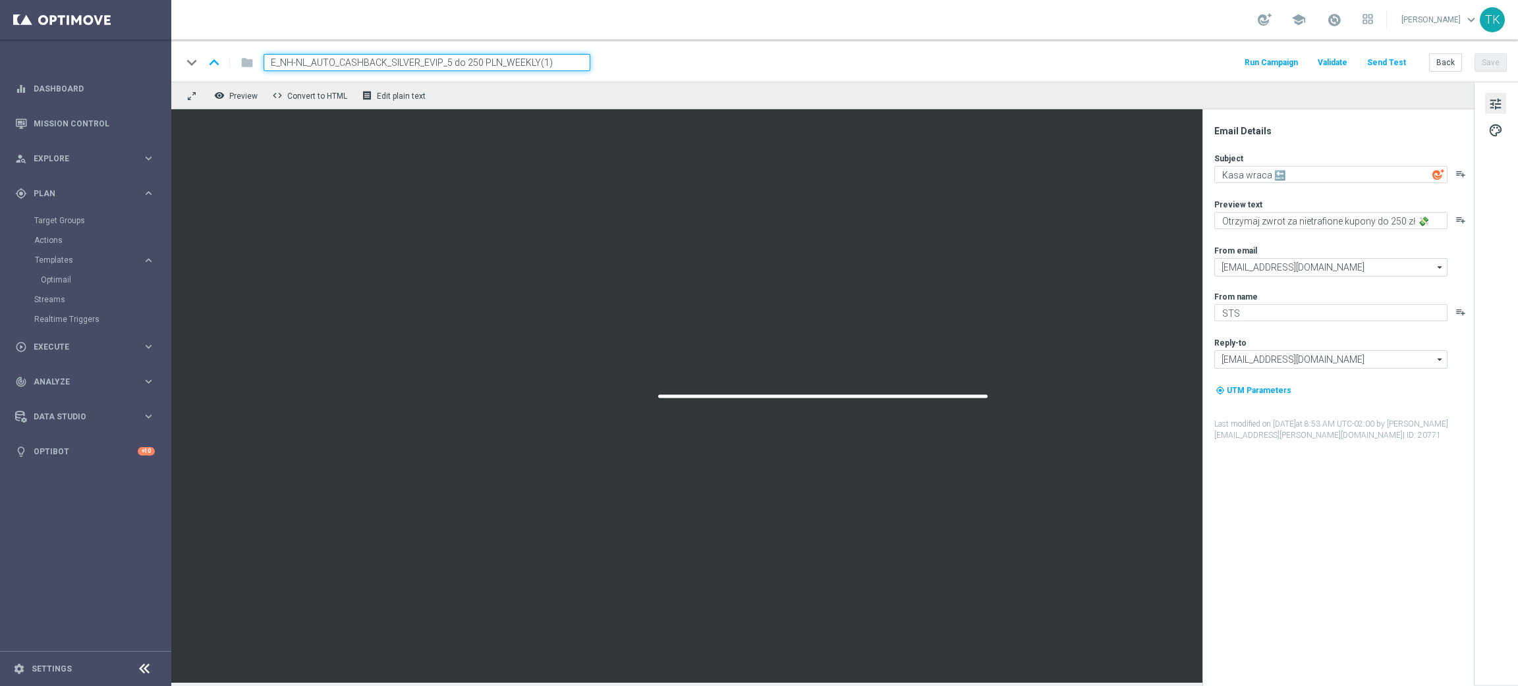
click at [473, 62] on input "E_NH-NL_AUTO_CASHBACK_SILVER_EVIP_5 do 250 PLN_WEEKLY(1)" at bounding box center [427, 62] width 327 height 17
paste input "TU_WEEKLY"
type input "E_NH-NL_AUTO_CASHBACK_SILVER_EVIP_5 do 250 PLN_TU_WEEKLY"
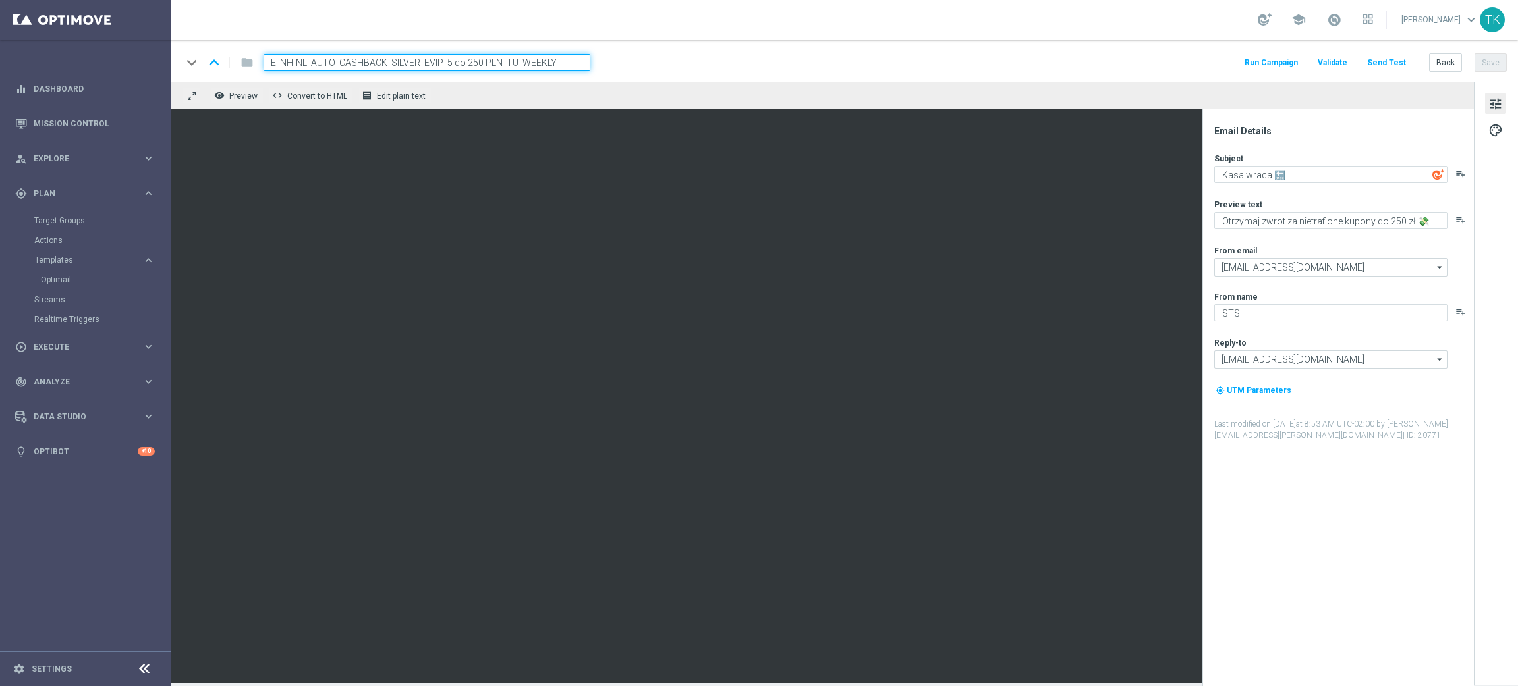
click at [682, 66] on div "keyboard_arrow_down keyboard_arrow_up folder E_NH-NL_AUTO_CASHBACK_SILVER_EVIP_…" at bounding box center [844, 62] width 1325 height 17
click at [1487, 66] on button "Save" at bounding box center [1490, 62] width 32 height 18
click at [1457, 63] on button "Back" at bounding box center [1445, 62] width 33 height 18
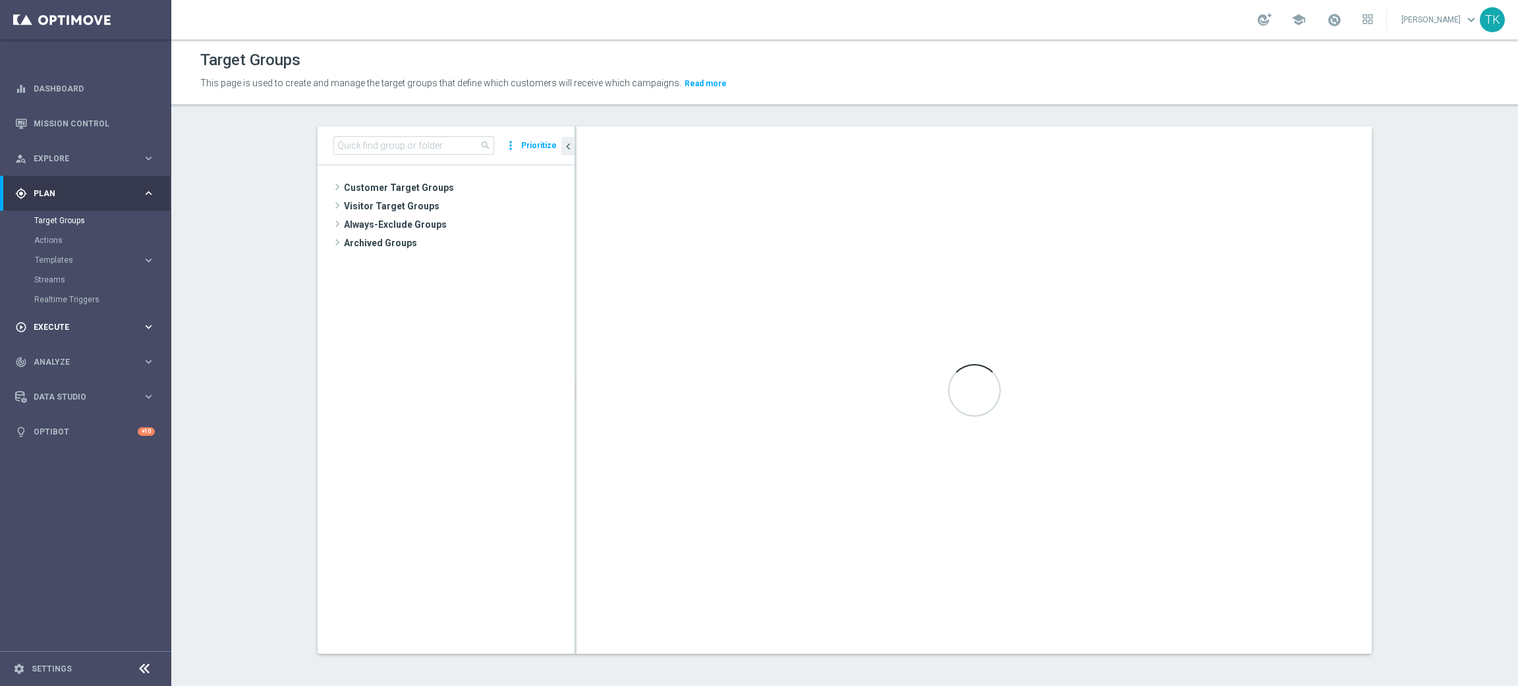
click at [56, 319] on div "play_circle_outline Execute keyboard_arrow_right" at bounding box center [85, 327] width 170 height 35
click at [70, 118] on link "Mission Control" at bounding box center [94, 123] width 121 height 35
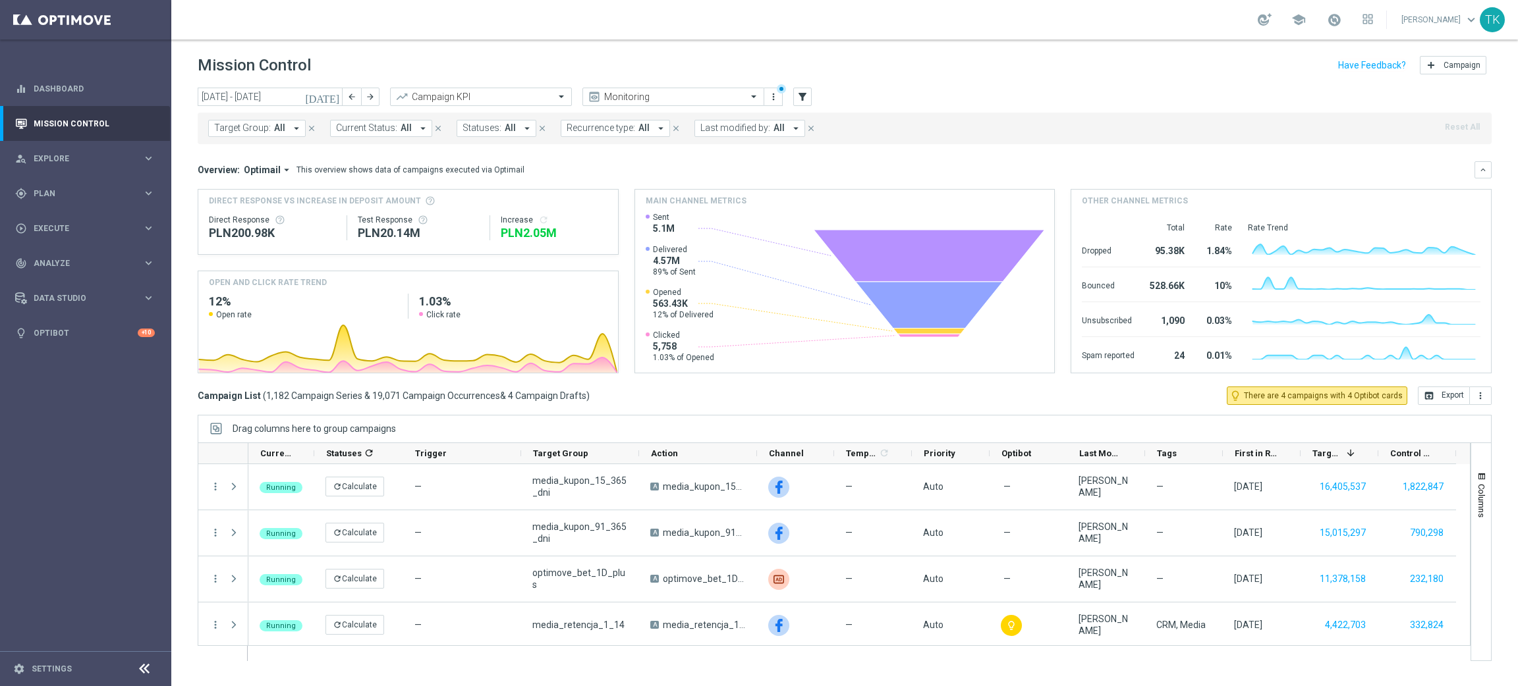
drag, startPoint x: 259, startPoint y: 123, endPoint x: 252, endPoint y: 129, distance: 9.8
click at [258, 123] on span "Target Group:" at bounding box center [242, 128] width 57 height 11
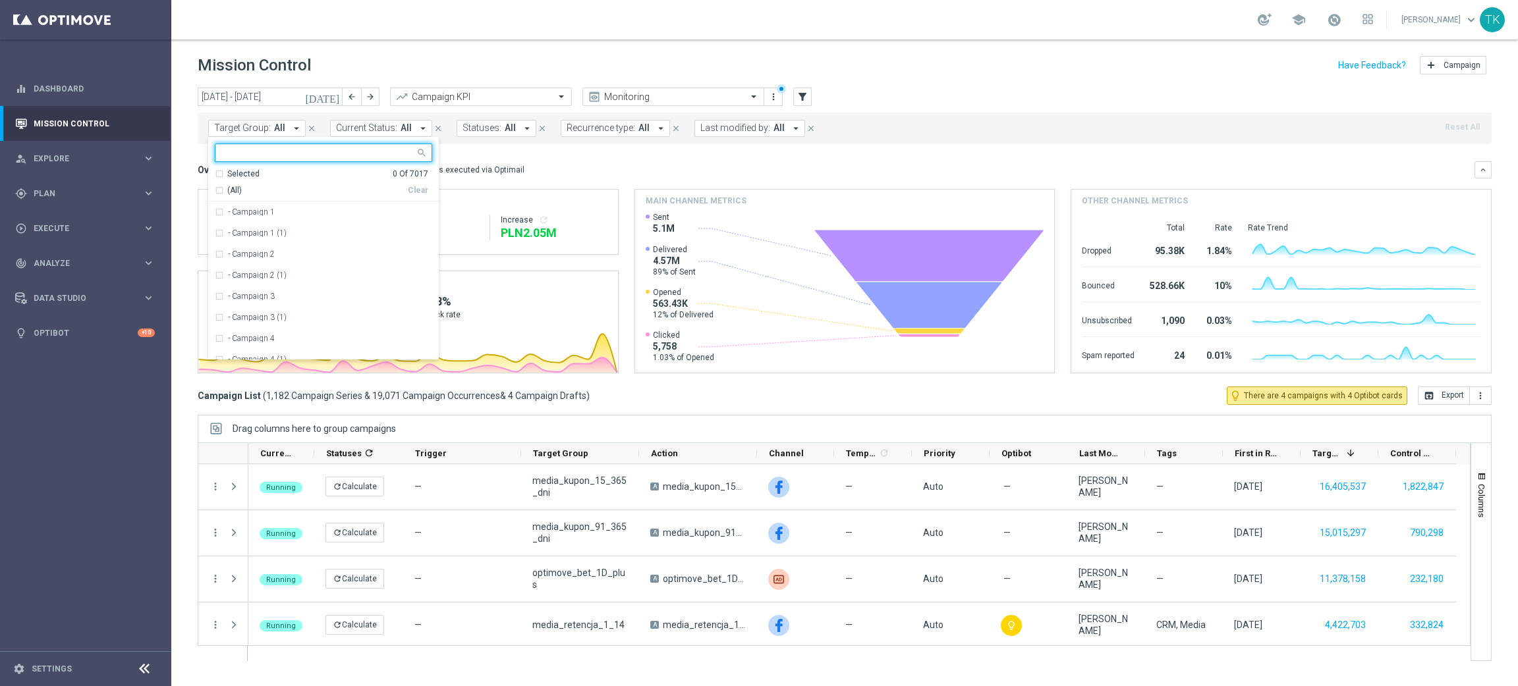
click at [248, 153] on input "text" at bounding box center [318, 153] width 193 height 11
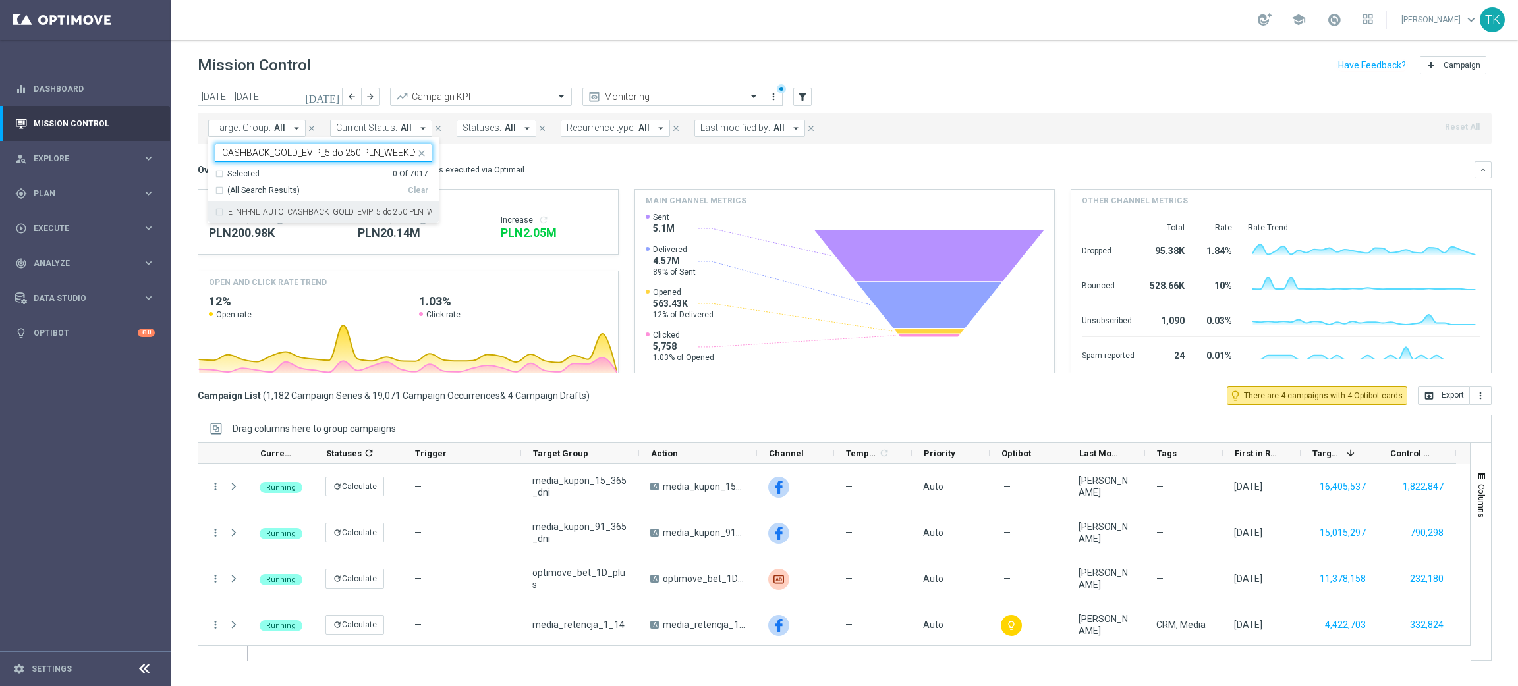
click at [251, 215] on label "E_NH-NL_AUTO_CASHBACK_GOLD_EVIP_5 do 250 PLN_WEEKLY" at bounding box center [330, 212] width 204 height 8
type input "E_NH-NL_AUTO_CASHBACK_GOLD_EVIP_5 do 250 PLN_WEEKLY"
click at [187, 161] on div "today 01 Sep 2025 - 30 Sep 2025 arrow_back arrow_forward Campaign KPI trending_…" at bounding box center [844, 381] width 1346 height 587
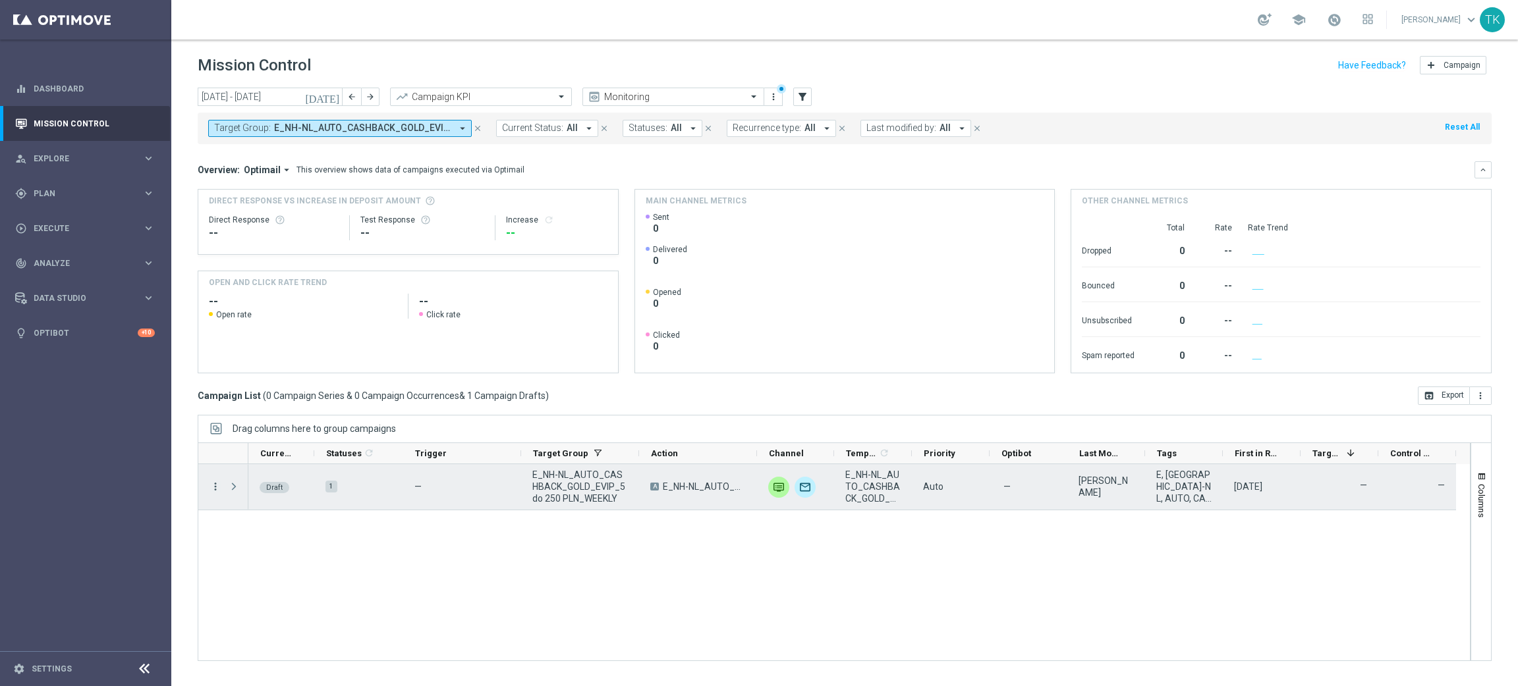
click at [216, 492] on icon "more_vert" at bounding box center [215, 487] width 12 height 12
click at [265, 534] on div "Edit" at bounding box center [302, 538] width 123 height 9
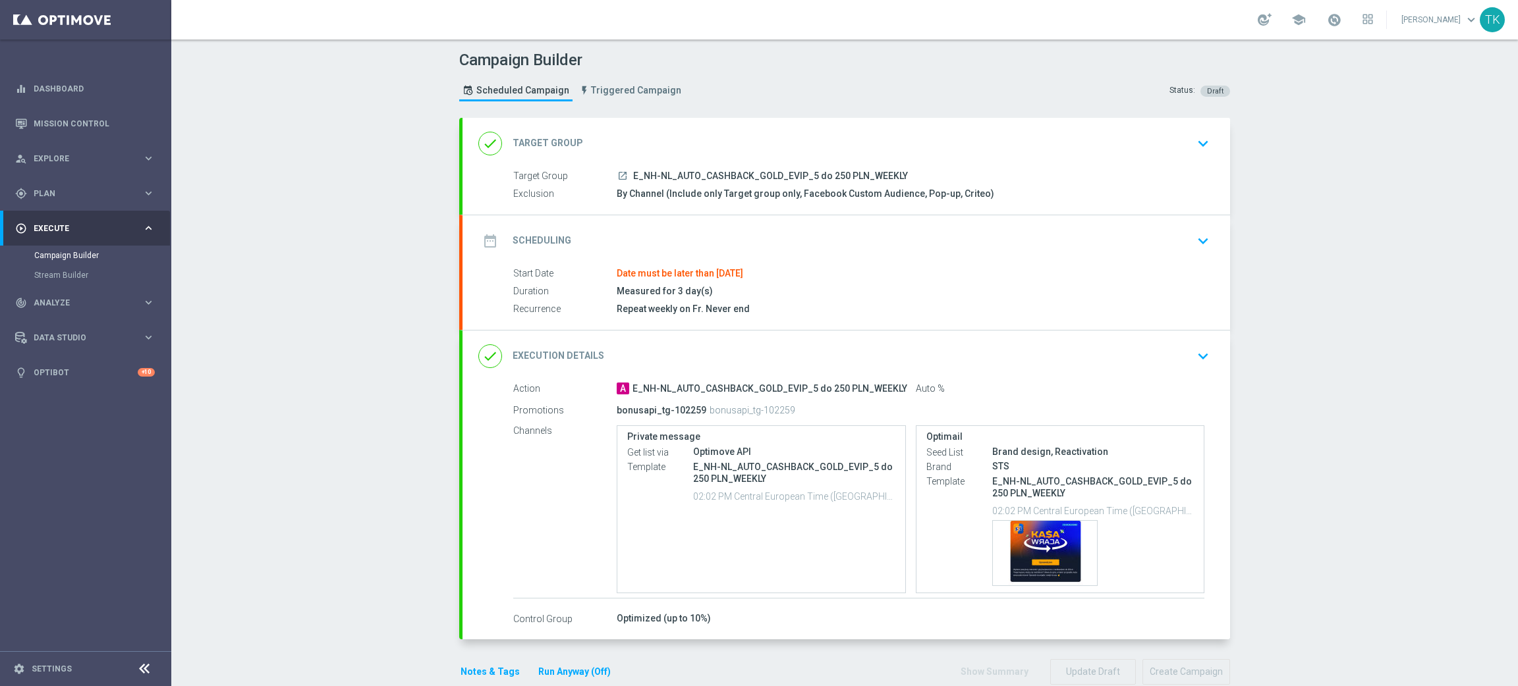
click at [872, 233] on div "date_range Scheduling keyboard_arrow_down" at bounding box center [846, 241] width 736 height 25
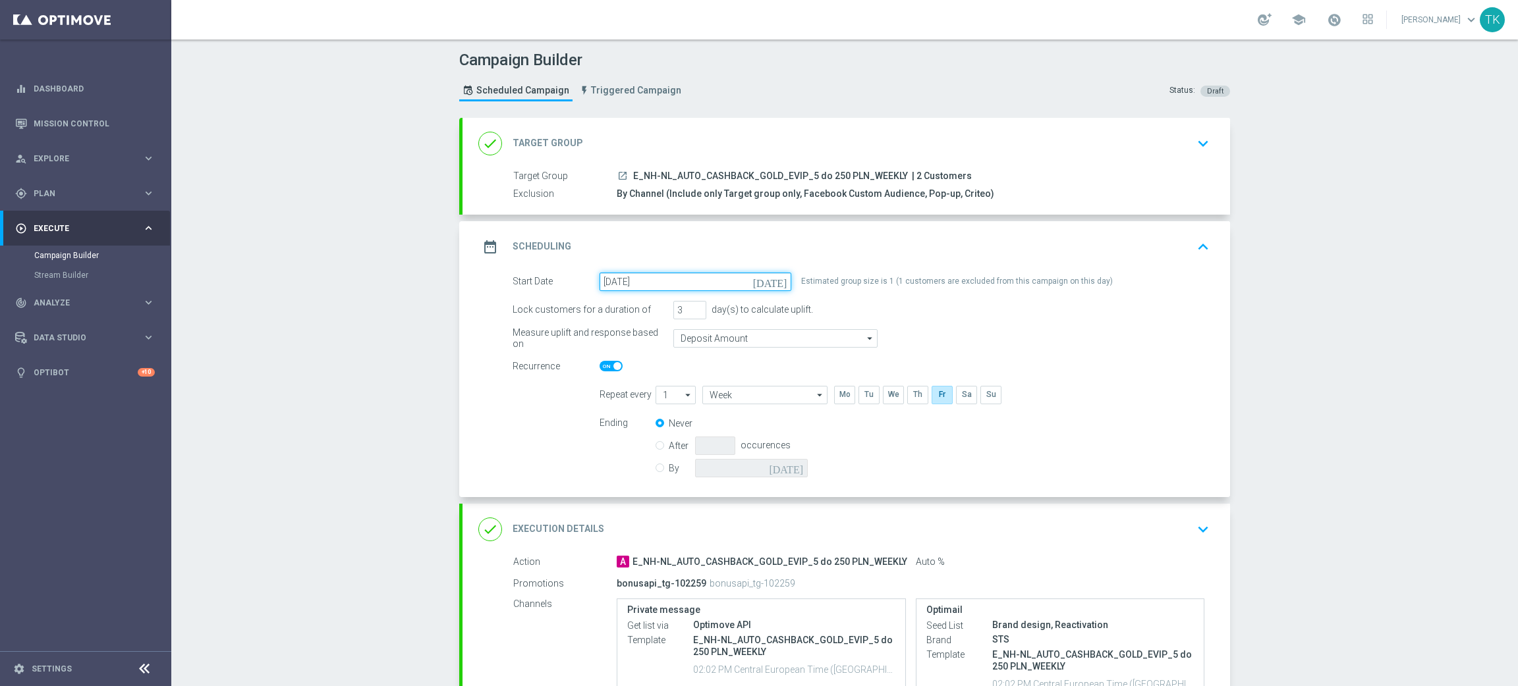
click at [650, 280] on input "[DATE]" at bounding box center [695, 282] width 192 height 18
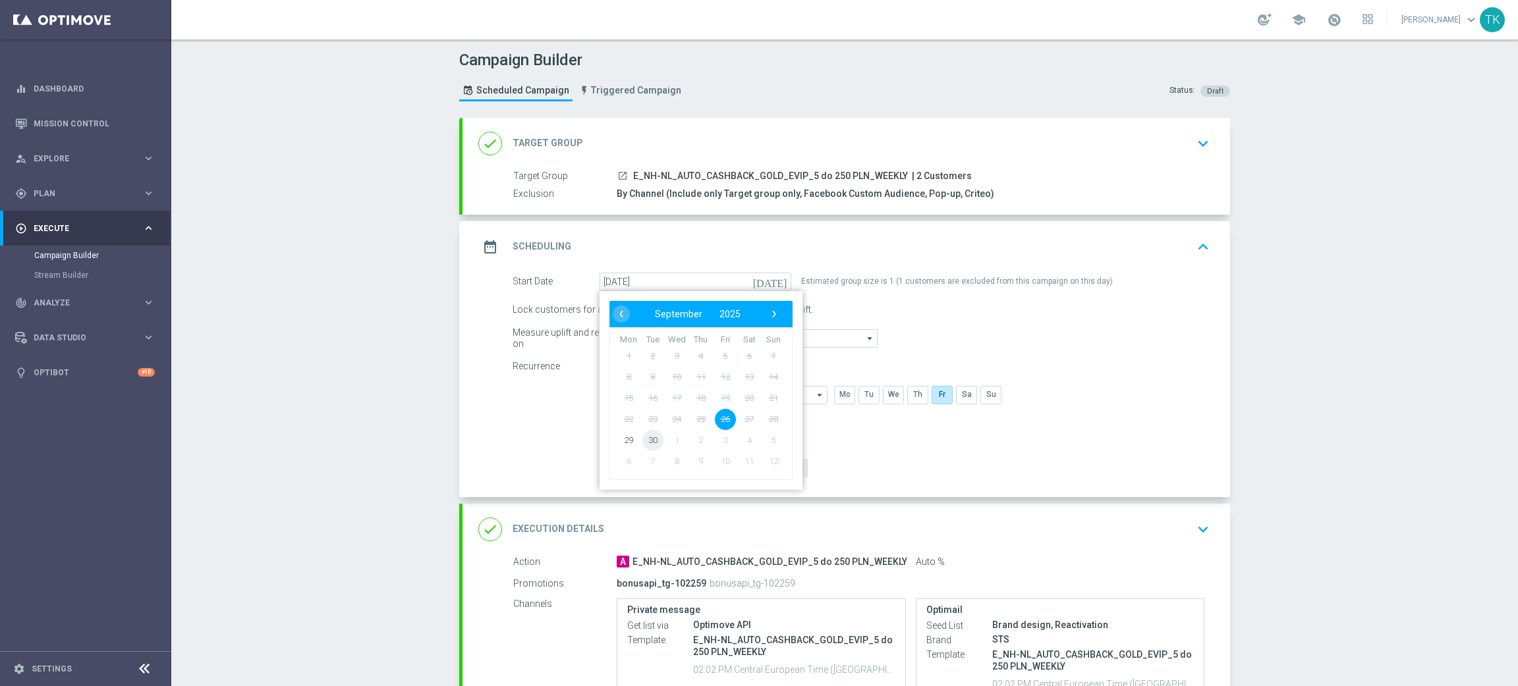
click at [642, 437] on span "30" at bounding box center [652, 440] width 21 height 21
type input "[DATE]"
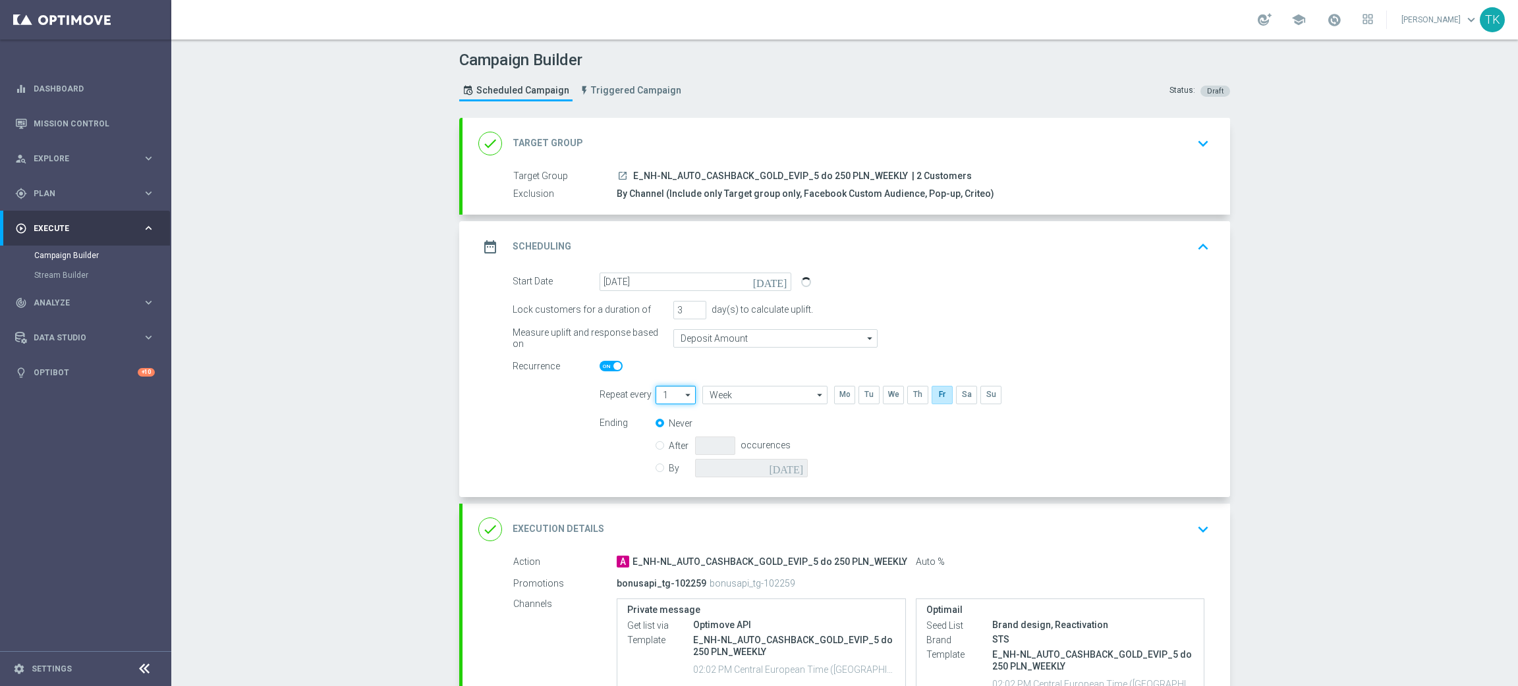
click at [665, 395] on input "1" at bounding box center [675, 395] width 40 height 18
click at [665, 428] on div "2" at bounding box center [669, 435] width 29 height 20
type input "2"
type input "Weeks"
click at [669, 393] on input "2" at bounding box center [675, 395] width 40 height 18
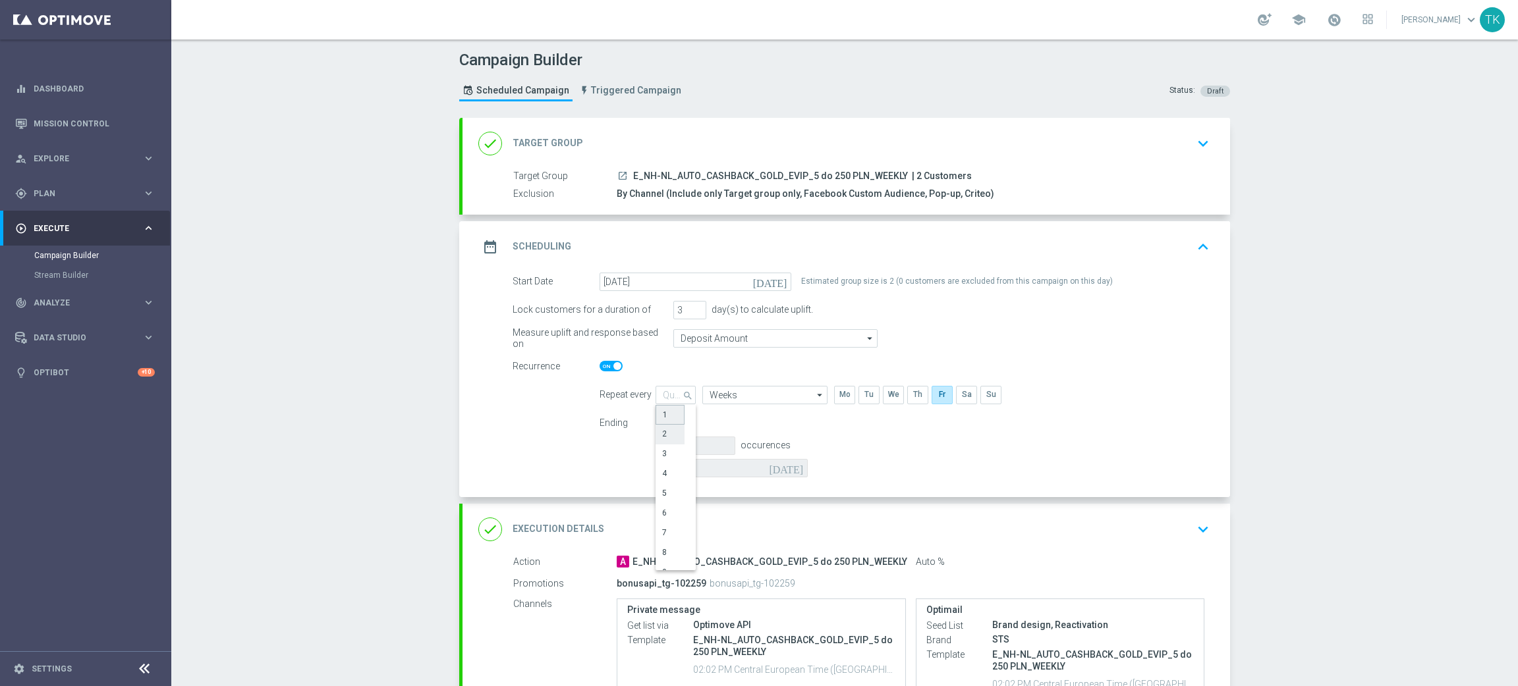
click at [665, 418] on div "1" at bounding box center [669, 415] width 29 height 20
type input "1"
type input "Week"
click at [860, 401] on input "checkbox" at bounding box center [868, 395] width 20 height 18
checkbox input "true"
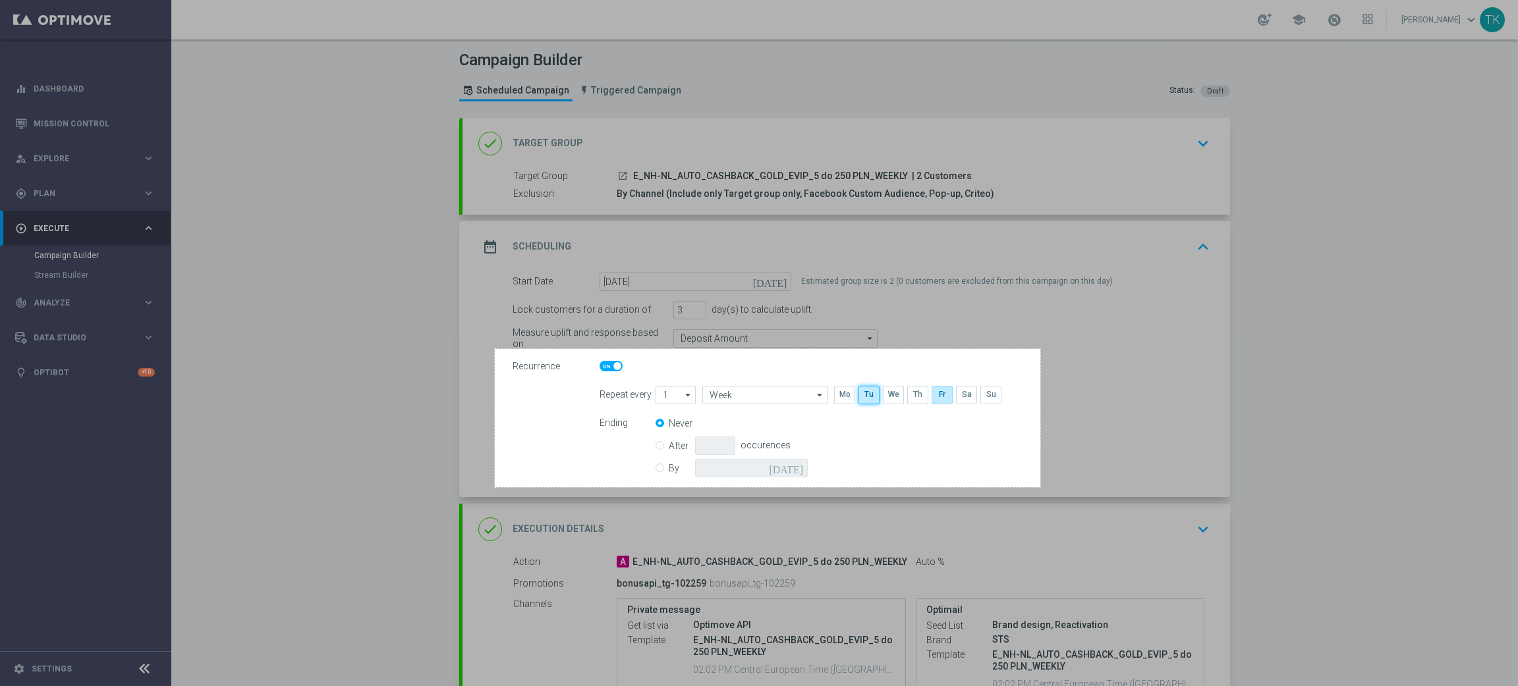
drag, startPoint x: 495, startPoint y: 349, endPoint x: 1040, endPoint y: 487, distance: 562.7
click at [1040, 487] on div "828 X 210" at bounding box center [759, 343] width 1518 height 686
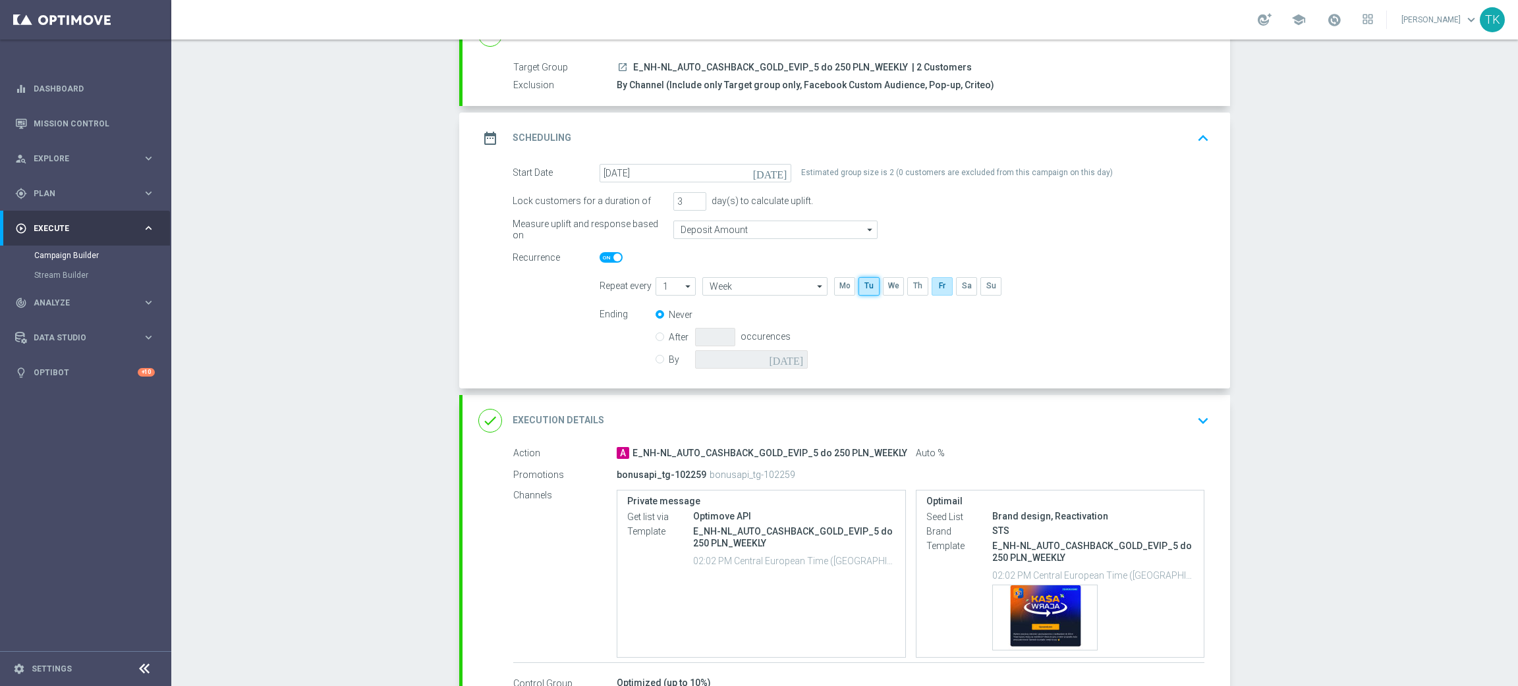
scroll to position [212, 0]
